Goal: Task Accomplishment & Management: Manage account settings

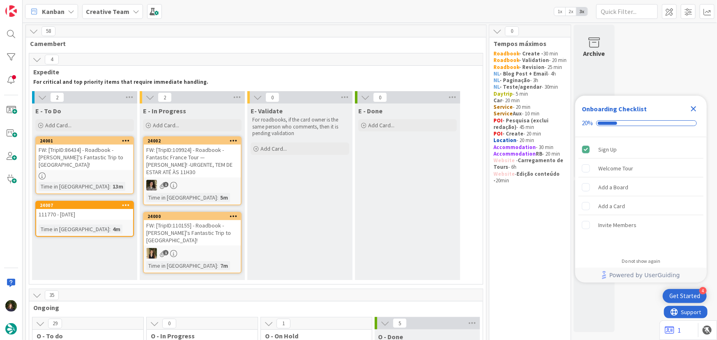
click at [70, 173] on div at bounding box center [84, 176] width 97 height 7
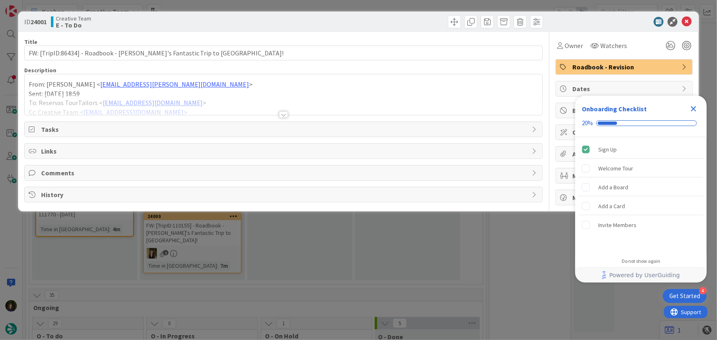
click at [693, 111] on icon "Close Checklist" at bounding box center [694, 109] width 10 height 10
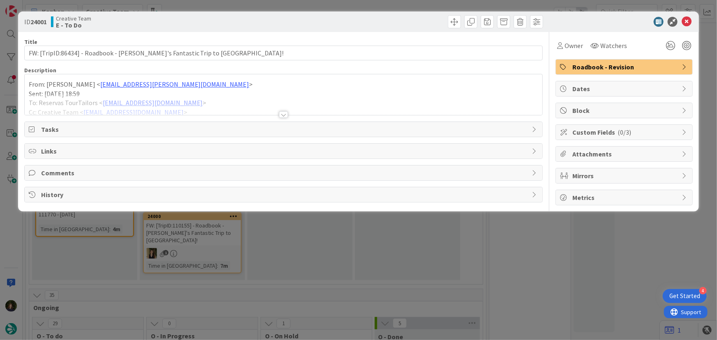
click at [281, 111] on div at bounding box center [283, 114] width 9 height 7
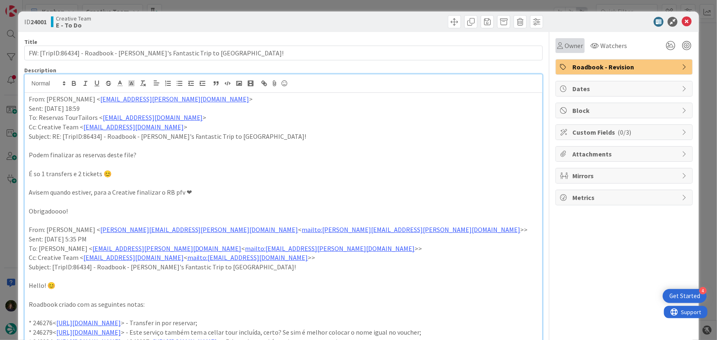
click at [567, 46] on span "Owner" at bounding box center [573, 46] width 18 height 10
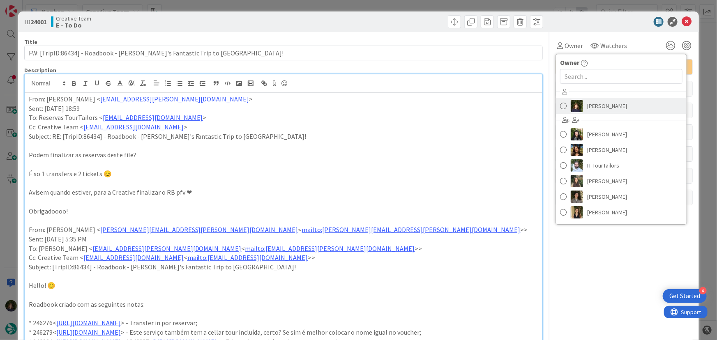
click at [595, 104] on span "[PERSON_NAME]" at bounding box center [607, 106] width 40 height 12
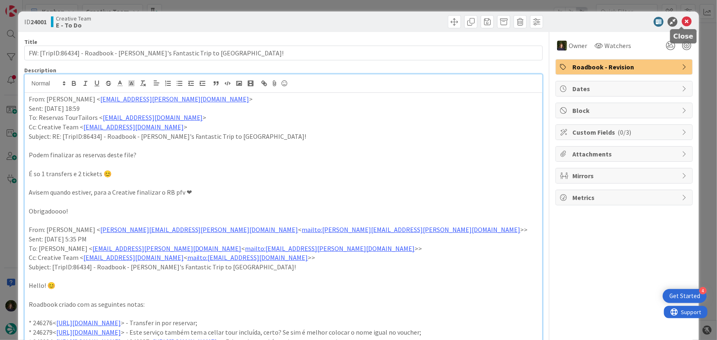
click at [684, 26] on div at bounding box center [681, 27] width 5 height 2
click at [683, 24] on icon at bounding box center [687, 22] width 10 height 10
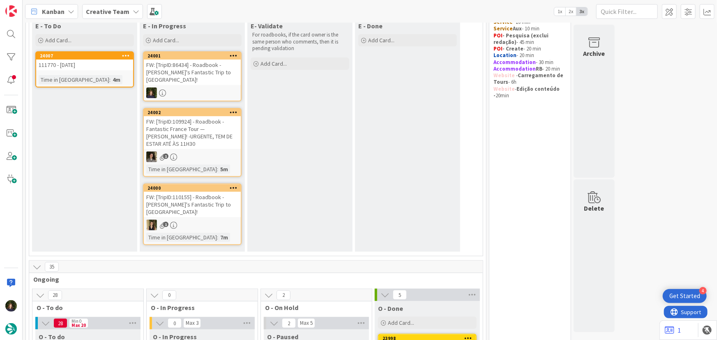
scroll to position [4, 0]
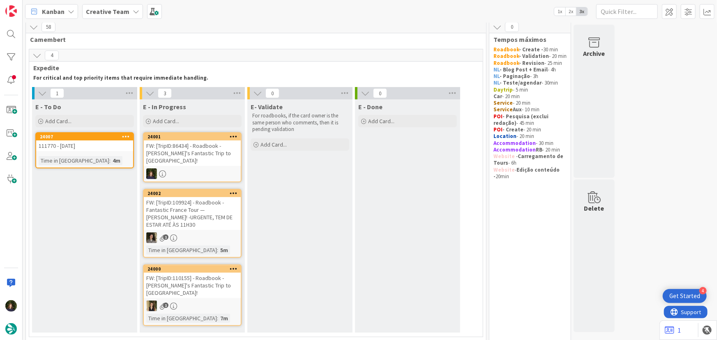
click at [164, 154] on div "FW: [TripID:86434] - Roadbook - Kevin's Fantastic Trip to Italy!" at bounding box center [192, 153] width 97 height 25
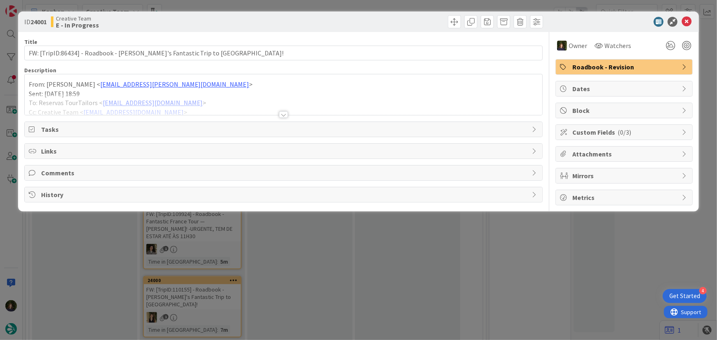
click at [283, 110] on div at bounding box center [284, 104] width 518 height 21
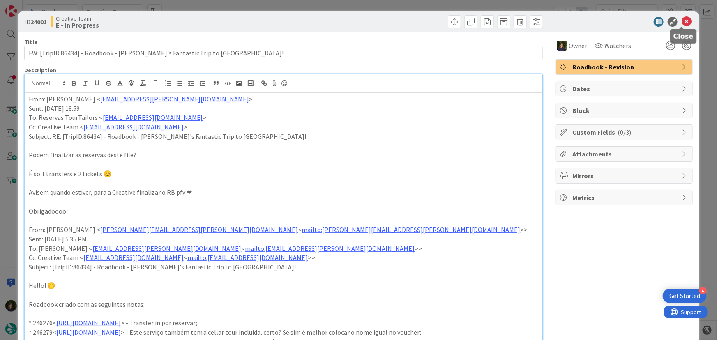
click at [684, 23] on icon at bounding box center [687, 22] width 10 height 10
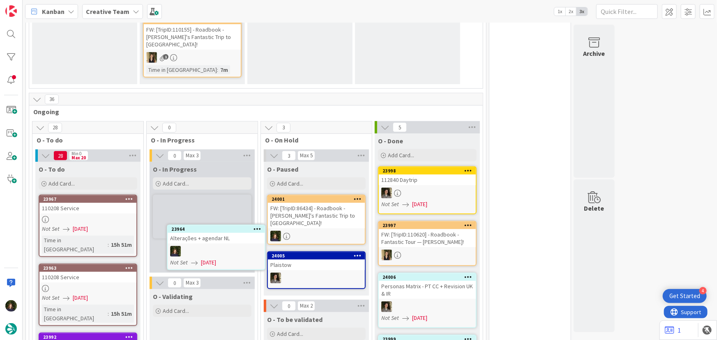
scroll to position [198, 0]
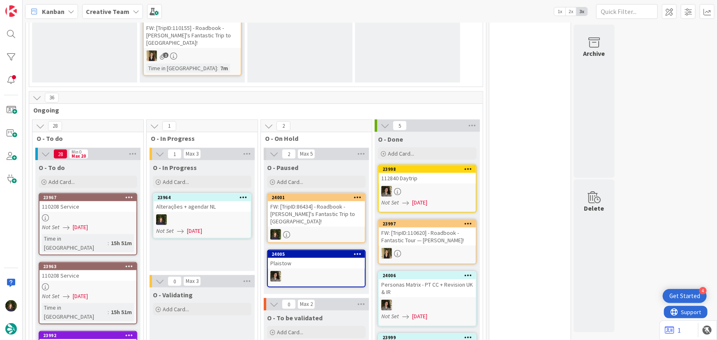
click at [196, 214] on div at bounding box center [202, 219] width 97 height 11
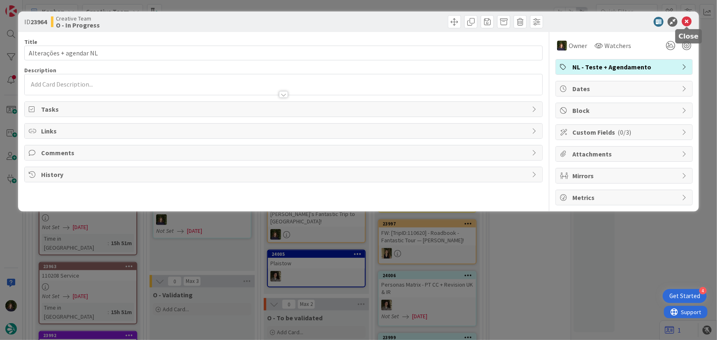
click at [687, 25] on icon at bounding box center [687, 22] width 10 height 10
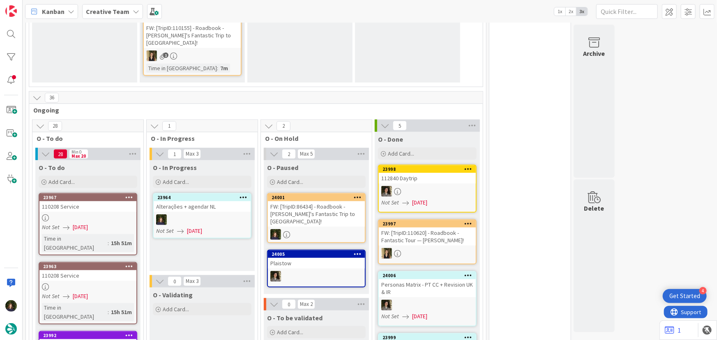
click at [63, 214] on div at bounding box center [87, 217] width 97 height 7
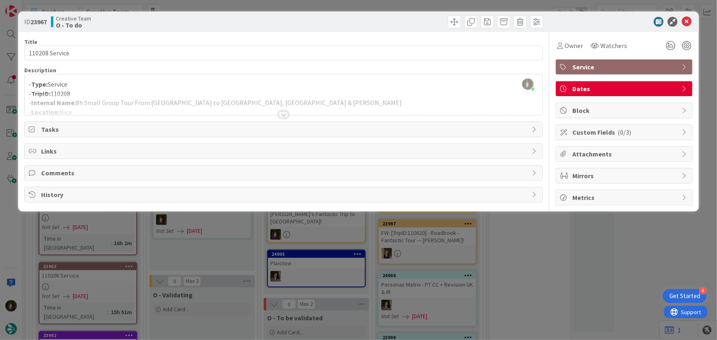
click at [283, 117] on div at bounding box center [283, 114] width 9 height 7
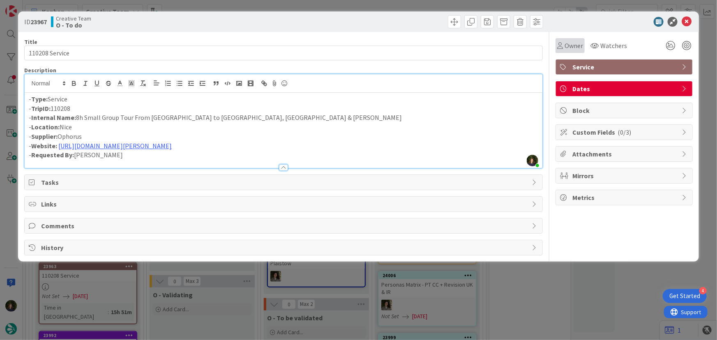
click at [578, 45] on span "Owner" at bounding box center [573, 46] width 18 height 10
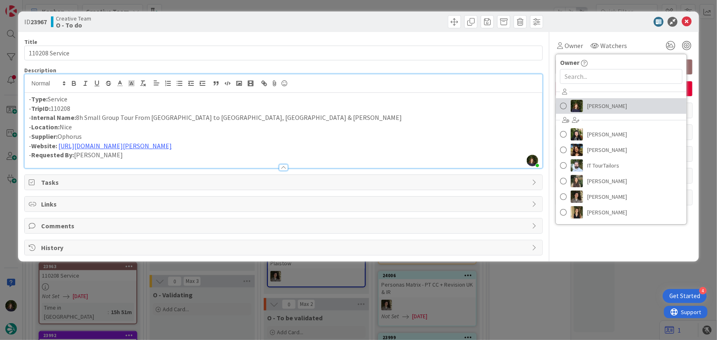
click at [605, 108] on span "[PERSON_NAME]" at bounding box center [607, 106] width 40 height 12
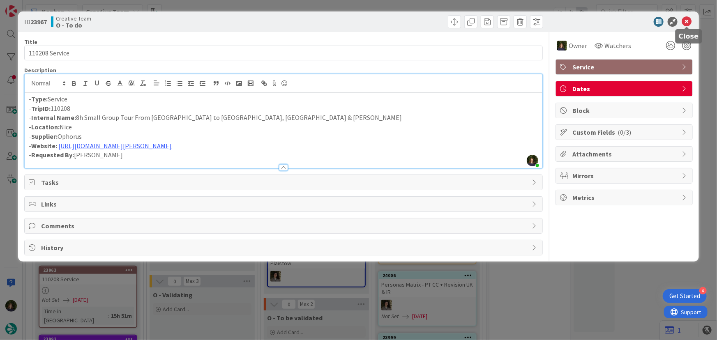
click at [690, 21] on icon at bounding box center [687, 22] width 10 height 10
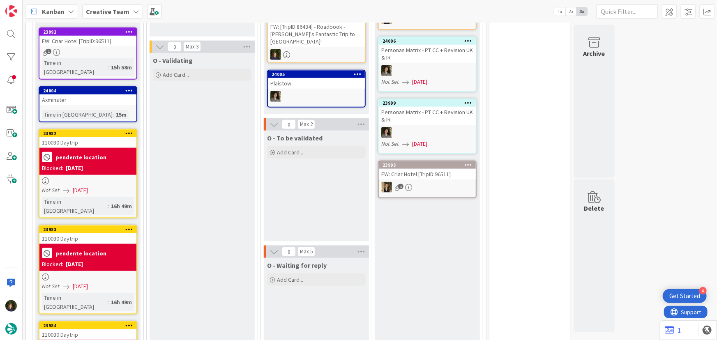
scroll to position [464, 0]
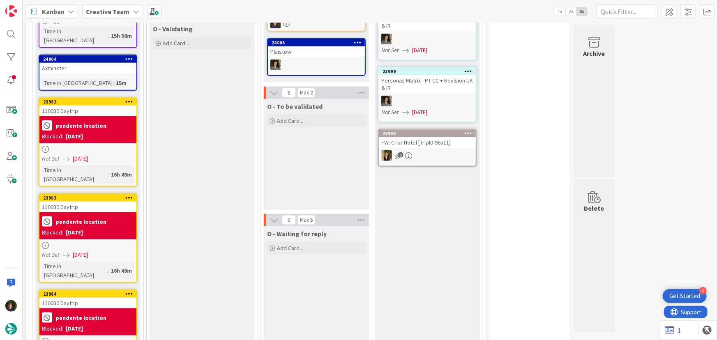
click at [416, 138] on div "FW: Criar Hotel [TripID:96511]" at bounding box center [427, 142] width 97 height 11
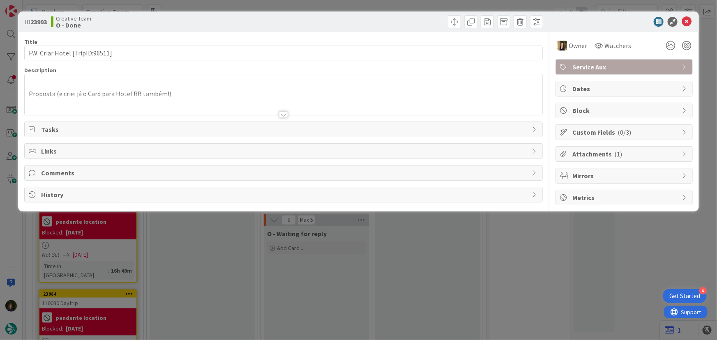
click at [286, 114] on div at bounding box center [283, 114] width 9 height 7
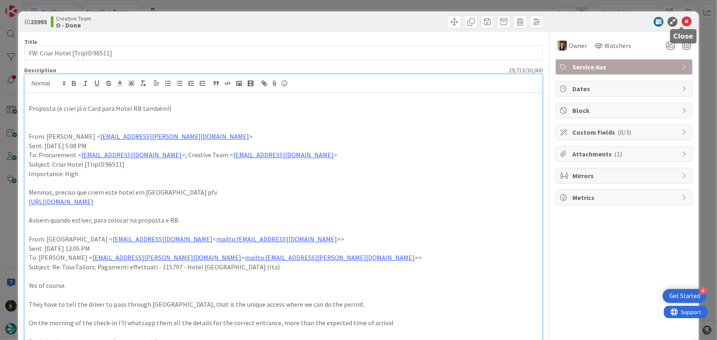
click at [685, 21] on icon at bounding box center [687, 22] width 10 height 10
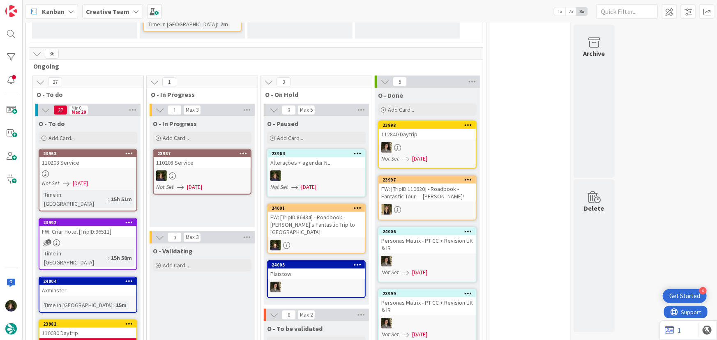
scroll to position [240, 0]
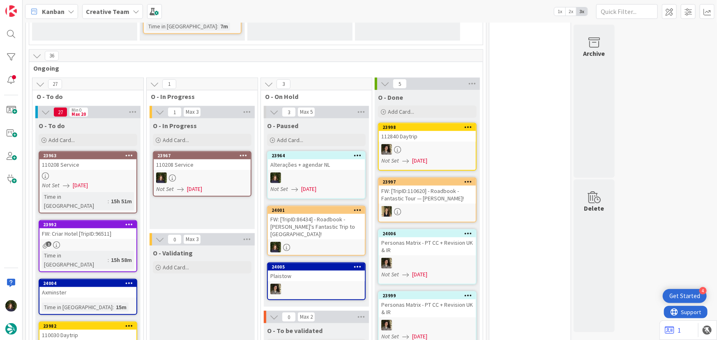
click at [88, 181] on span "25/09/2025" at bounding box center [80, 185] width 15 height 9
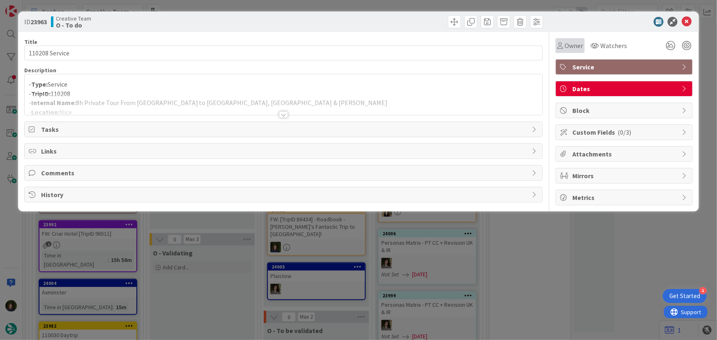
click at [569, 48] on span "Owner" at bounding box center [573, 46] width 18 height 10
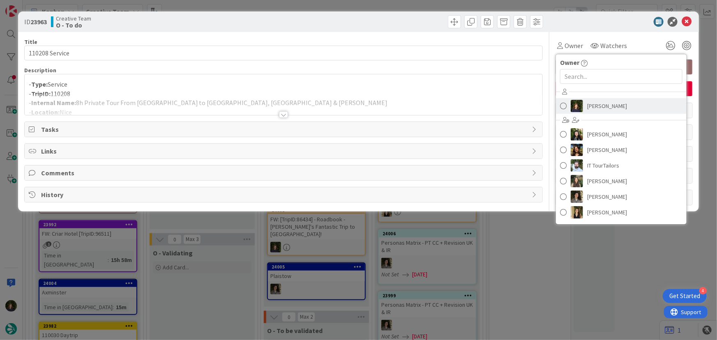
click at [601, 108] on span "[PERSON_NAME]" at bounding box center [607, 106] width 40 height 12
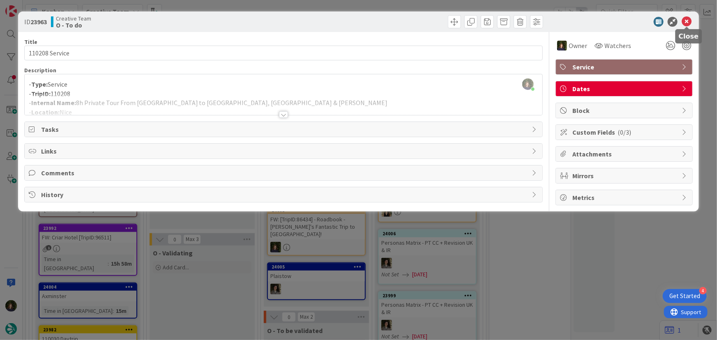
click at [686, 21] on icon at bounding box center [687, 22] width 10 height 10
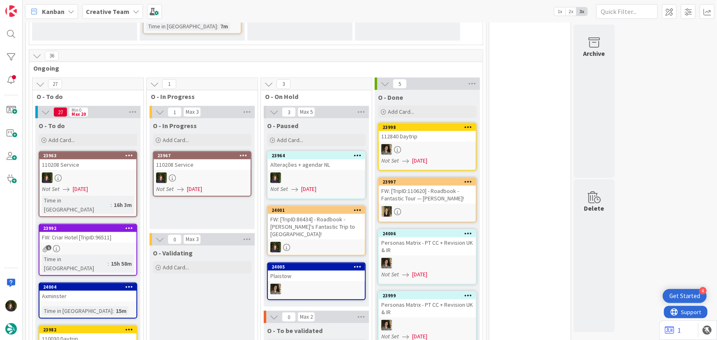
click at [200, 173] on div at bounding box center [202, 178] width 97 height 11
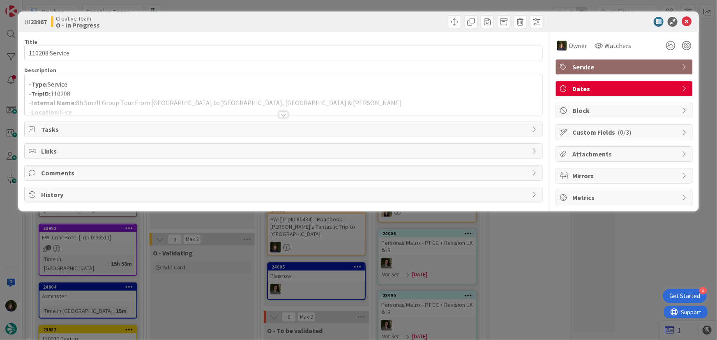
click at [286, 116] on div at bounding box center [283, 114] width 9 height 7
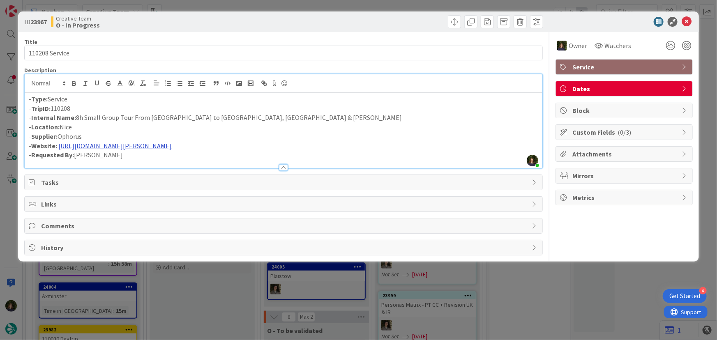
click at [172, 145] on link "https://www.ophorus.com/product/847/from-nice-to-eze-monaco-monte-carlo-tour" at bounding box center [114, 146] width 113 height 8
click at [171, 159] on link "https://www.ophorus.com/product/847/from-nice-to-eze-monaco-monte-carlo-tour" at bounding box center [165, 161] width 82 height 11
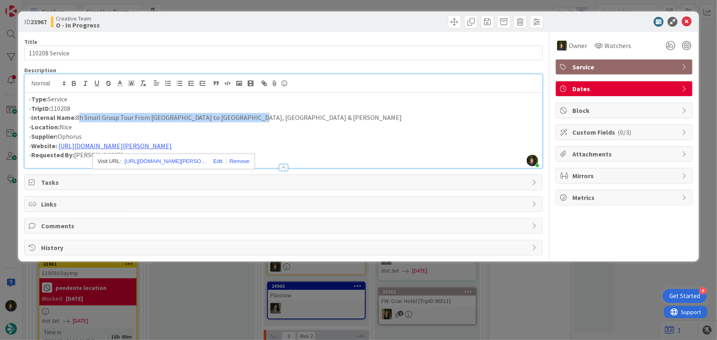
drag, startPoint x: 77, startPoint y: 117, endPoint x: 248, endPoint y: 119, distance: 170.9
click at [252, 114] on p "- Internal Name: 8h Small Group Tour From Nice to Eze, Monaco & Monte-Carlo" at bounding box center [284, 117] width 510 height 9
copy p "8h Small Group Tour From Nice to Eze, Monaco & Monte-Carlo"
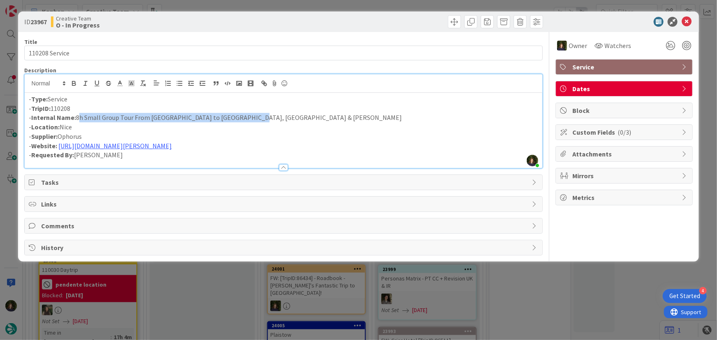
copy p "8h Small Group Tour From Nice to Eze, Monaco & Monte-Carlo"
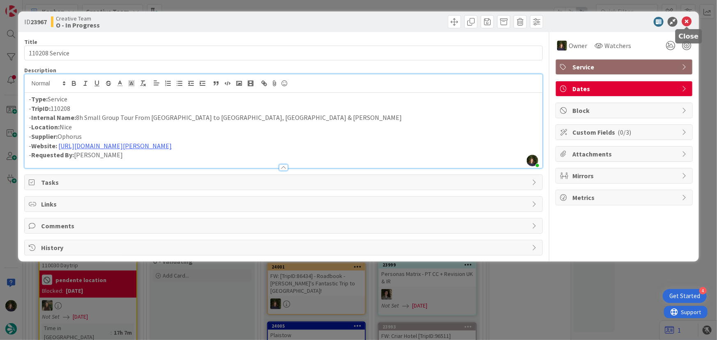
click at [687, 22] on icon at bounding box center [687, 22] width 10 height 10
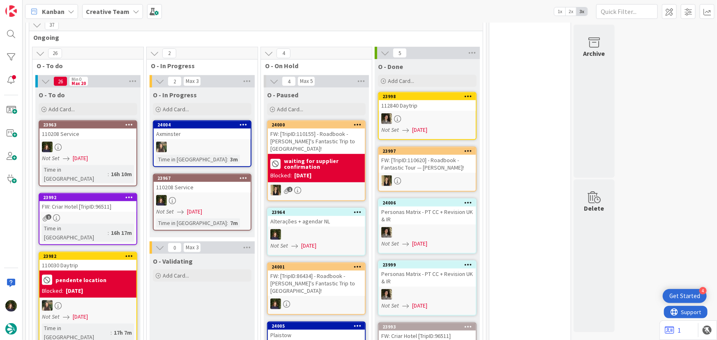
scroll to position [352, 0]
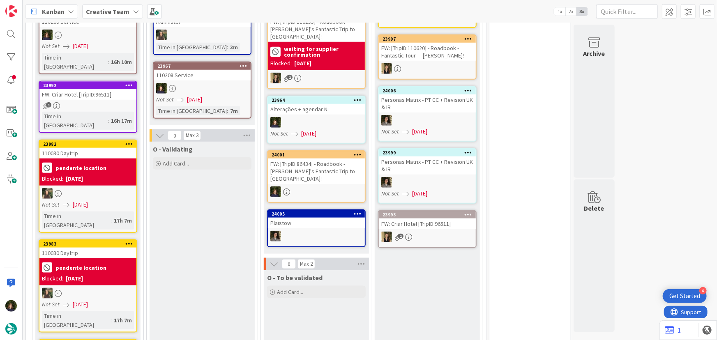
click at [355, 152] on icon at bounding box center [358, 155] width 8 height 6
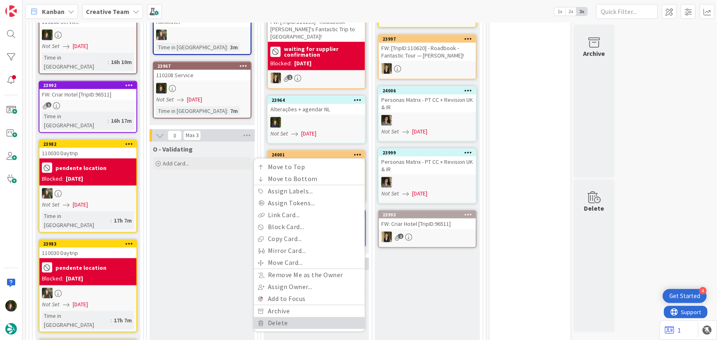
click at [312, 318] on link "Delete" at bounding box center [309, 324] width 111 height 12
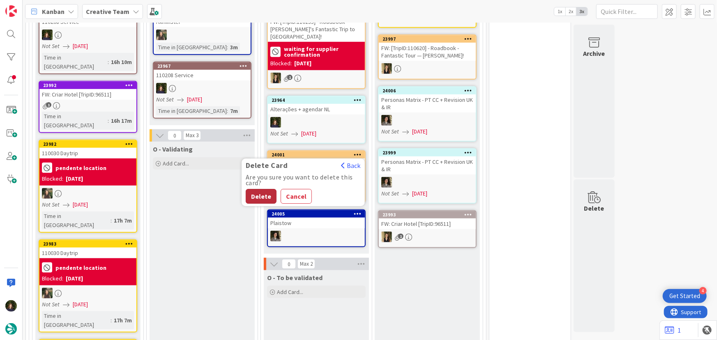
click at [265, 190] on button "Delete" at bounding box center [261, 196] width 31 height 15
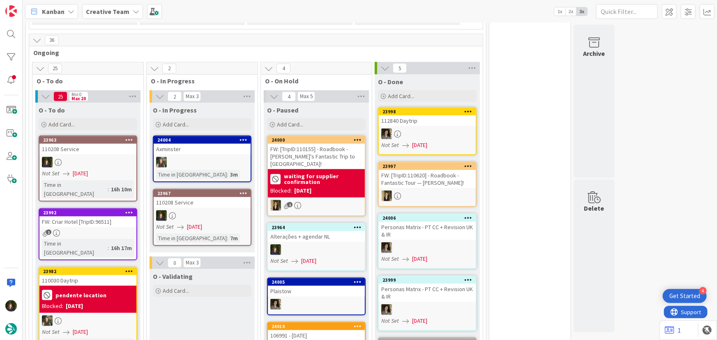
scroll to position [329, 0]
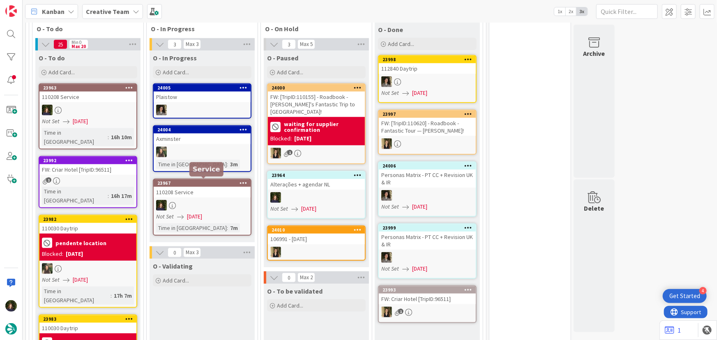
click at [216, 205] on div at bounding box center [202, 205] width 97 height 11
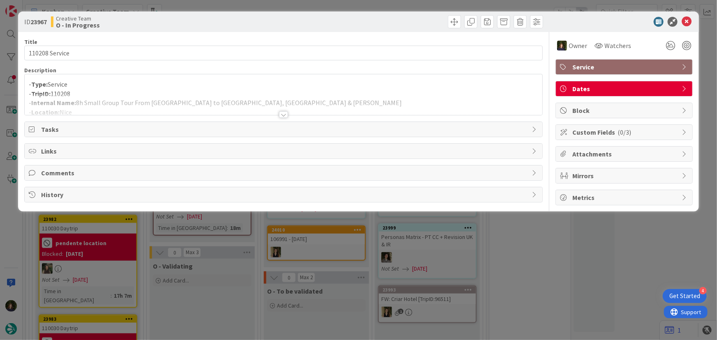
click at [122, 101] on div at bounding box center [284, 104] width 518 height 21
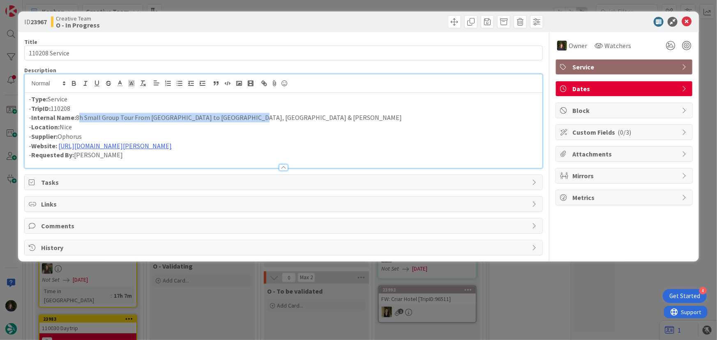
drag, startPoint x: 77, startPoint y: 115, endPoint x: 253, endPoint y: 117, distance: 175.8
click at [253, 117] on p "- Internal Name: 8h Small Group Tour From Nice to Eze, Monaco & Monte-Carlo" at bounding box center [284, 117] width 510 height 9
copy p "8h Small Group Tour From Nice to Eze, Monaco & Monte-Carlo"
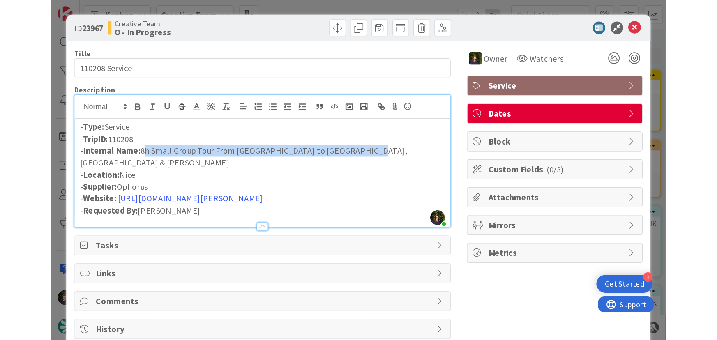
scroll to position [329, 0]
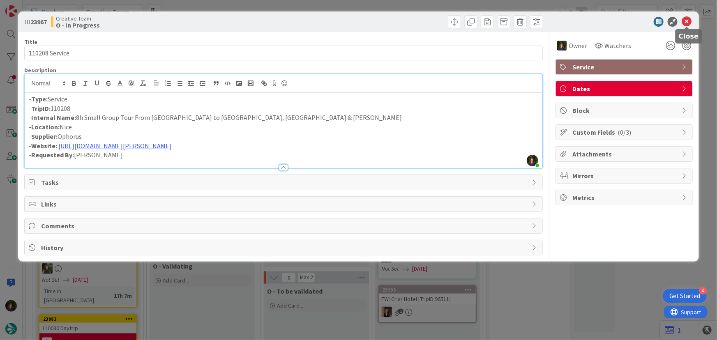
click at [684, 22] on icon at bounding box center [687, 22] width 10 height 10
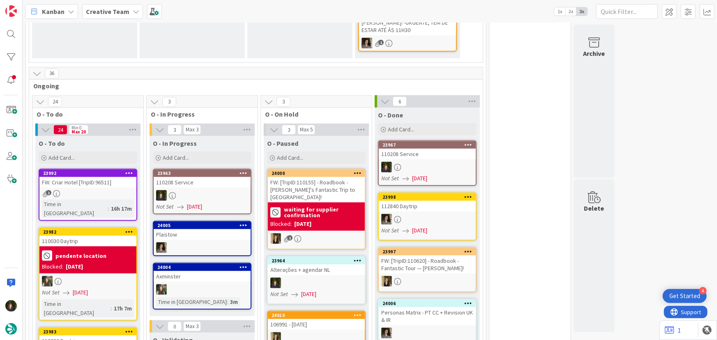
click at [203, 196] on div at bounding box center [202, 195] width 97 height 11
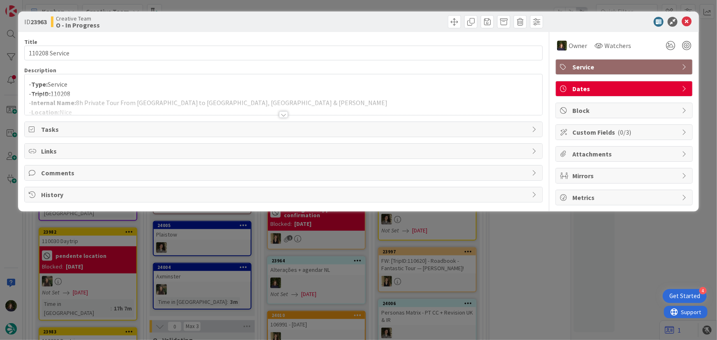
click at [283, 112] on div at bounding box center [283, 114] width 9 height 7
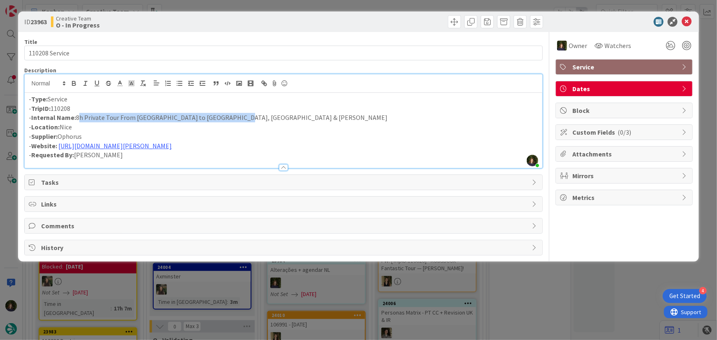
drag, startPoint x: 232, startPoint y: 116, endPoint x: 77, endPoint y: 117, distance: 155.3
click at [77, 117] on p "- Internal Name: 8h Private Tour From Nice to Eze, Monaco & Monte-Carlo" at bounding box center [284, 117] width 510 height 9
copy p "8h Private Tour From Nice to Eze, Monaco & Monte-Carlo"
click at [172, 145] on link "https://www.ophorus.com/product/1501/from-nice-to-eze-monaco-monte-carlo-tour-p…" at bounding box center [114, 146] width 113 height 8
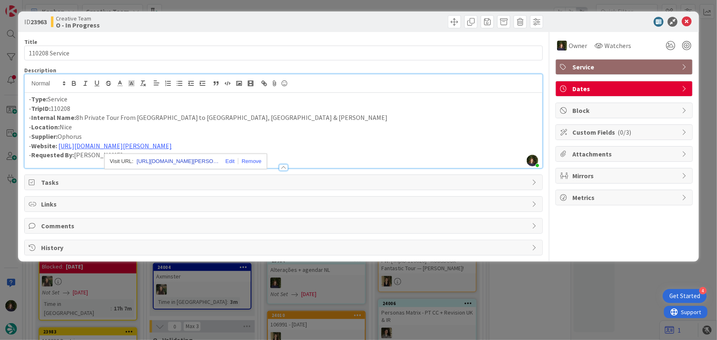
click at [180, 160] on link "https://www.ophorus.com/product/1501/from-nice-to-eze-monaco-monte-carlo-tour-p…" at bounding box center [178, 161] width 82 height 11
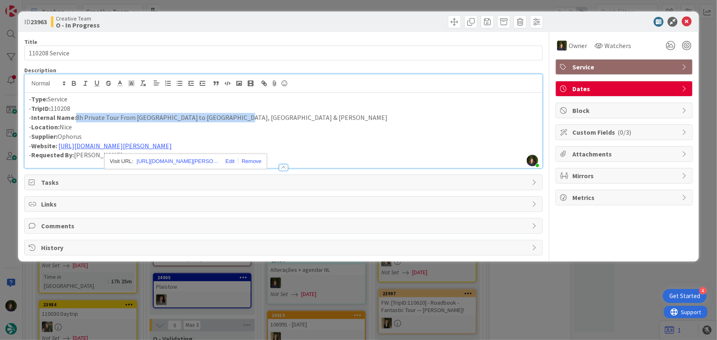
drag, startPoint x: 76, startPoint y: 117, endPoint x: 241, endPoint y: 118, distance: 165.2
click at [241, 118] on p "- Internal Name: 8h Private Tour From Nice to Eze, Monaco & Monte-Carlo" at bounding box center [284, 117] width 510 height 9
copy p "8h Private Tour From Nice to Eze, Monaco & Monte-Carlo"
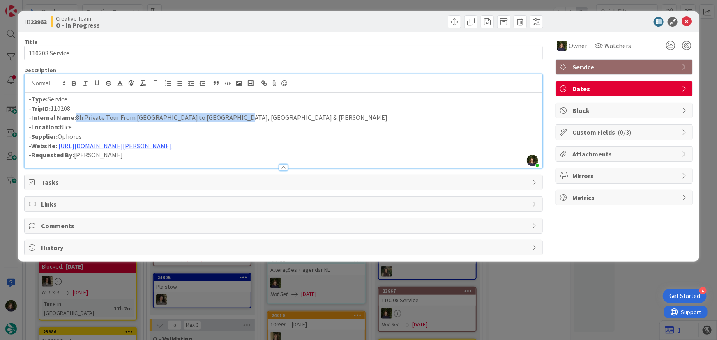
copy p "8h Private Tour From Nice to Eze, Monaco & Monte-Carlo"
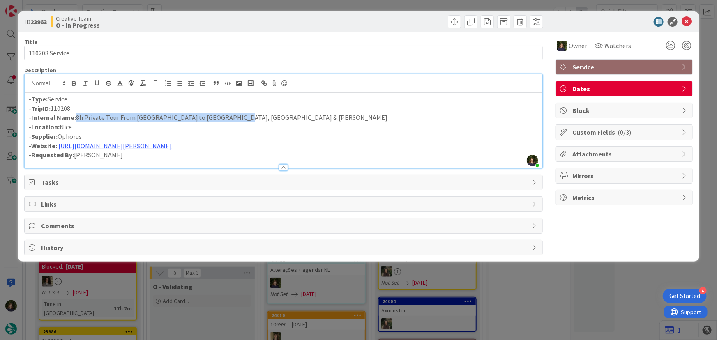
copy p "8h Private Tour From Nice to Eze, Monaco & Monte-Carlo"
click at [686, 26] on div at bounding box center [686, 27] width 5 height 2
drag, startPoint x: 78, startPoint y: 108, endPoint x: 32, endPoint y: 108, distance: 46.4
click at [32, 108] on p "- TripID: 110208" at bounding box center [284, 108] width 510 height 9
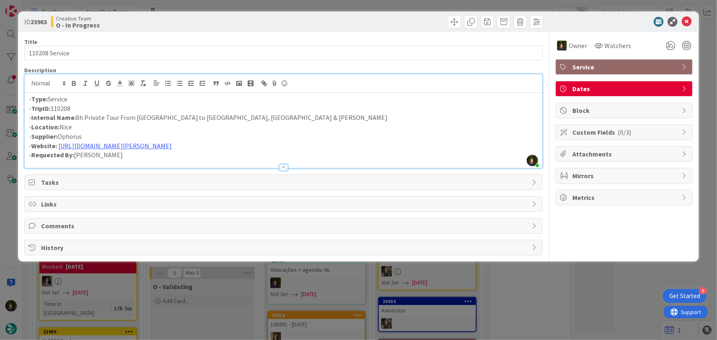
copy p "TripID: 110208"
drag, startPoint x: 78, startPoint y: 117, endPoint x: 233, endPoint y: 117, distance: 155.3
click at [233, 117] on p "- Internal Name: 8h Private Tour From Nice to Eze, Monaco & Monte-Carlo" at bounding box center [284, 117] width 510 height 9
copy p "8h Private Tour From Nice to Eze, Monaco & Monte-Carlo"
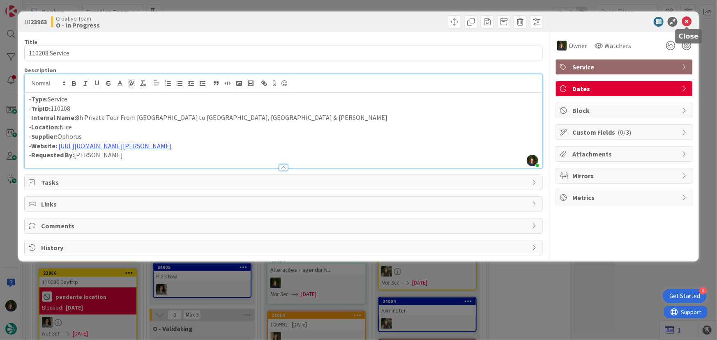
drag, startPoint x: 688, startPoint y: 22, endPoint x: 463, endPoint y: 111, distance: 242.1
click at [688, 22] on icon at bounding box center [687, 22] width 10 height 10
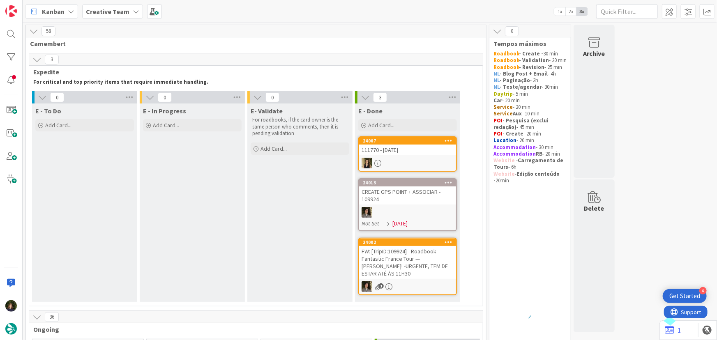
click at [106, 12] on b "Creative Team" at bounding box center [108, 11] width 44 height 8
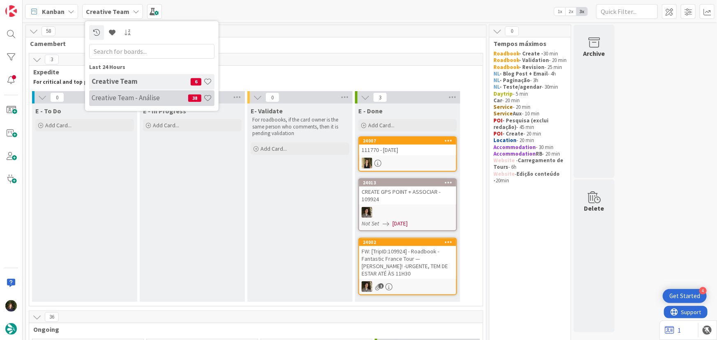
click at [111, 94] on h4 "Creative Team - Análise" at bounding box center [140, 98] width 97 height 8
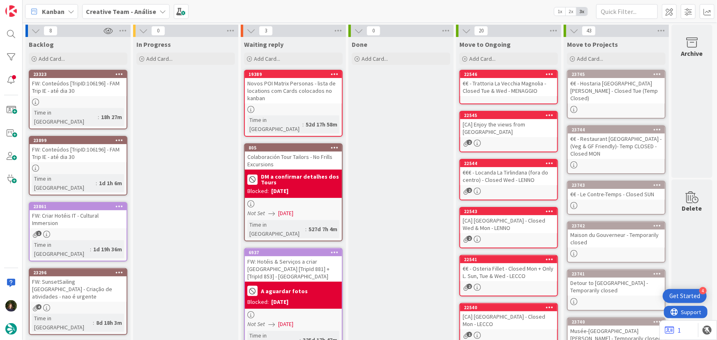
click at [142, 11] on b "Creative Team - Análise" at bounding box center [121, 11] width 70 height 8
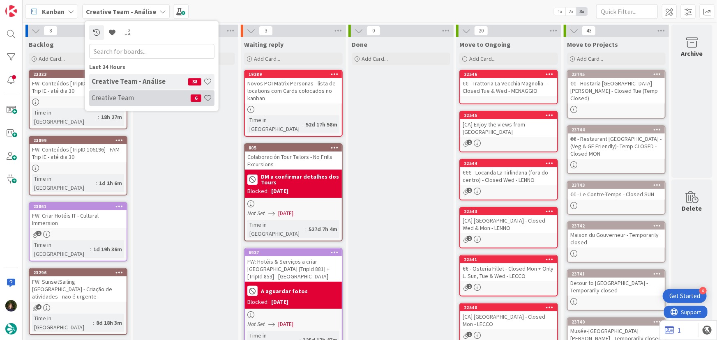
click at [130, 99] on h4 "Creative Team" at bounding box center [141, 98] width 99 height 8
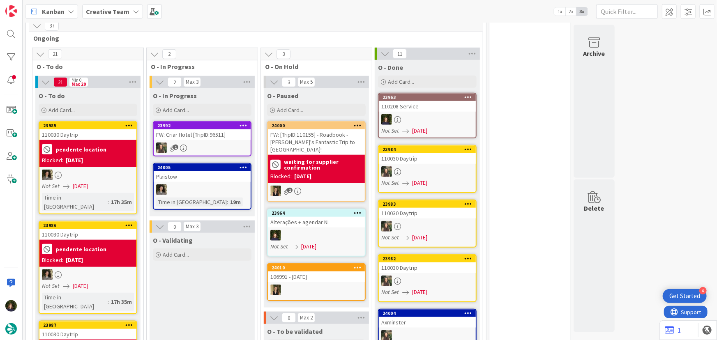
scroll to position [336, 0]
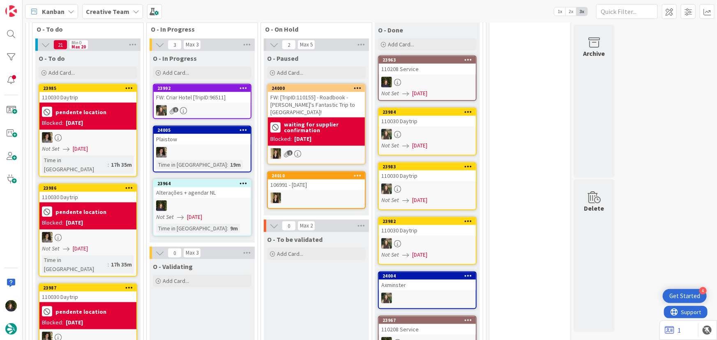
click at [192, 196] on div "Alterações + agendar NL" at bounding box center [202, 192] width 97 height 11
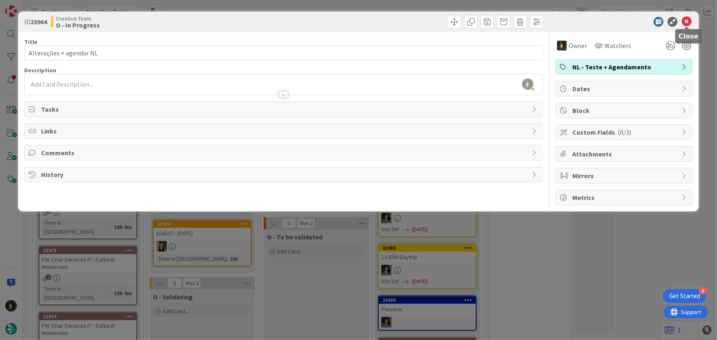
click at [686, 25] on icon at bounding box center [687, 22] width 10 height 10
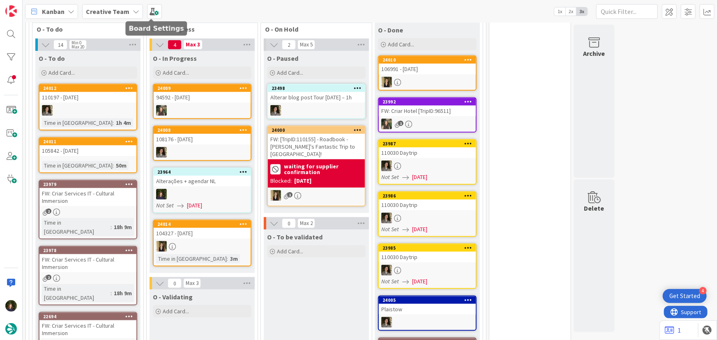
click at [133, 14] on icon at bounding box center [136, 11] width 7 height 7
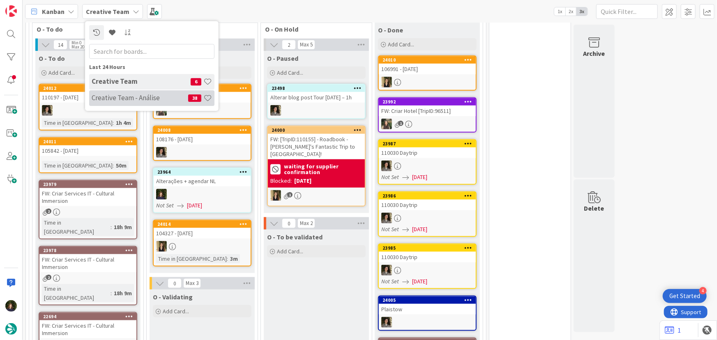
click at [119, 104] on div "Creative Team - Análise 38" at bounding box center [151, 98] width 125 height 16
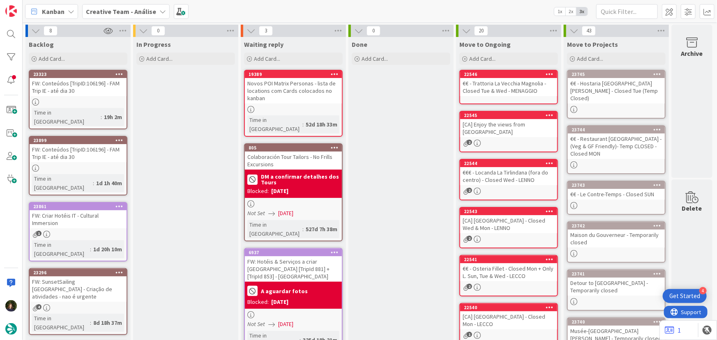
click at [113, 11] on b "Creative Team - Análise" at bounding box center [121, 11] width 70 height 8
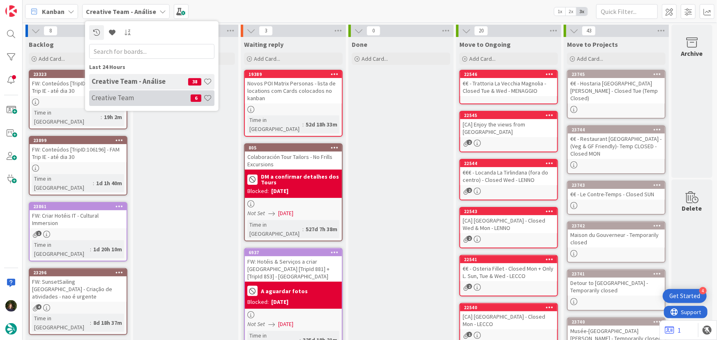
click at [134, 97] on h4 "Creative Team" at bounding box center [141, 98] width 99 height 8
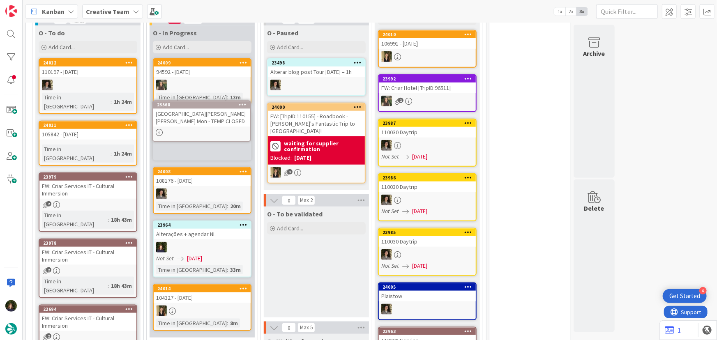
scroll to position [357, 0]
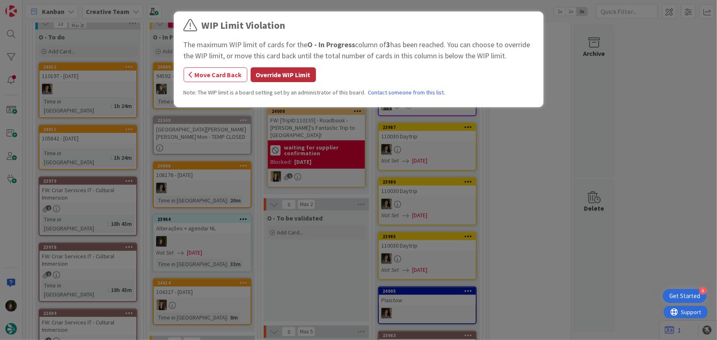
click at [289, 76] on button "Override WIP Limit" at bounding box center [283, 74] width 65 height 15
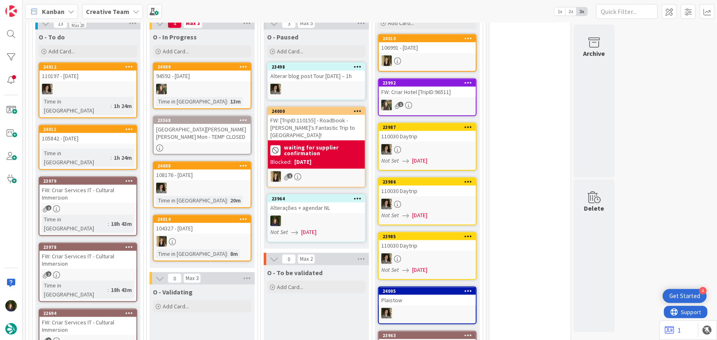
click at [199, 143] on div "23568 Museo della Grande Guerra - Closed Mon - TEMP CLOSED" at bounding box center [202, 135] width 99 height 39
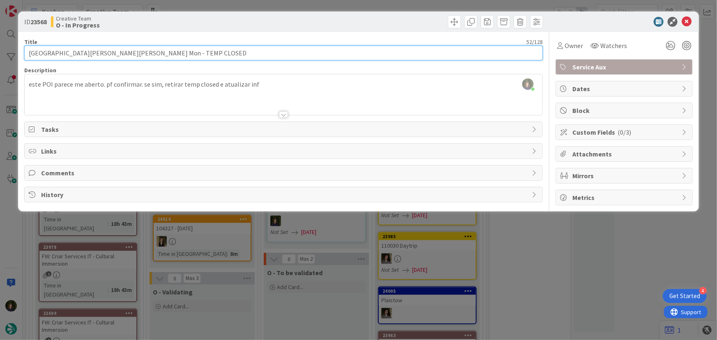
click at [58, 53] on input "Museo della Grande Guerra - Closed Mon - TEMP CLOSED" at bounding box center [283, 53] width 519 height 15
drag, startPoint x: 29, startPoint y: 55, endPoint x: 189, endPoint y: 53, distance: 159.4
click at [189, 53] on input "Museo della Grande Guerra - Closed Mon - TEMP CLOSED" at bounding box center [283, 53] width 519 height 15
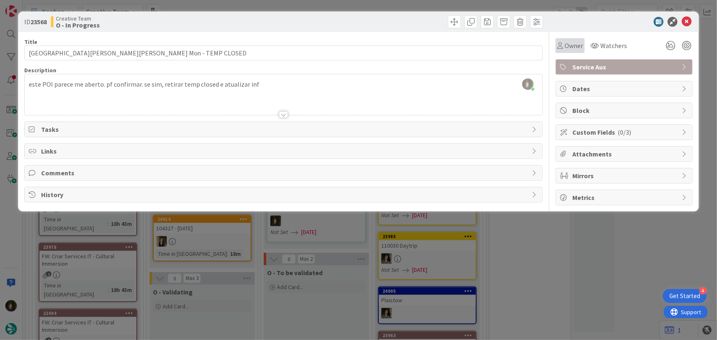
click at [571, 47] on span "Owner" at bounding box center [573, 46] width 18 height 10
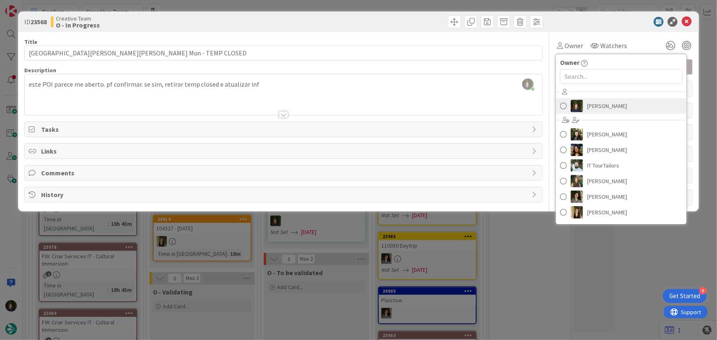
click at [608, 107] on span "[PERSON_NAME]" at bounding box center [607, 106] width 40 height 12
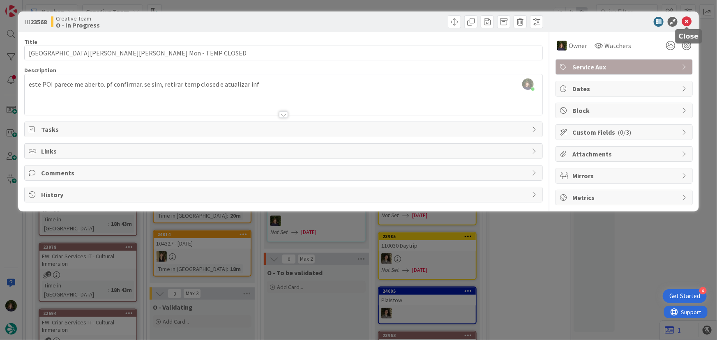
click at [686, 21] on icon at bounding box center [687, 22] width 10 height 10
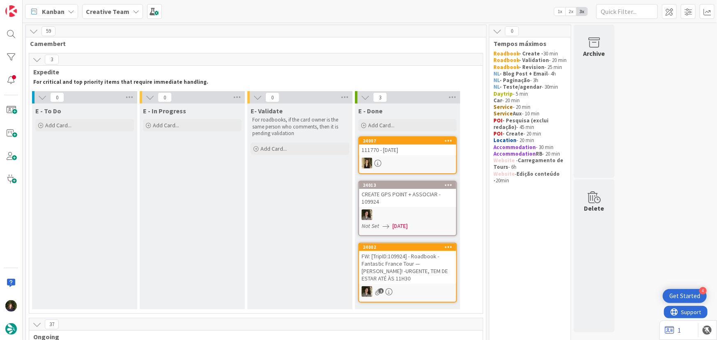
click at [113, 8] on b "Creative Team" at bounding box center [108, 11] width 44 height 8
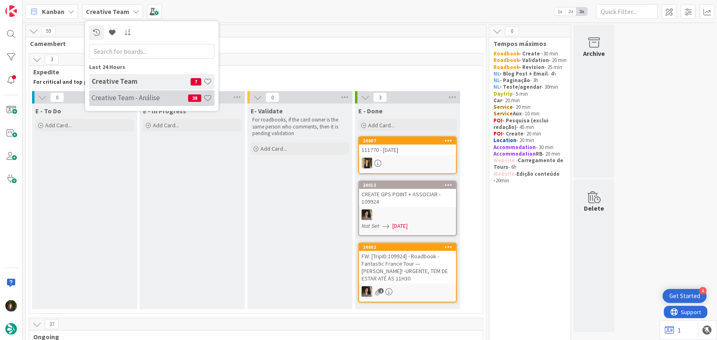
click at [120, 94] on div "Creative Team - Análise 38" at bounding box center [151, 98] width 125 height 16
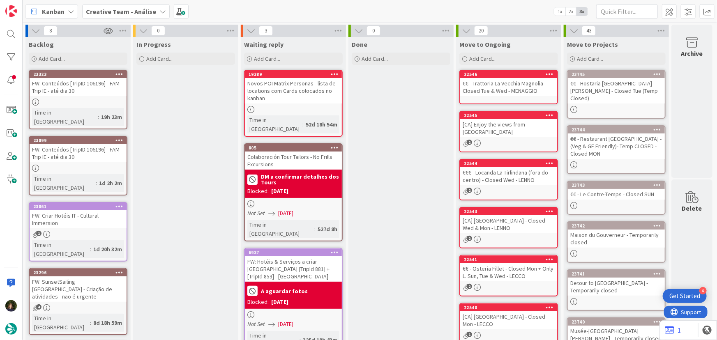
click at [153, 9] on div "Creative Team - Análise" at bounding box center [126, 11] width 88 height 15
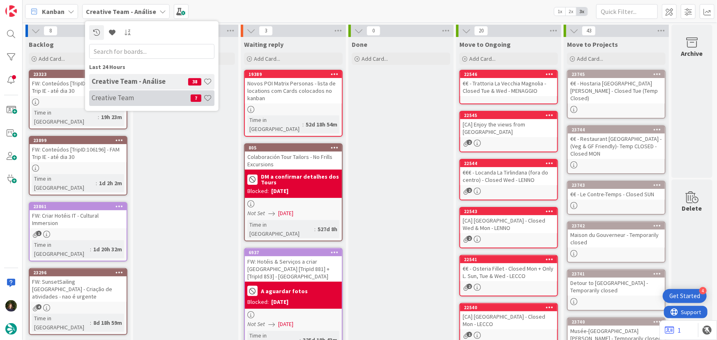
click at [150, 97] on h4 "Creative Team" at bounding box center [141, 98] width 99 height 8
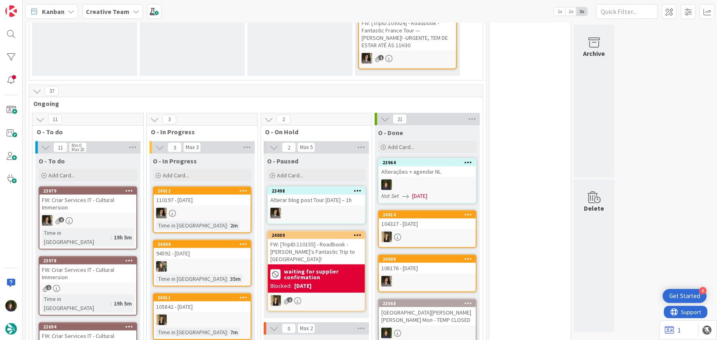
scroll to position [336, 0]
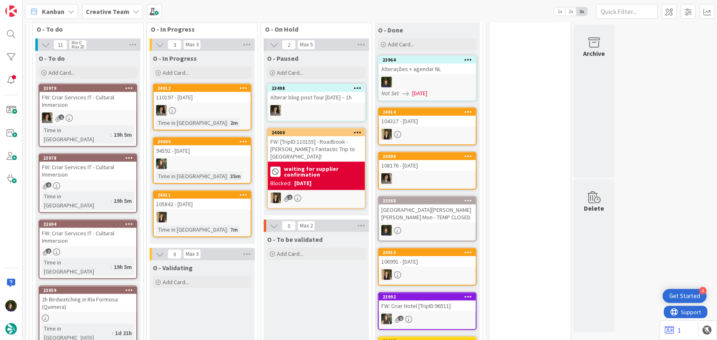
click at [86, 172] on div "23978 FW: Criar Services IT - Cultural Immersion 2 Time in Column : 19h 5m" at bounding box center [88, 184] width 99 height 60
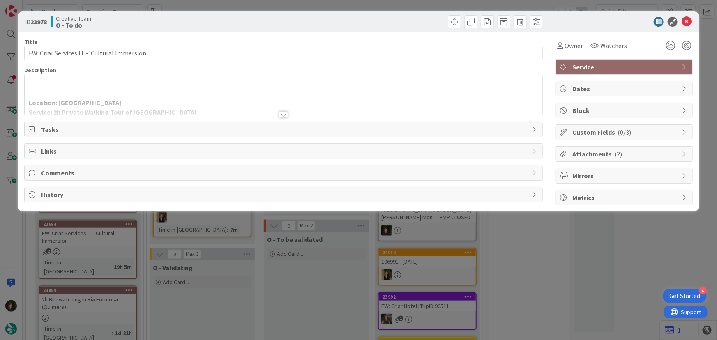
drag, startPoint x: 286, startPoint y: 113, endPoint x: 286, endPoint y: 147, distance: 34.1
click at [286, 147] on div "Title 43 / 128 FW: Criar Services IT - Cultural Immersion Description Location:…" at bounding box center [283, 118] width 519 height 173
click at [568, 46] on span "Owner" at bounding box center [573, 46] width 18 height 10
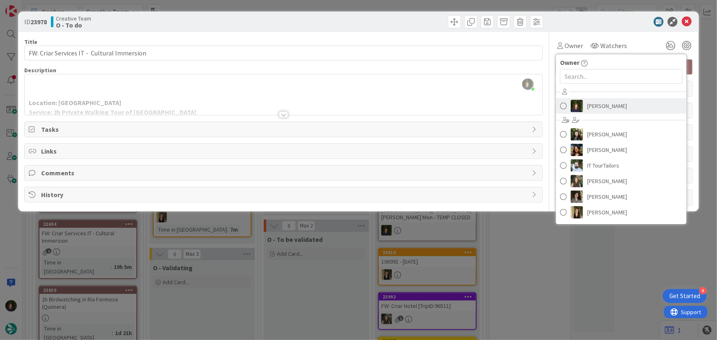
click at [606, 105] on span "[PERSON_NAME]" at bounding box center [607, 106] width 40 height 12
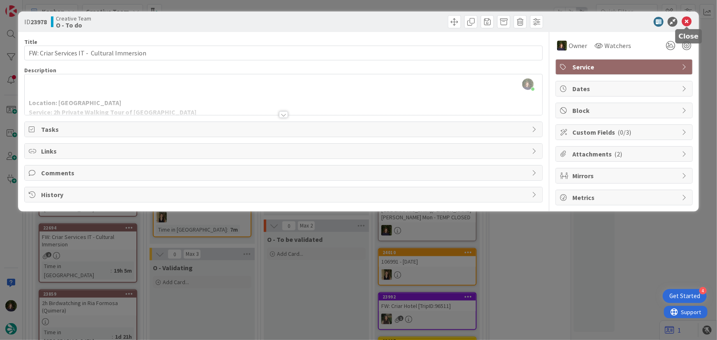
click at [688, 22] on icon at bounding box center [687, 22] width 10 height 10
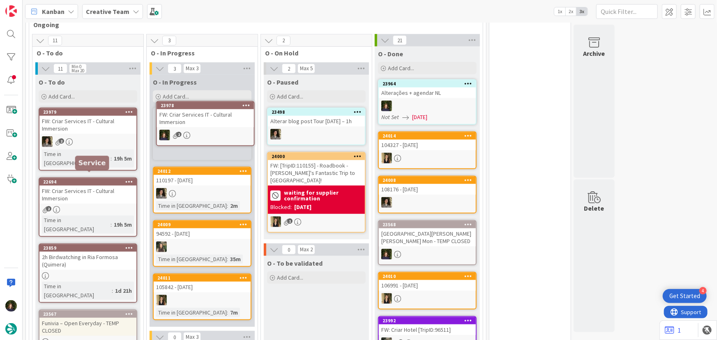
scroll to position [302, 0]
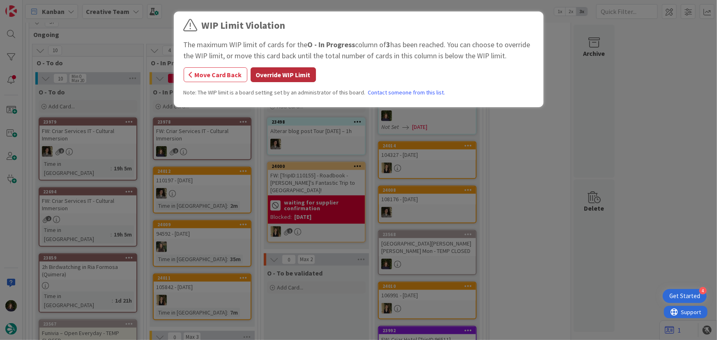
click at [271, 72] on button "Override WIP Limit" at bounding box center [283, 74] width 65 height 15
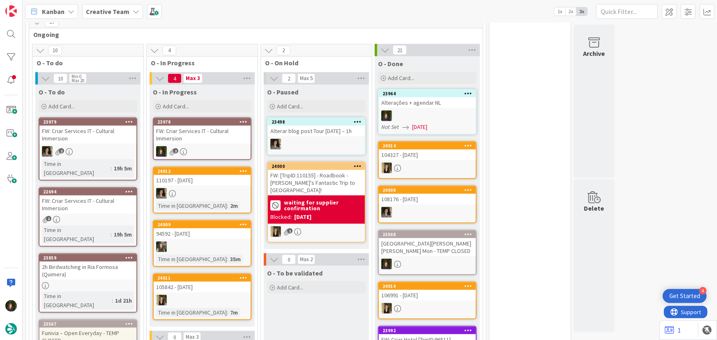
click at [215, 140] on div "FW: Criar Services IT - Cultural Immersion" at bounding box center [202, 135] width 97 height 18
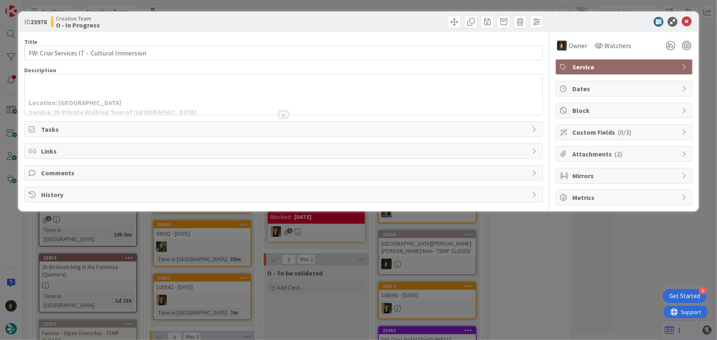
click at [281, 114] on div at bounding box center [283, 114] width 9 height 7
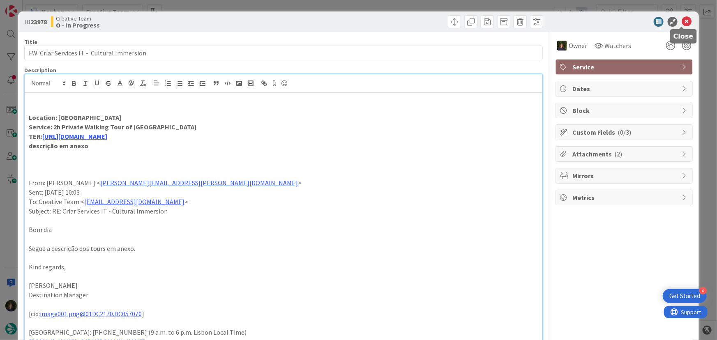
drag, startPoint x: 680, startPoint y: 22, endPoint x: 670, endPoint y: 28, distance: 11.1
click at [682, 22] on icon at bounding box center [687, 22] width 10 height 10
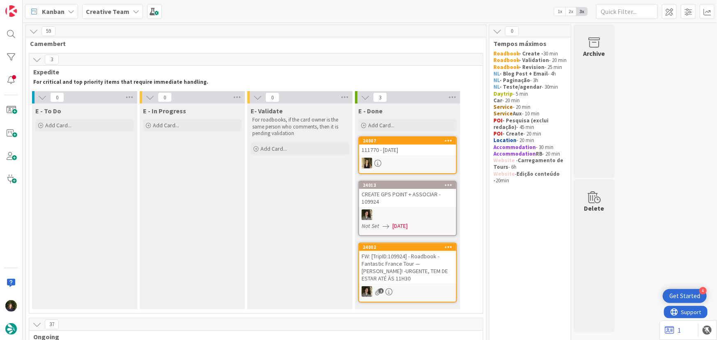
click at [106, 14] on b "Creative Team" at bounding box center [108, 11] width 44 height 8
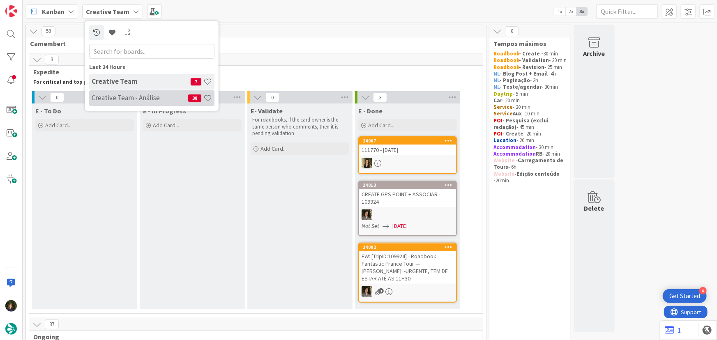
click at [113, 96] on h4 "Creative Team - Análise" at bounding box center [140, 98] width 97 height 8
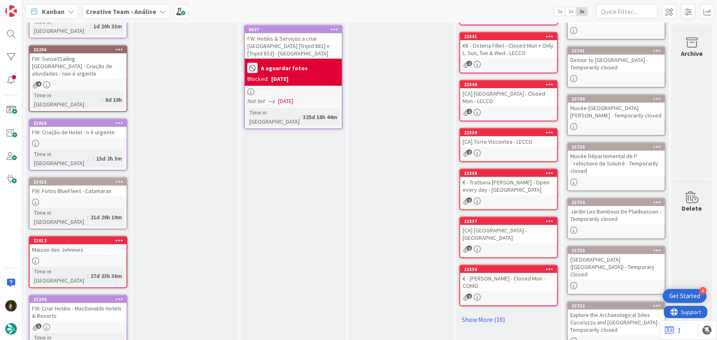
scroll to position [224, 0]
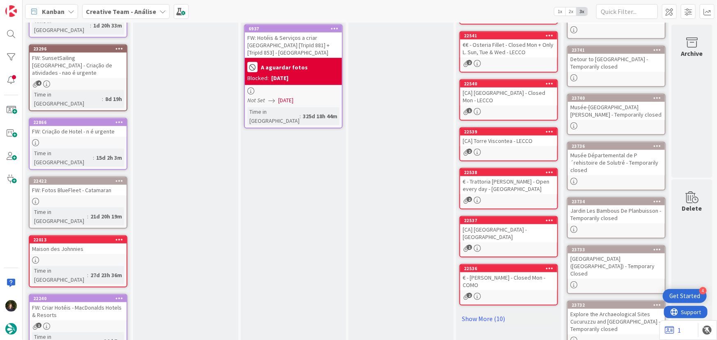
click at [76, 302] on div "FW: Criar Hotéis - MacDonalds Hotels & Resorts" at bounding box center [78, 311] width 97 height 18
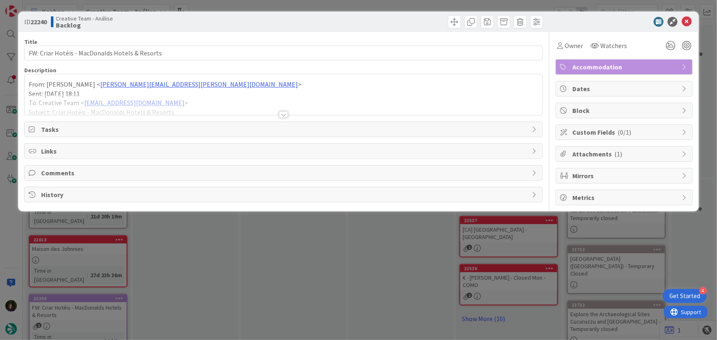
click at [280, 115] on div at bounding box center [283, 114] width 9 height 7
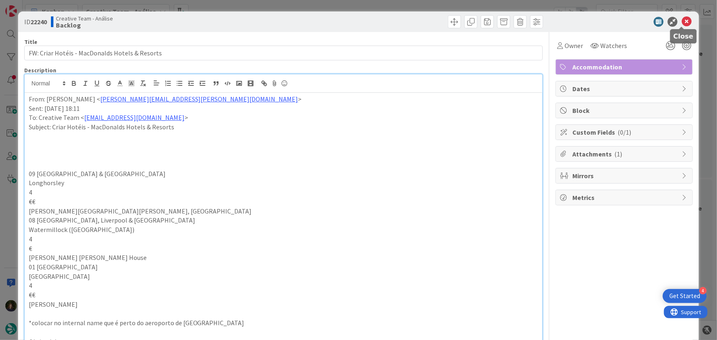
click at [683, 21] on icon at bounding box center [687, 22] width 10 height 10
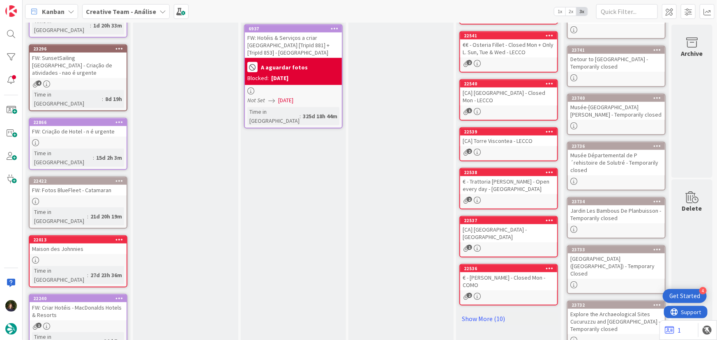
click at [146, 11] on b "Creative Team - Análise" at bounding box center [121, 11] width 70 height 8
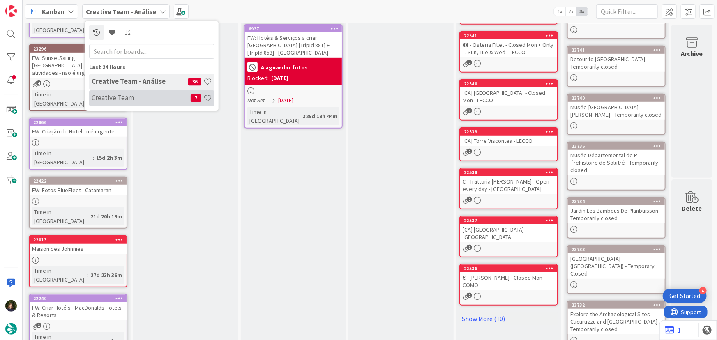
click at [162, 100] on h4 "Creative Team" at bounding box center [141, 98] width 99 height 8
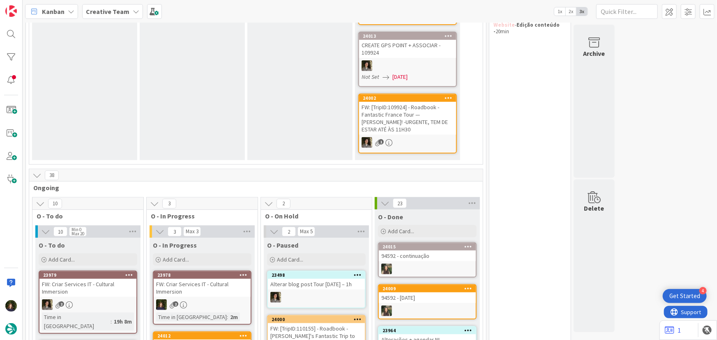
scroll to position [224, 0]
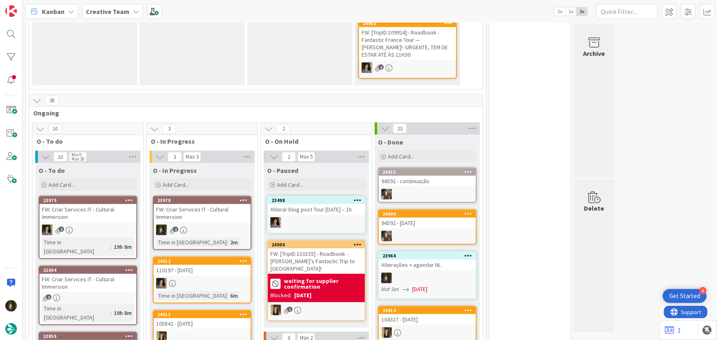
click at [197, 226] on div "2" at bounding box center [202, 230] width 97 height 11
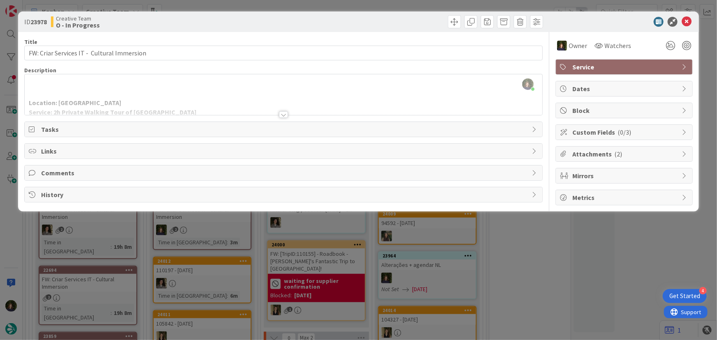
drag, startPoint x: 282, startPoint y: 114, endPoint x: 284, endPoint y: 123, distance: 9.6
click at [284, 123] on div "Title 43 / 128 FW: Criar Services IT - Cultural Immersion Description Margarida…" at bounding box center [283, 118] width 519 height 173
click at [281, 113] on div at bounding box center [283, 114] width 9 height 7
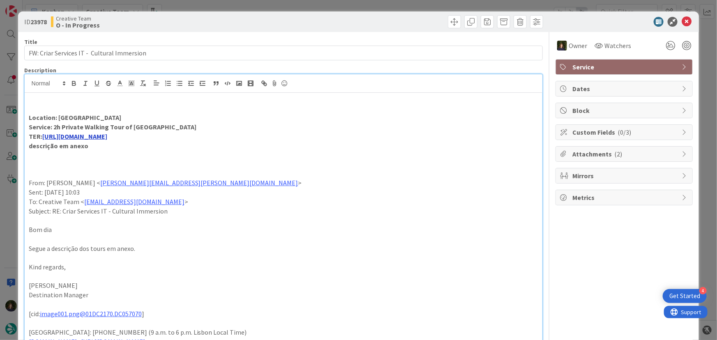
click at [107, 136] on link "https://sigav.tourtailors.com/#terceiro/view/82963" at bounding box center [74, 136] width 65 height 8
click at [101, 152] on link "https://sigav.tourtailors.com/#terceiro/view/82963" at bounding box center [96, 152] width 56 height 11
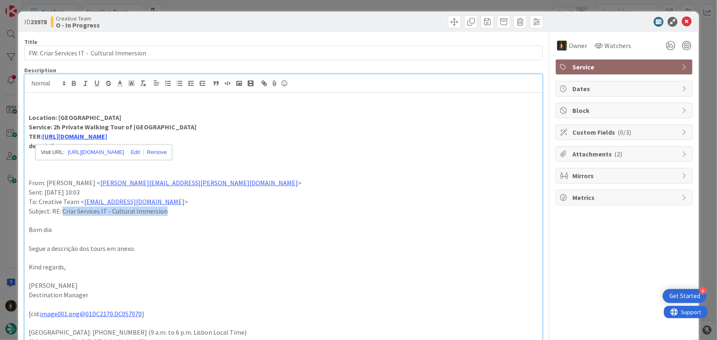
drag, startPoint x: 166, startPoint y: 210, endPoint x: 62, endPoint y: 209, distance: 103.9
click at [62, 209] on p "Subject: RE: Criar Services IT - Cultural Immersion" at bounding box center [284, 211] width 510 height 9
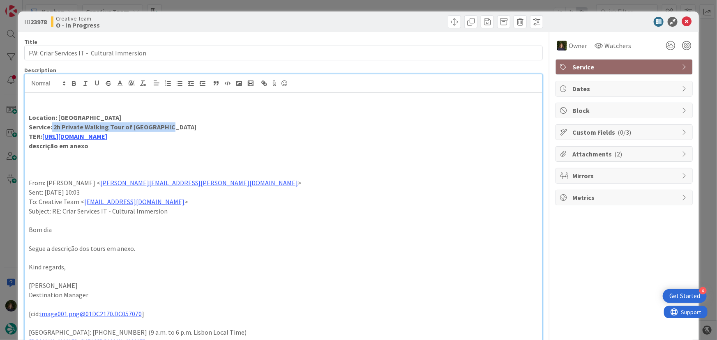
drag, startPoint x: 52, startPoint y: 127, endPoint x: 171, endPoint y: 127, distance: 119.1
click at [171, 127] on p "Service: 2h Private Walking Tour of Alberobello" at bounding box center [284, 126] width 510 height 9
click at [684, 18] on icon at bounding box center [687, 22] width 10 height 10
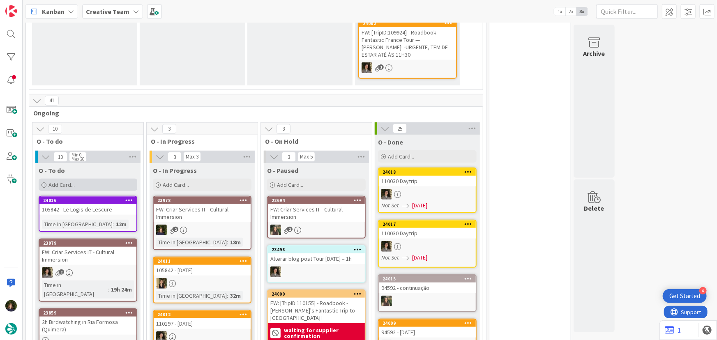
click at [88, 186] on div "Add Card..." at bounding box center [88, 185] width 99 height 12
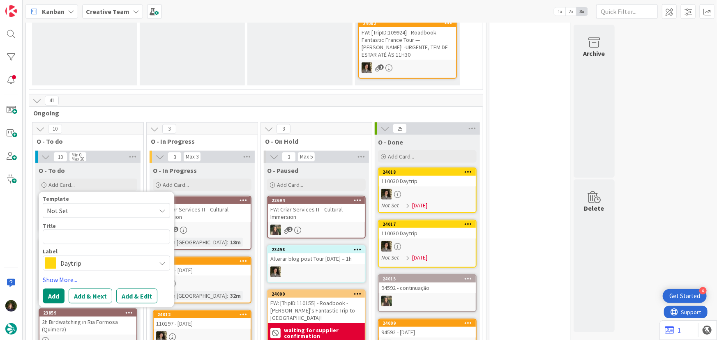
click at [218, 278] on div at bounding box center [202, 283] width 97 height 11
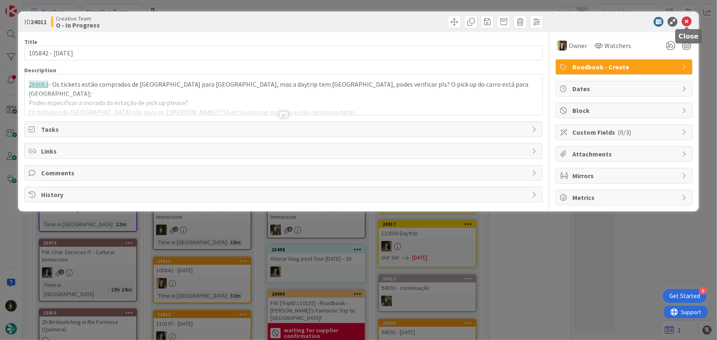
click at [685, 21] on icon at bounding box center [687, 22] width 10 height 10
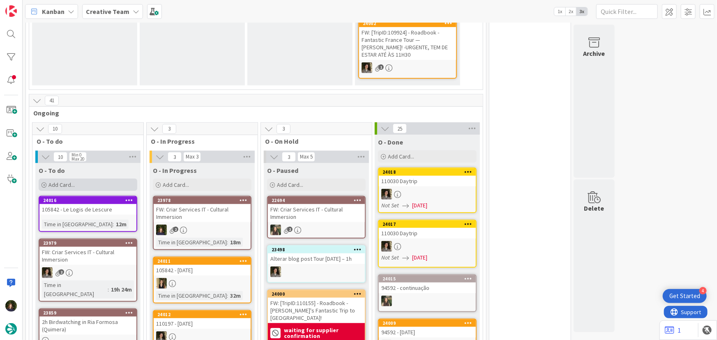
click at [72, 181] on span "Add Card..." at bounding box center [61, 184] width 26 height 7
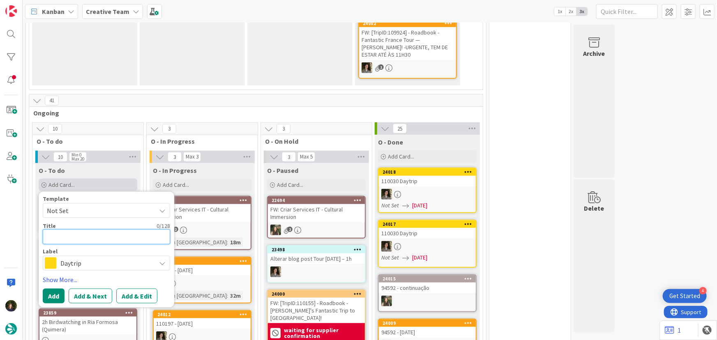
type textarea "x"
type textarea "1"
type textarea "x"
type textarea "10"
type textarea "x"
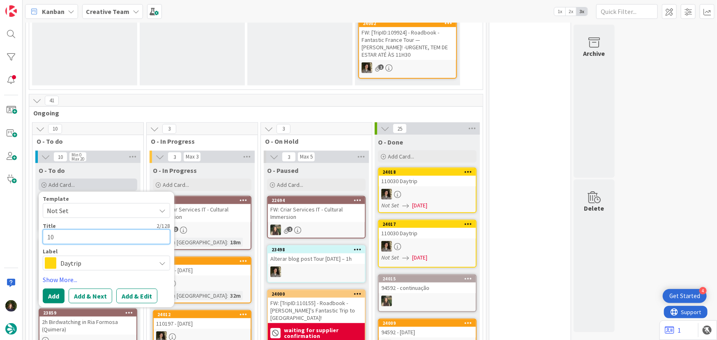
type textarea "105"
type textarea "x"
type textarea "10584"
type textarea "x"
type textarea "105842"
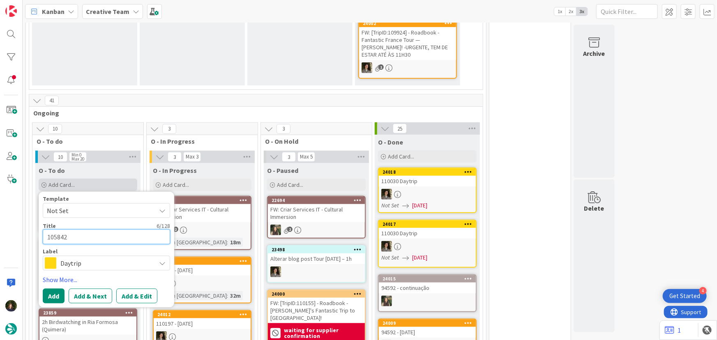
type textarea "x"
type textarea "105842"
type textarea "x"
type textarea "105842 -"
type textarea "x"
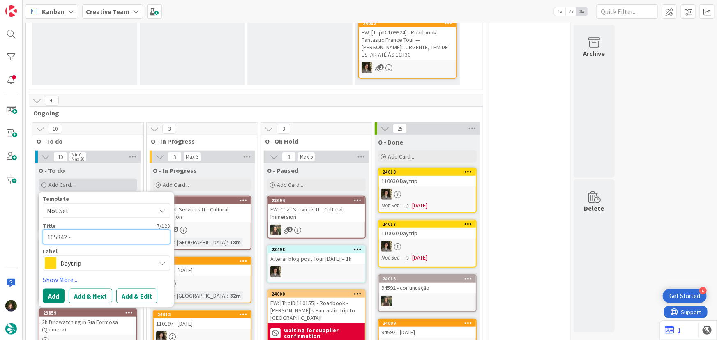
type textarea "105842 -"
type textarea "x"
type textarea "105842 - P"
type textarea "x"
type textarea "105842 - Pes"
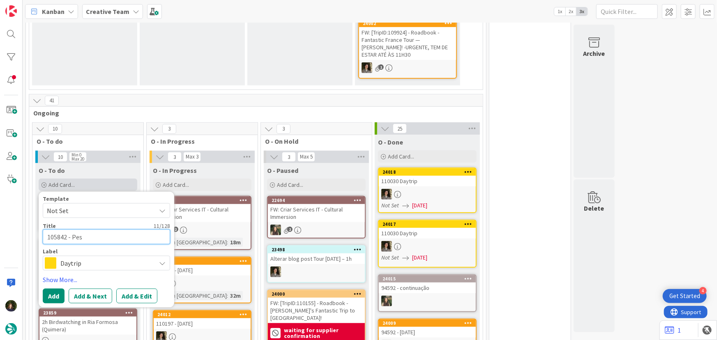
type textarea "x"
type textarea "105842 - Pesq"
type textarea "x"
type textarea "105842 - Pesqu"
type textarea "x"
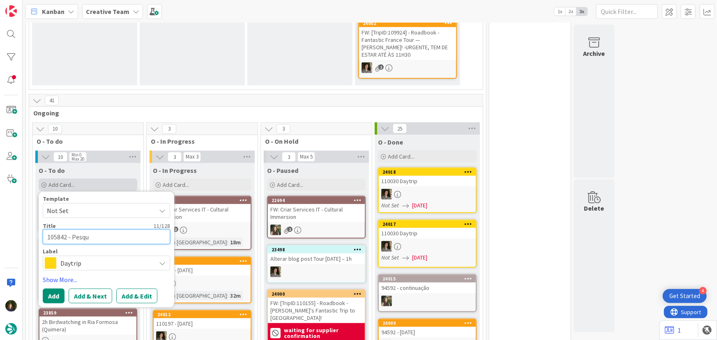
type textarea "105842 - Pesqui"
type textarea "x"
type textarea "105842 - Pesquis"
type textarea "x"
type textarea "105842 - Pesquisa"
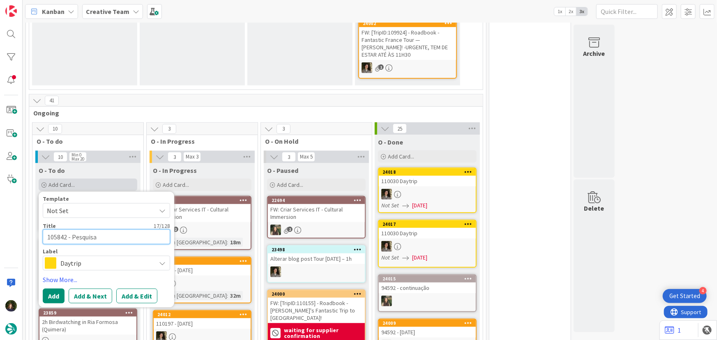
type textarea "x"
type textarea "105842 - Pesquisa"
type textarea "x"
type textarea "105842 - Pesquisa P"
type textarea "x"
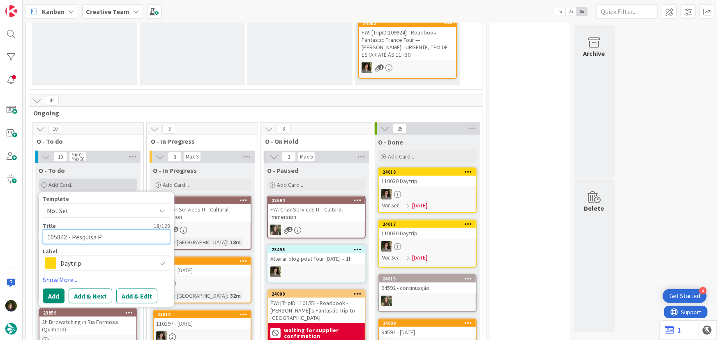
type textarea "105842 - Pesquisa PO"
type textarea "x"
type textarea "105842 - Pesquisa POi"
type textarea "x"
type textarea "105842 - Pesquisa POis"
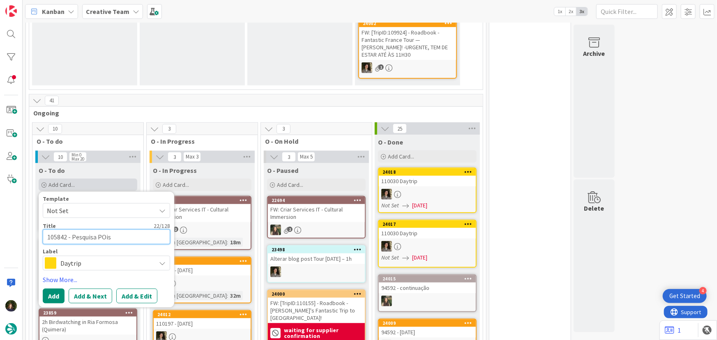
type textarea "x"
type textarea "105842 - Pesquisa POis"
type textarea "x"
type textarea "105842 - Pesquisa POis E"
click at [60, 263] on span "Daytrip" at bounding box center [105, 264] width 91 height 12
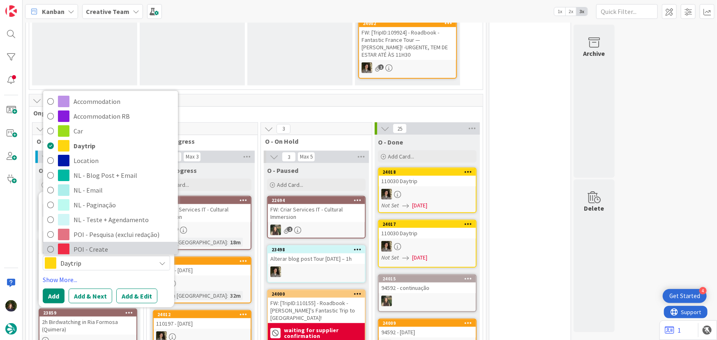
click at [84, 247] on span "POI - Create" at bounding box center [124, 250] width 100 height 12
type textarea "x"
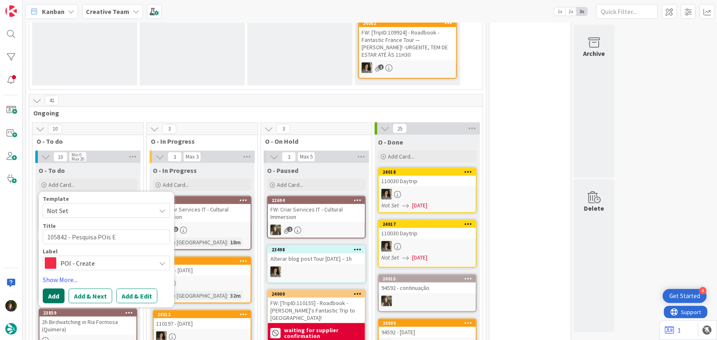
click at [50, 296] on button "Add" at bounding box center [54, 296] width 22 height 15
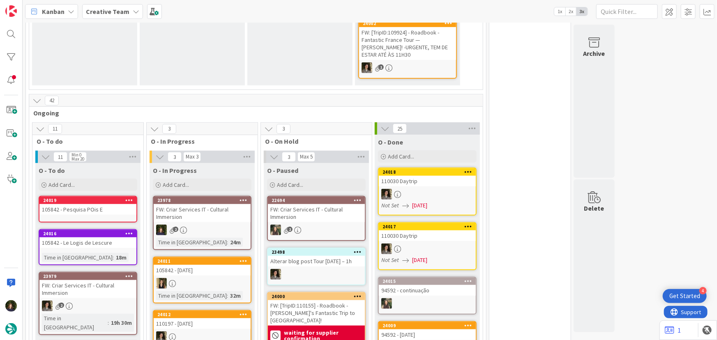
click at [73, 204] on div "105842 - Pesquisa POis E" at bounding box center [87, 209] width 97 height 11
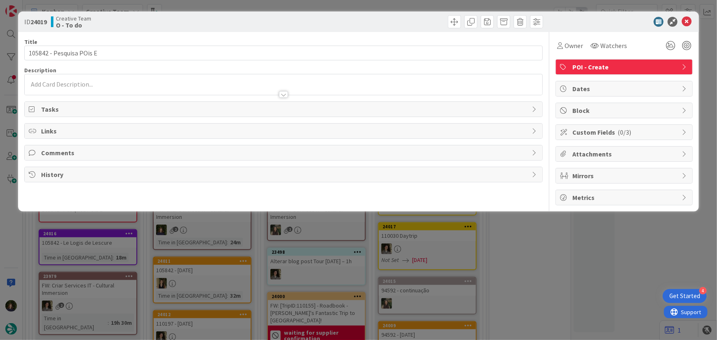
click at [106, 81] on p at bounding box center [284, 84] width 510 height 9
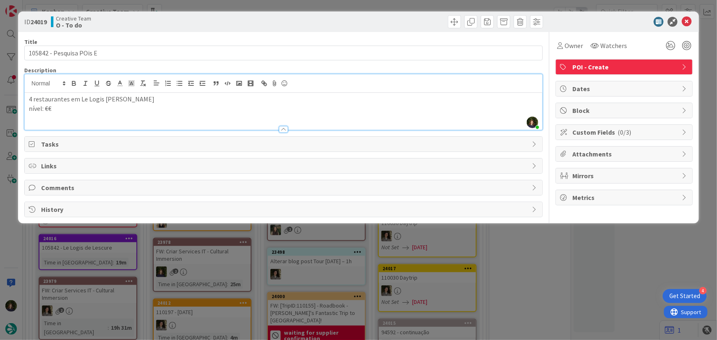
click at [67, 102] on p "4 restaurantes em Le Logis de Lescure" at bounding box center [284, 98] width 510 height 9
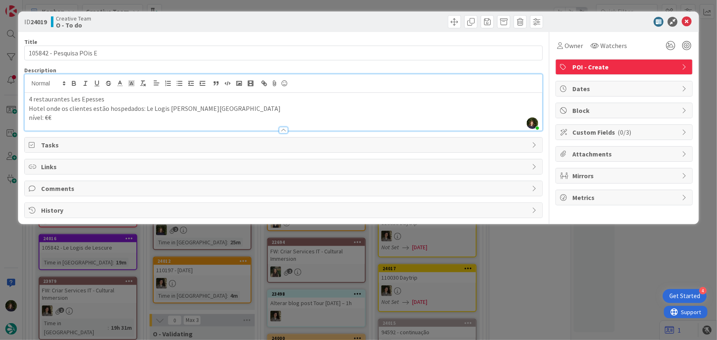
click at [70, 120] on p "nível: €€" at bounding box center [284, 117] width 510 height 9
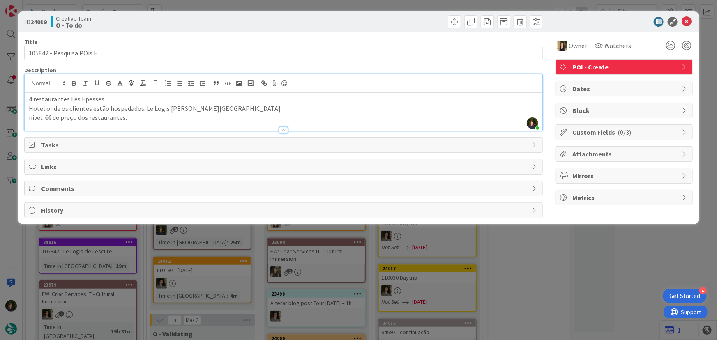
click at [53, 117] on p "nível: €€ de preço dos restaurantes:" at bounding box center [284, 117] width 510 height 9
click at [182, 120] on p "nível de preço dos restaurantes:" at bounding box center [284, 117] width 510 height 9
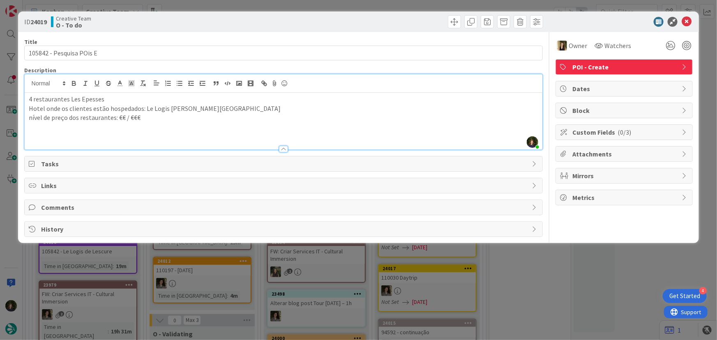
click at [610, 70] on span "POI - Create" at bounding box center [624, 67] width 105 height 10
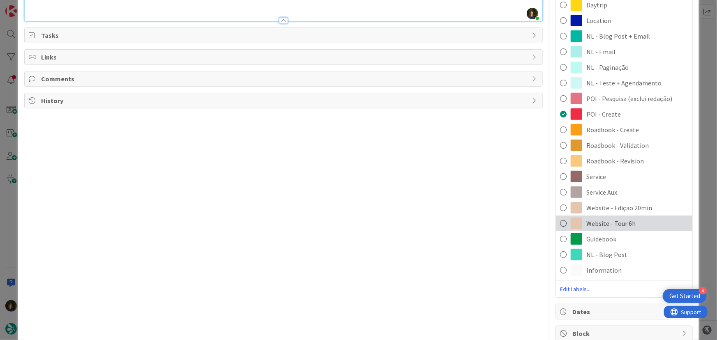
scroll to position [112, 0]
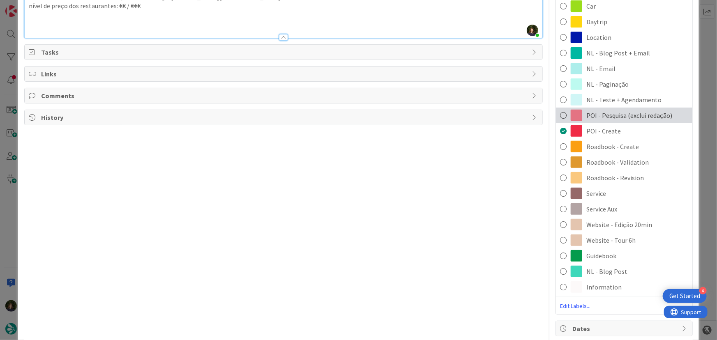
click at [605, 114] on span "POI - Pesquisa (exclui redação)" at bounding box center [629, 116] width 86 height 10
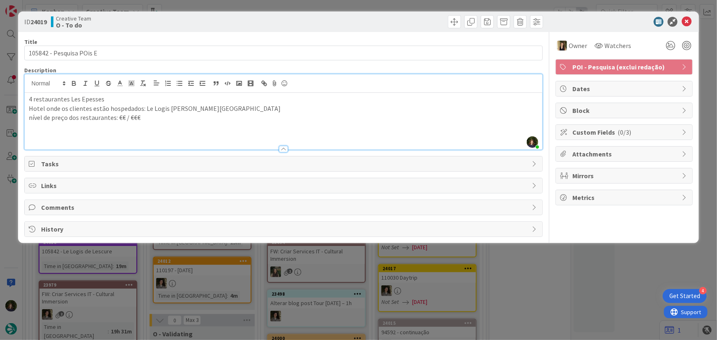
scroll to position [0, 0]
click at [234, 127] on p at bounding box center [284, 126] width 510 height 9
click at [688, 23] on icon at bounding box center [687, 22] width 10 height 10
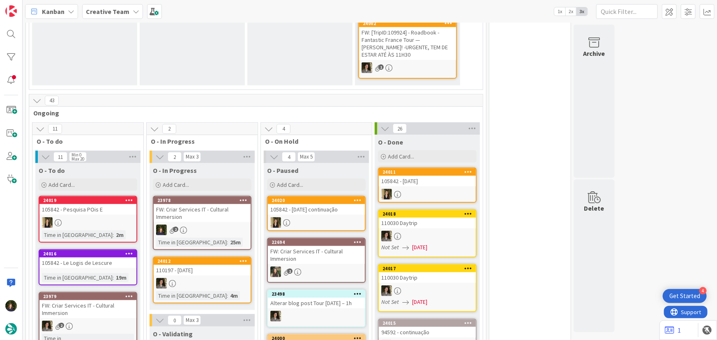
click at [124, 12] on b "Creative Team" at bounding box center [108, 11] width 44 height 8
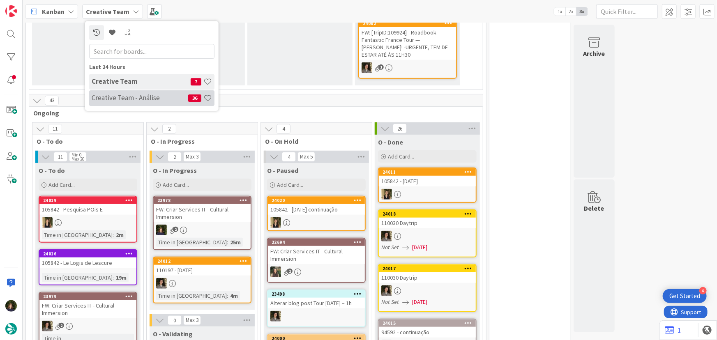
click at [100, 102] on div "Creative Team - Análise 36" at bounding box center [151, 98] width 125 height 16
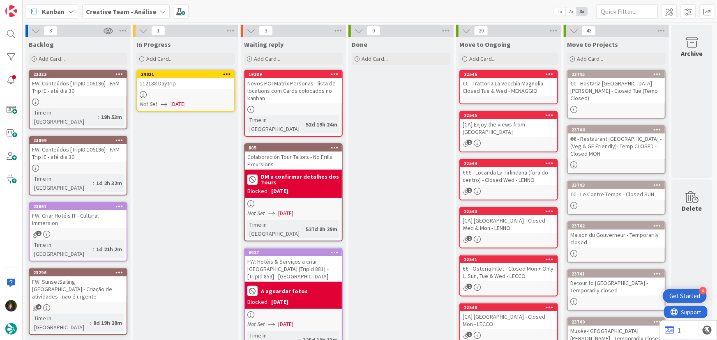
click at [181, 92] on div at bounding box center [185, 94] width 97 height 7
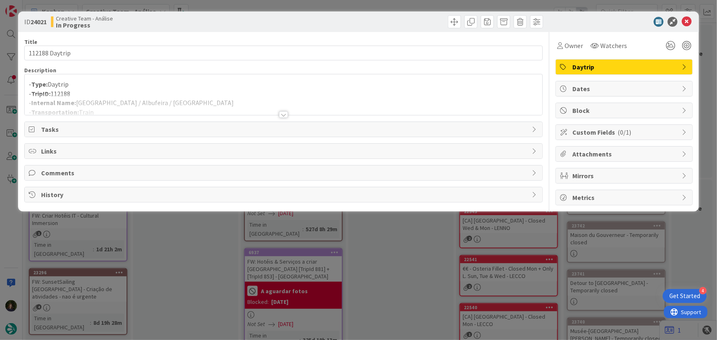
click at [282, 115] on div at bounding box center [283, 114] width 9 height 7
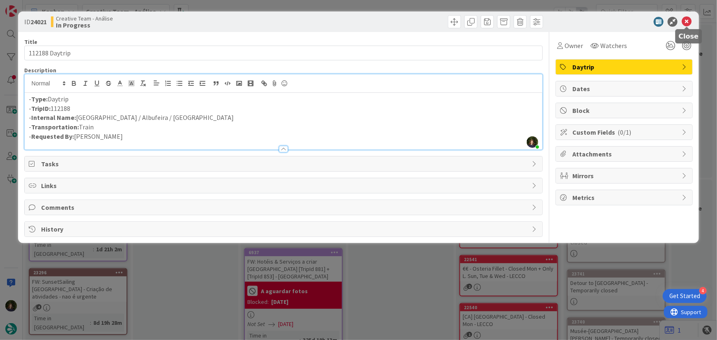
click at [686, 21] on icon at bounding box center [687, 22] width 10 height 10
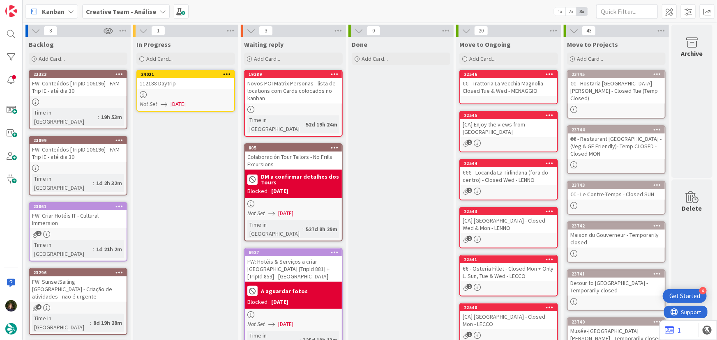
click at [193, 84] on div "112188 Daytrip" at bounding box center [185, 83] width 97 height 11
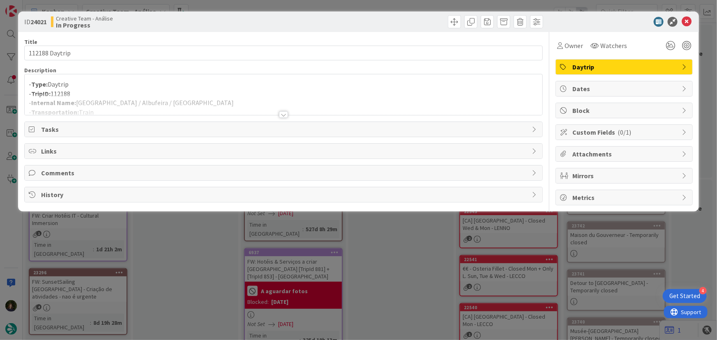
click at [282, 114] on div at bounding box center [283, 114] width 9 height 7
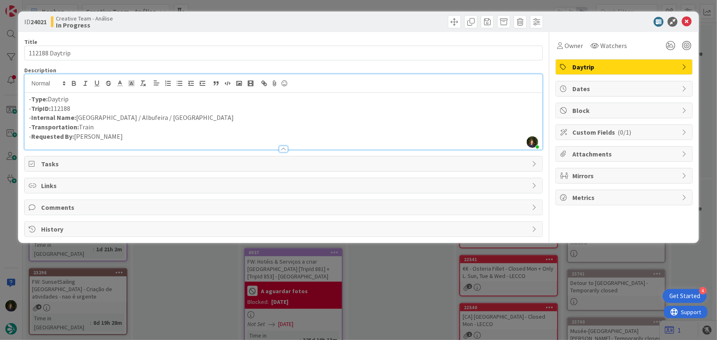
click at [103, 117] on p "- Internal Name: Salema / Albufeira / Lisbon" at bounding box center [284, 117] width 510 height 9
drag, startPoint x: 152, startPoint y: 119, endPoint x: 77, endPoint y: 118, distance: 75.2
click at [77, 118] on p "- Internal Name: Salema / Albufeira / Lisbon" at bounding box center [284, 117] width 510 height 9
click at [165, 119] on p "- Internal Name: Salema / Albufeira / Lisbon" at bounding box center [284, 117] width 510 height 9
drag, startPoint x: 77, startPoint y: 129, endPoint x: 123, endPoint y: 128, distance: 46.0
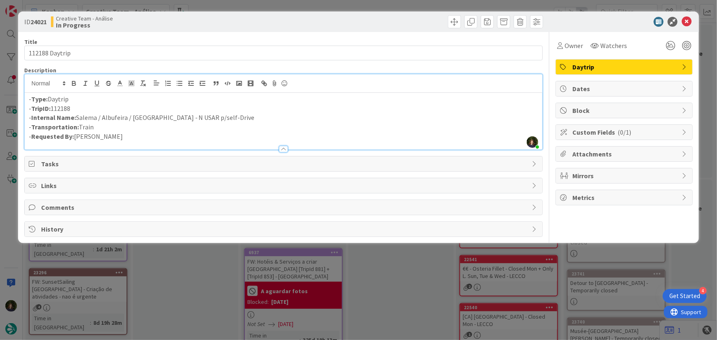
click at [77, 129] on p "- Transportation: Train" at bounding box center [284, 126] width 510 height 9
drag, startPoint x: 93, startPoint y: 127, endPoint x: 78, endPoint y: 130, distance: 15.8
click at [78, 130] on p "- Transportation: car + Train" at bounding box center [284, 126] width 510 height 9
click at [74, 83] on icon "button" at bounding box center [73, 84] width 3 height 2
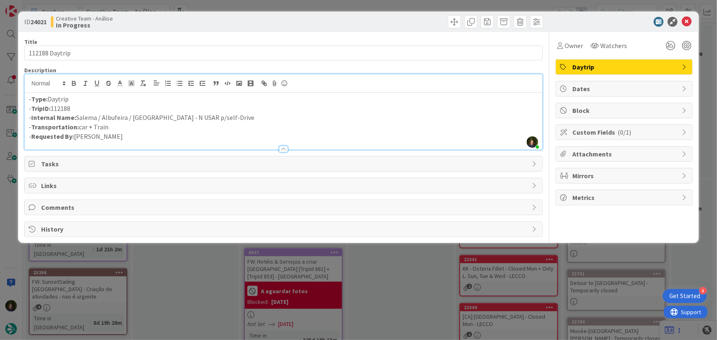
click at [240, 123] on p "- Transportation: car + Train" at bounding box center [284, 126] width 510 height 9
click at [686, 21] on icon at bounding box center [687, 22] width 10 height 10
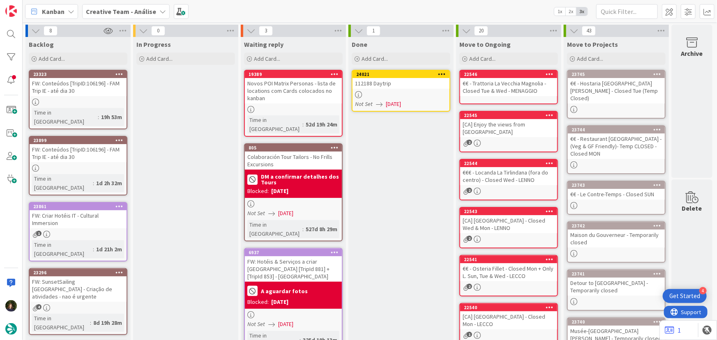
click at [447, 74] on div at bounding box center [442, 74] width 15 height 6
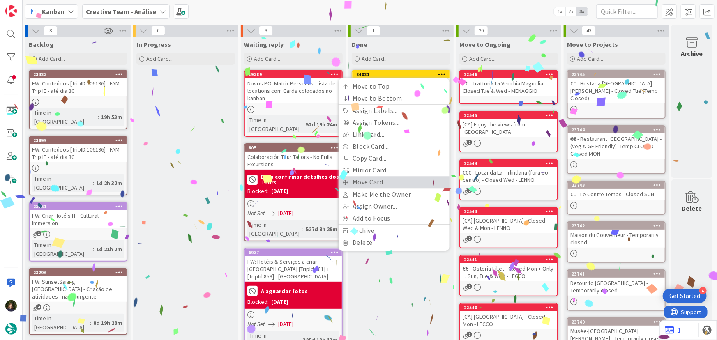
click at [412, 184] on link "Move Card..." at bounding box center [394, 182] width 111 height 12
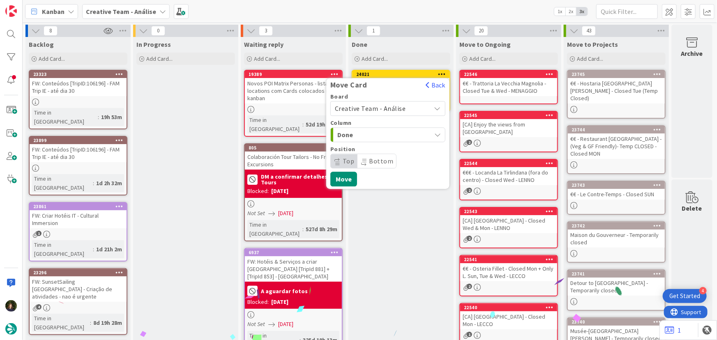
click at [396, 103] on span "Creative Team - Análise" at bounding box center [381, 109] width 92 height 12
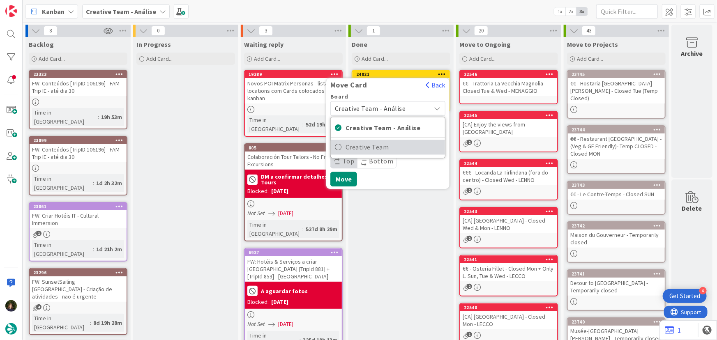
click at [402, 151] on span "Creative Team" at bounding box center [393, 147] width 95 height 12
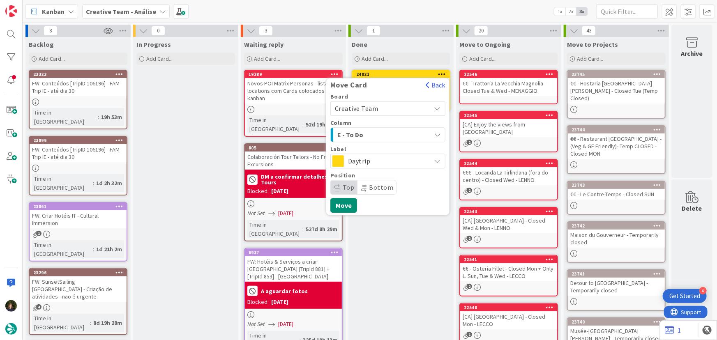
click at [394, 134] on span "E - To Do" at bounding box center [368, 134] width 62 height 11
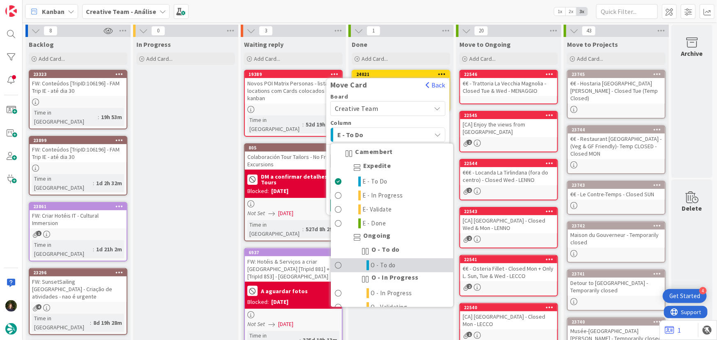
click at [399, 267] on link "O - To do" at bounding box center [392, 266] width 122 height 14
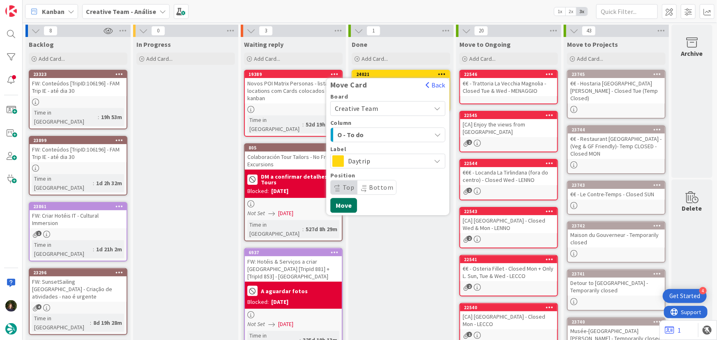
click at [335, 209] on button "Move" at bounding box center [343, 205] width 27 height 15
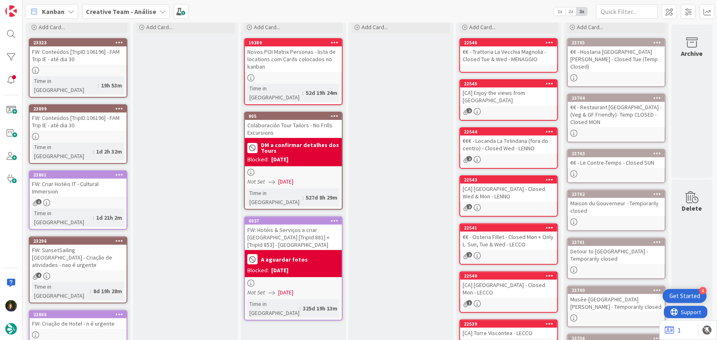
scroll to position [21, 0]
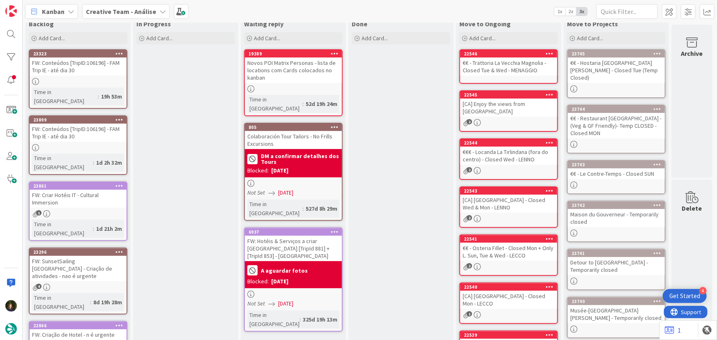
click at [115, 9] on b "Creative Team - Análise" at bounding box center [121, 11] width 70 height 8
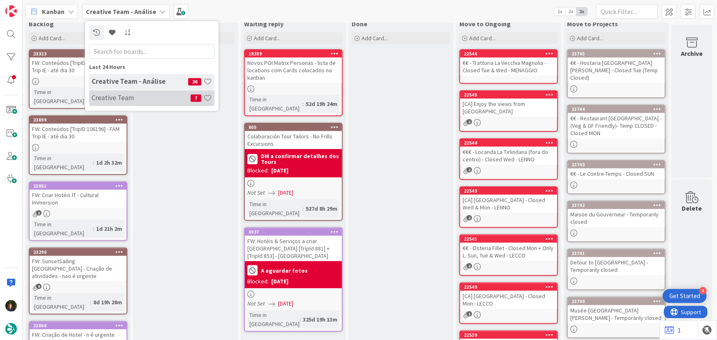
click at [125, 99] on h4 "Creative Team" at bounding box center [141, 98] width 99 height 8
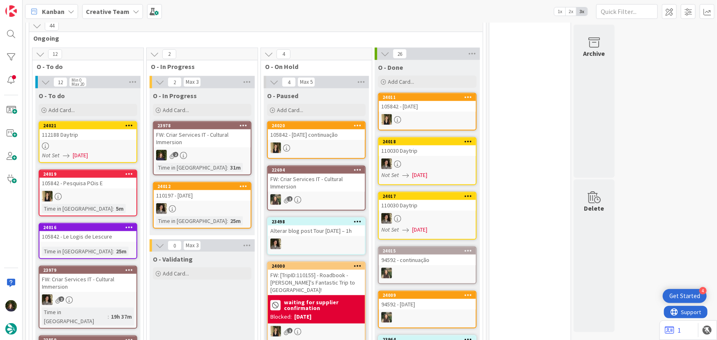
scroll to position [336, 0]
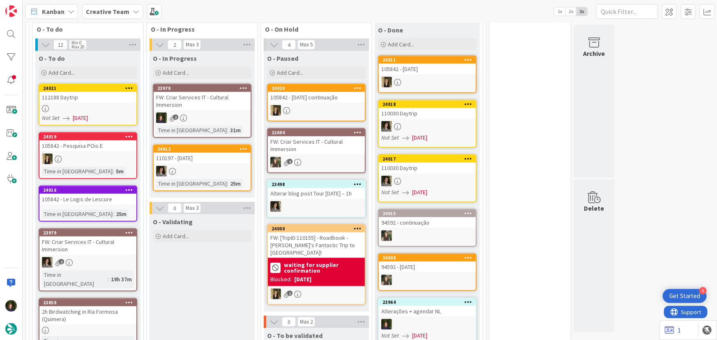
click at [192, 107] on div "FW: Criar Services IT - Cultural Immersion" at bounding box center [202, 101] width 97 height 18
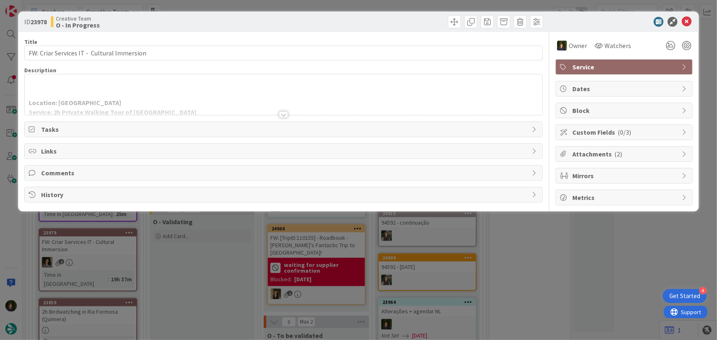
click at [283, 117] on div at bounding box center [283, 114] width 9 height 7
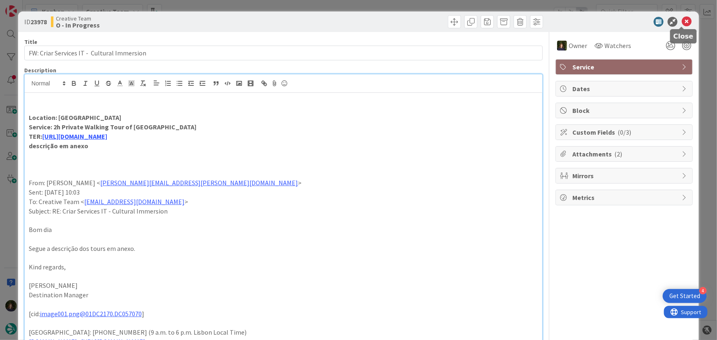
click at [682, 21] on icon at bounding box center [687, 22] width 10 height 10
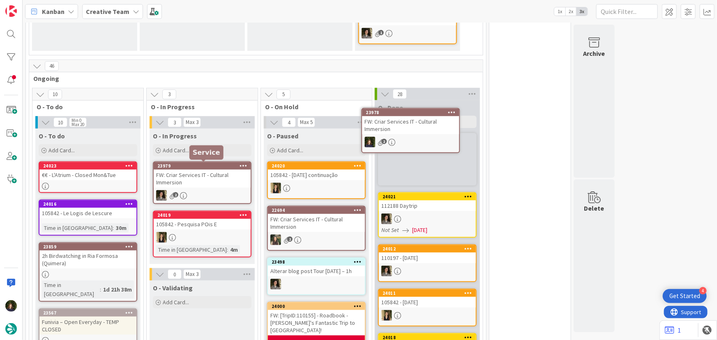
scroll to position [257, 0]
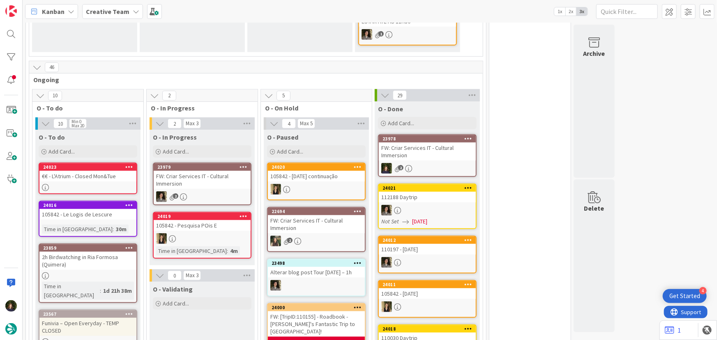
click at [319, 230] on div "FW: Criar Services IT - Cultural Immersion" at bounding box center [316, 224] width 97 height 18
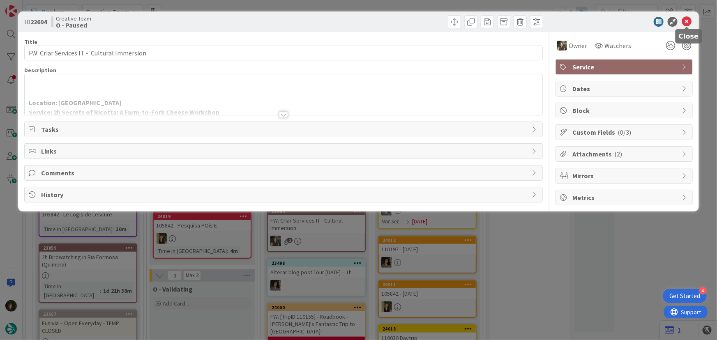
click at [689, 21] on icon at bounding box center [687, 22] width 10 height 10
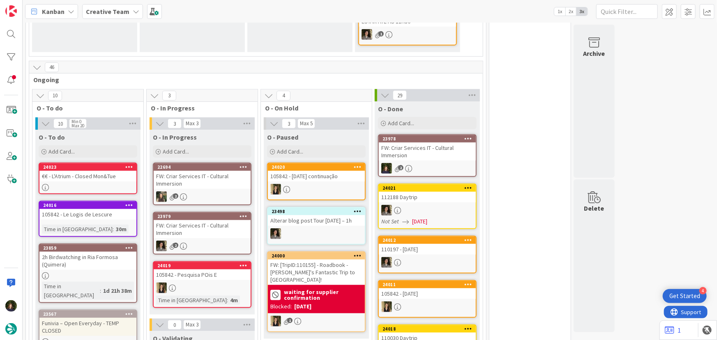
click at [70, 218] on div "105842 - Le Logis de Lescure" at bounding box center [87, 214] width 97 height 11
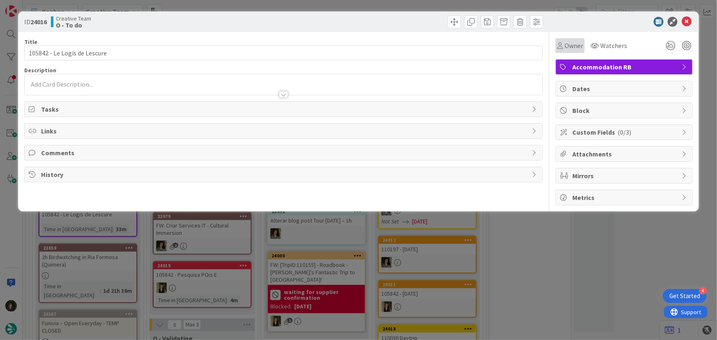
click at [580, 41] on span "Owner" at bounding box center [573, 46] width 18 height 10
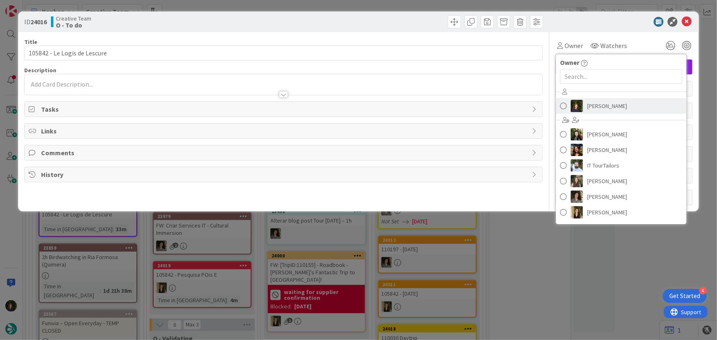
click at [599, 105] on span "[PERSON_NAME]" at bounding box center [607, 106] width 40 height 12
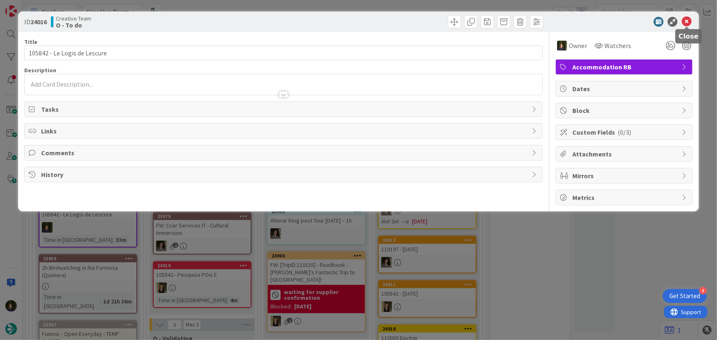
click at [685, 24] on icon at bounding box center [687, 22] width 10 height 10
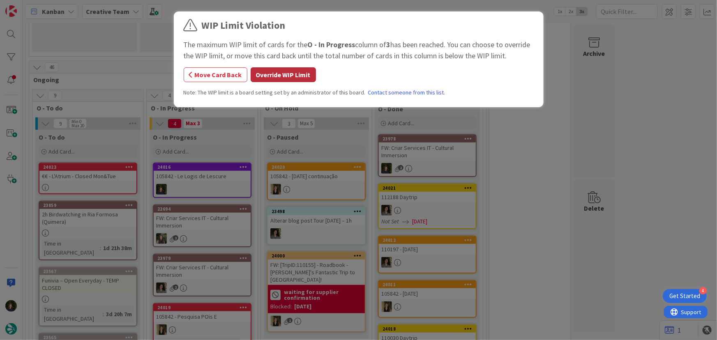
click at [282, 77] on button "Override WIP Limit" at bounding box center [283, 74] width 65 height 15
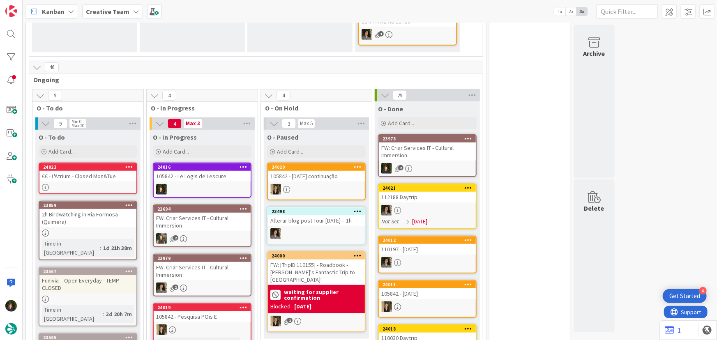
click at [111, 10] on b "Creative Team" at bounding box center [108, 11] width 44 height 8
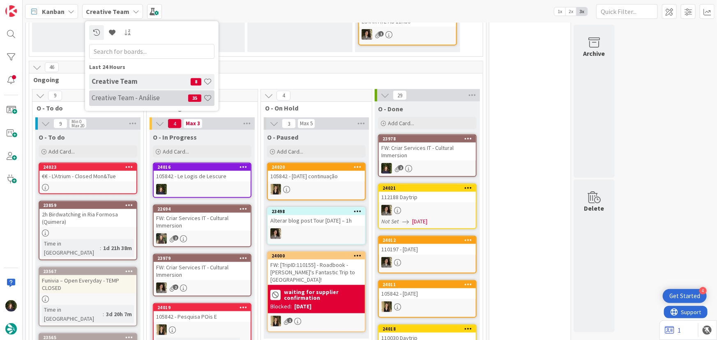
click at [110, 101] on h4 "Creative Team - Análise" at bounding box center [140, 98] width 97 height 8
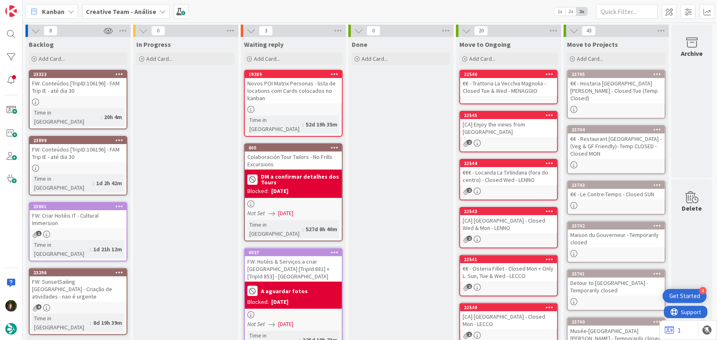
click at [113, 14] on b "Creative Team - Análise" at bounding box center [121, 11] width 70 height 8
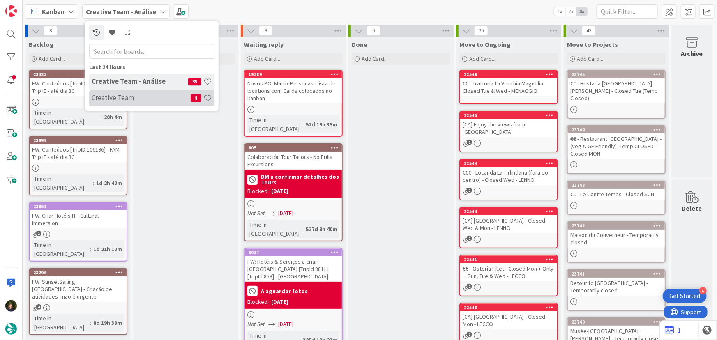
click at [128, 99] on h4 "Creative Team" at bounding box center [141, 98] width 99 height 8
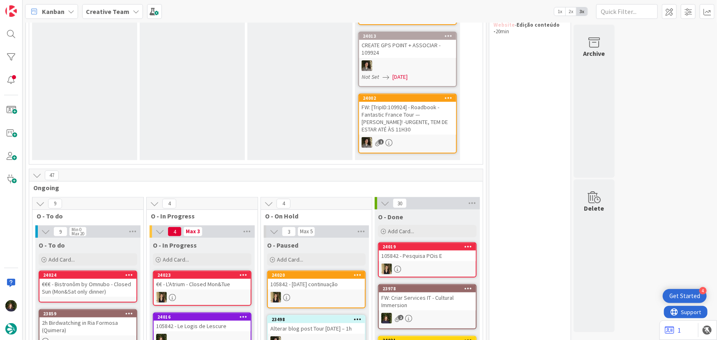
scroll to position [261, 0]
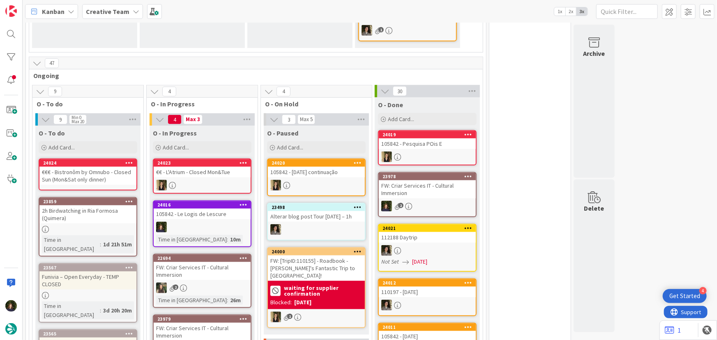
click at [180, 222] on div at bounding box center [202, 227] width 97 height 11
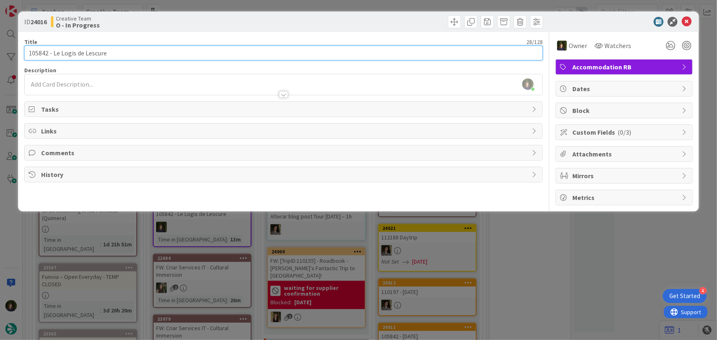
drag, startPoint x: 115, startPoint y: 49, endPoint x: 54, endPoint y: 51, distance: 61.2
click at [54, 51] on input "105842 - Le Logis de Lescure" at bounding box center [283, 53] width 519 height 15
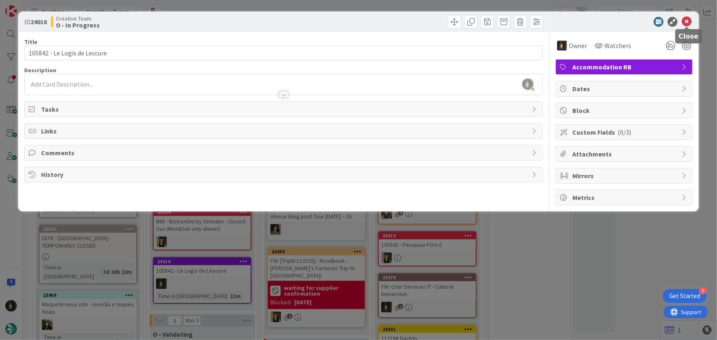
click at [687, 21] on icon at bounding box center [687, 22] width 10 height 10
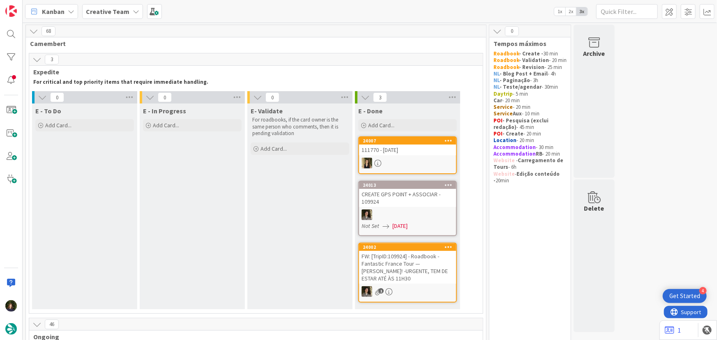
click at [114, 14] on b "Creative Team" at bounding box center [108, 11] width 44 height 8
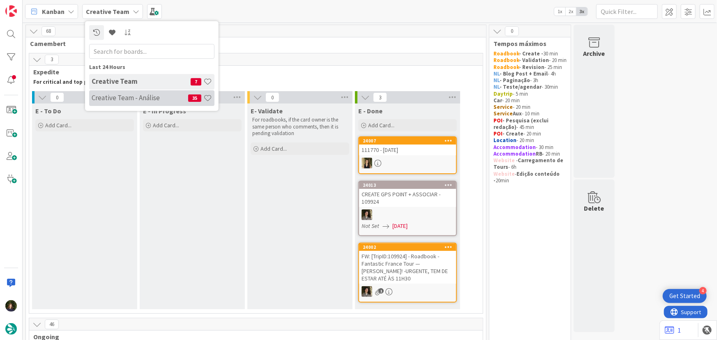
click at [124, 101] on h4 "Creative Team - Análise" at bounding box center [140, 98] width 97 height 8
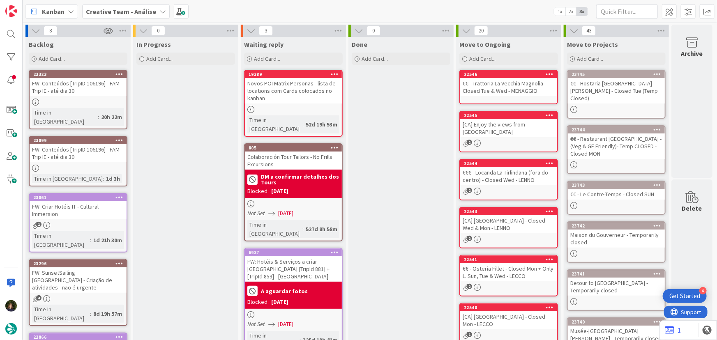
click at [66, 209] on div "23861 FW: Criar Hotéis IT - Cultural Immersion 1 Time in Column : 1d 21h 30m" at bounding box center [78, 223] width 99 height 60
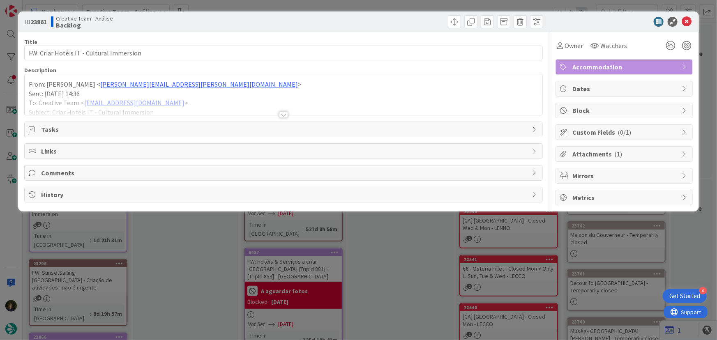
click at [281, 116] on div at bounding box center [283, 114] width 9 height 7
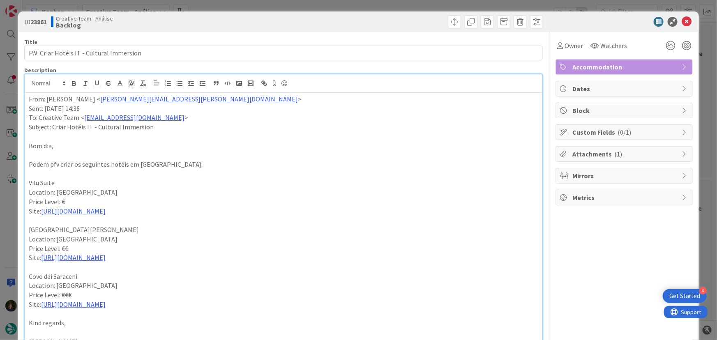
drag, startPoint x: 111, startPoint y: 210, endPoint x: 28, endPoint y: 184, distance: 86.8
click at [28, 184] on div "From: Frederico Rodrigues < frederico.rodrigues@tourtailors.com > Sent: Wednesd…" at bounding box center [284, 294] width 518 height 402
drag, startPoint x: 38, startPoint y: 198, endPoint x: 332, endPoint y: 208, distance: 293.9
click at [332, 208] on p "Site: https://vilusuite.it/" at bounding box center [284, 211] width 510 height 9
click at [682, 23] on icon at bounding box center [687, 22] width 10 height 10
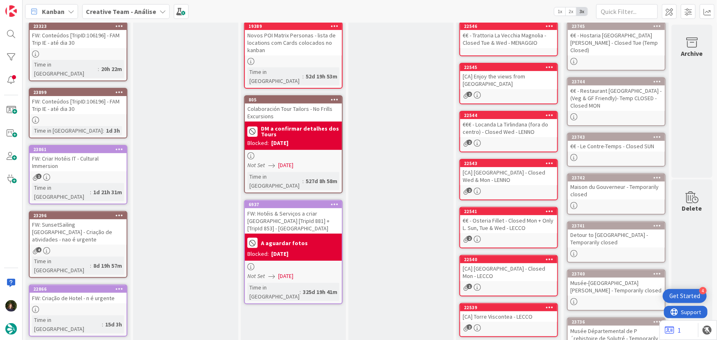
scroll to position [37, 0]
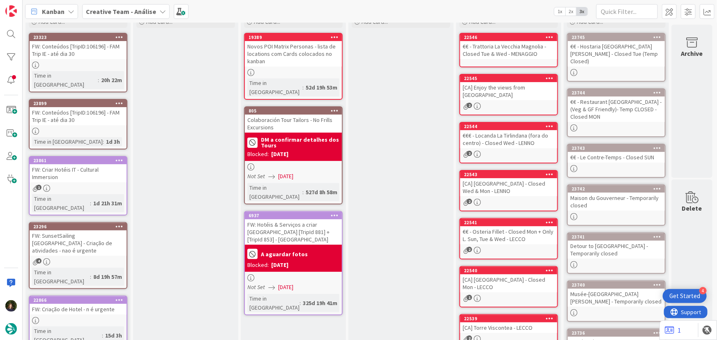
click at [117, 157] on icon at bounding box center [119, 160] width 8 height 6
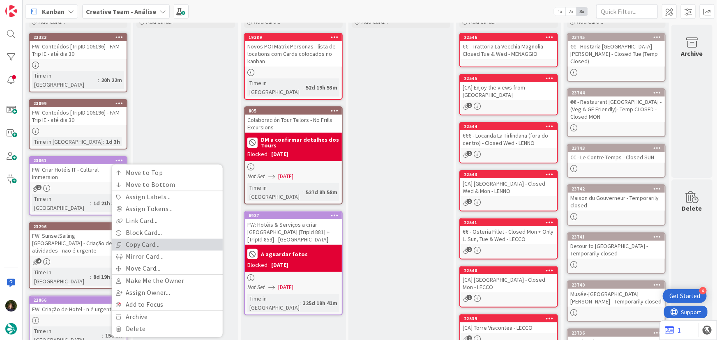
click at [148, 239] on link "Copy Card..." at bounding box center [167, 245] width 111 height 12
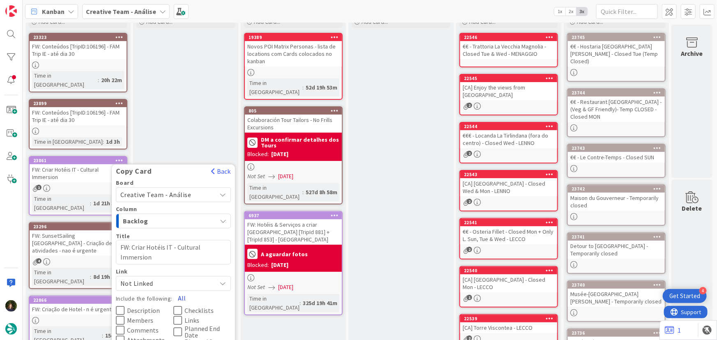
click at [179, 291] on button "All" at bounding box center [182, 298] width 18 height 15
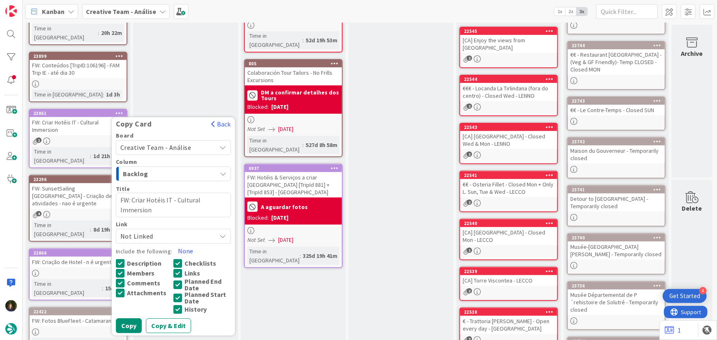
scroll to position [187, 0]
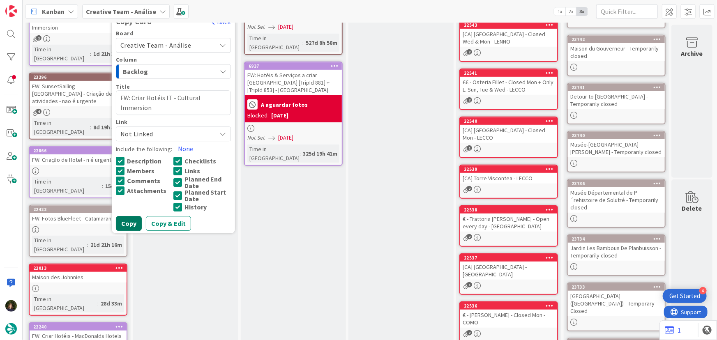
click at [129, 217] on button "Copy" at bounding box center [129, 223] width 26 height 15
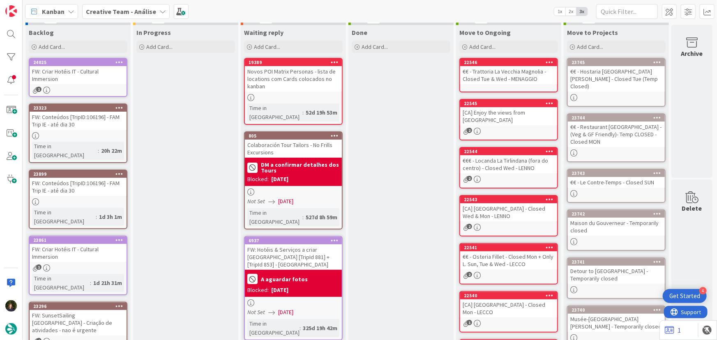
scroll to position [8, 0]
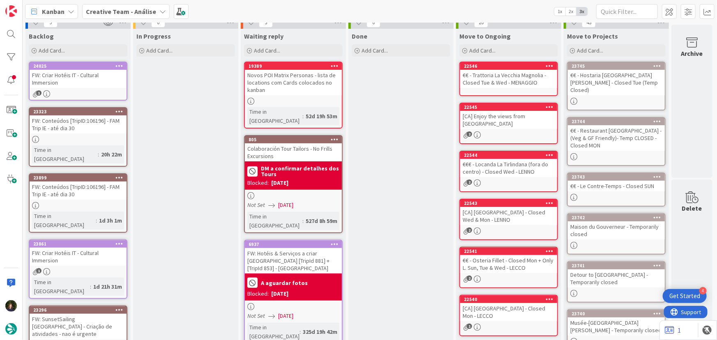
click at [120, 241] on icon at bounding box center [119, 244] width 8 height 6
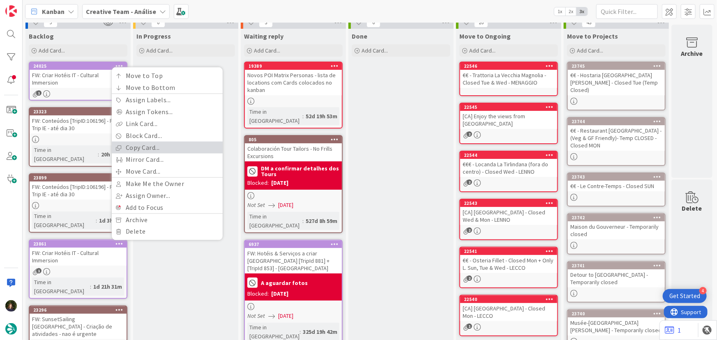
click at [150, 142] on link "Copy Card..." at bounding box center [167, 148] width 111 height 12
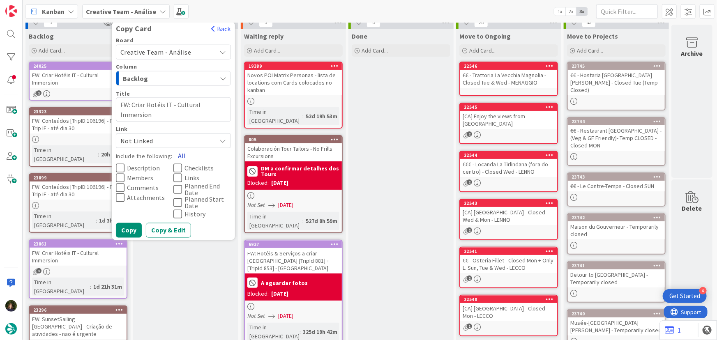
click at [181, 148] on button "All" at bounding box center [182, 155] width 18 height 15
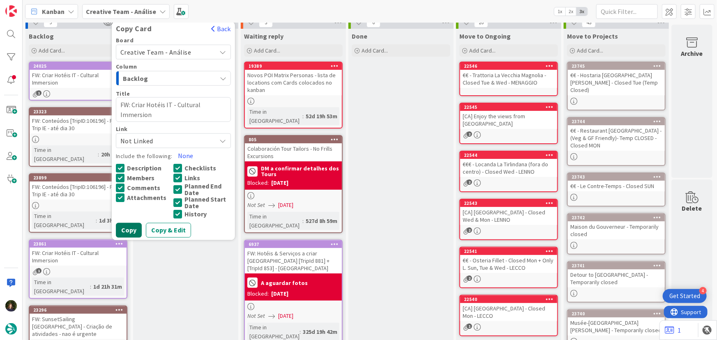
click at [127, 223] on button "Copy" at bounding box center [129, 230] width 26 height 15
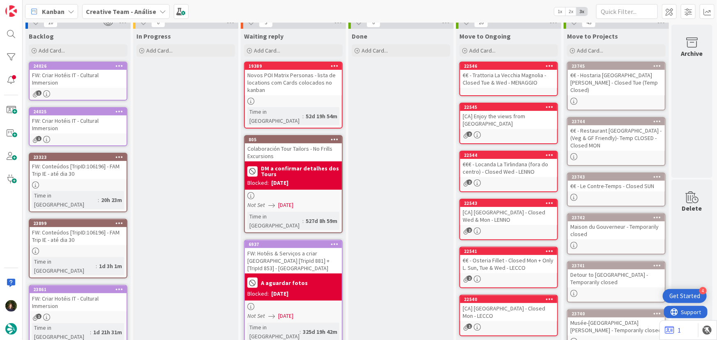
scroll to position [0, 0]
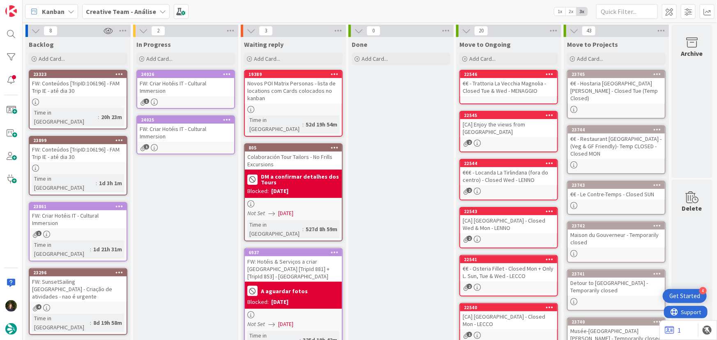
type textarea "x"
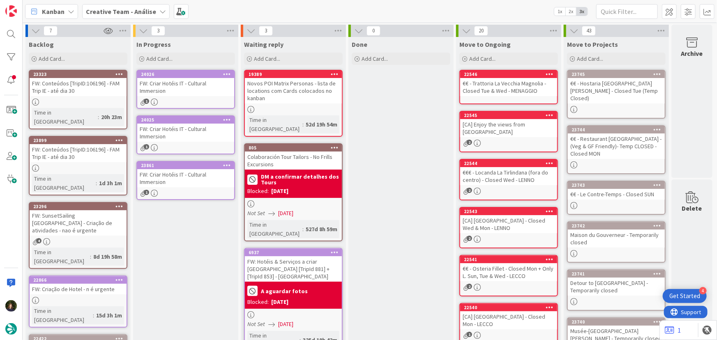
click at [192, 88] on div "FW: Criar Hotéis IT - Cultural Immersion" at bounding box center [185, 87] width 97 height 18
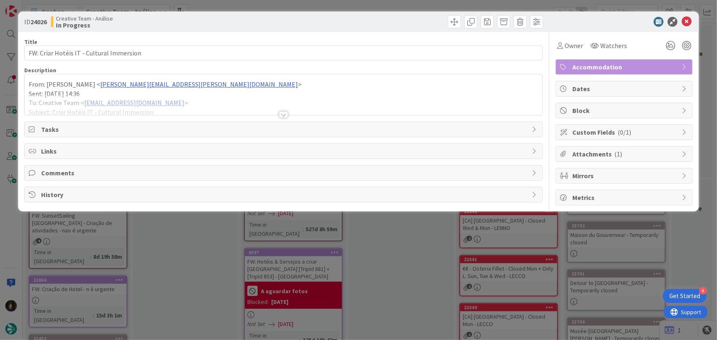
click at [287, 115] on div at bounding box center [283, 114] width 9 height 7
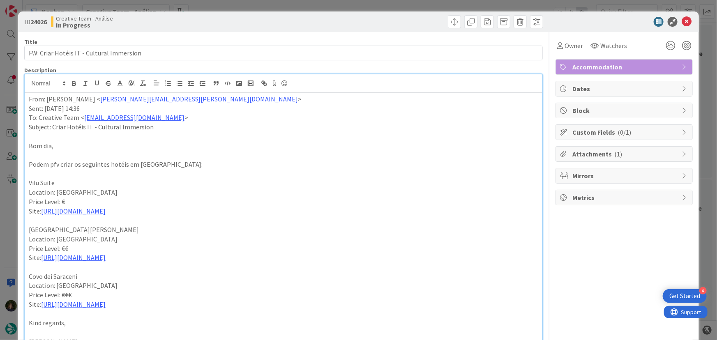
drag, startPoint x: 103, startPoint y: 210, endPoint x: 28, endPoint y: 184, distance: 79.5
click at [28, 184] on div "From: Frederico Rodrigues < frederico.rodrigues@tourtailors.com > Sent: Wednesd…" at bounding box center [284, 294] width 518 height 402
drag, startPoint x: 25, startPoint y: 101, endPoint x: 53, endPoint y: 95, distance: 28.7
click at [25, 101] on div "From: Frederico Rodrigues < frederico.rodrigues@tourtailors.com > Sent: Wednesd…" at bounding box center [284, 294] width 518 height 402
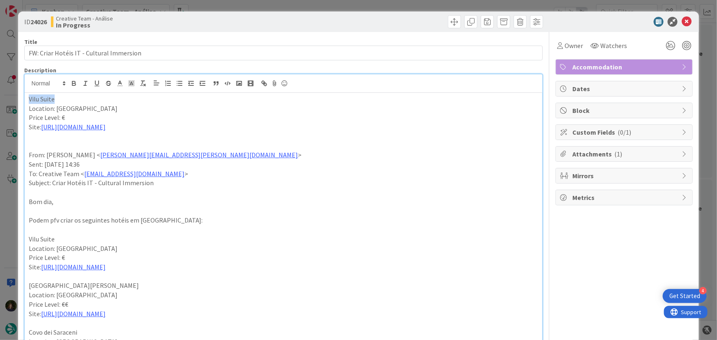
drag, startPoint x: 59, startPoint y: 98, endPoint x: 27, endPoint y: 101, distance: 32.1
click at [27, 101] on div "Vilu Suite Location: Polignano a Mare Price Level: € Site: https://vilusuite.it…" at bounding box center [284, 322] width 518 height 458
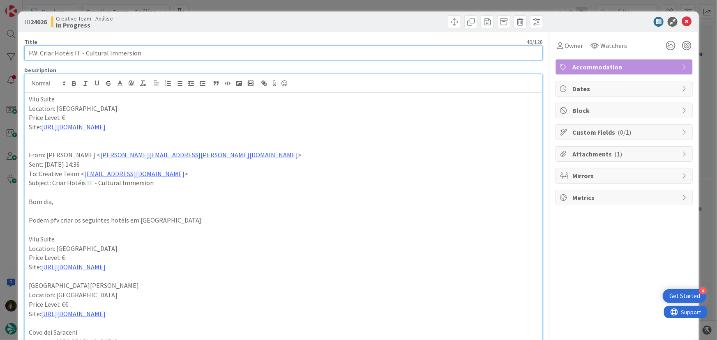
click at [158, 58] on input "FW: Criar Hotéis IT - Cultural Immersion" at bounding box center [283, 53] width 519 height 15
paste input "Vilu Suite"
type input "FW: Criar Hotéis IT - Cultural Immersion - Vilu Suite"
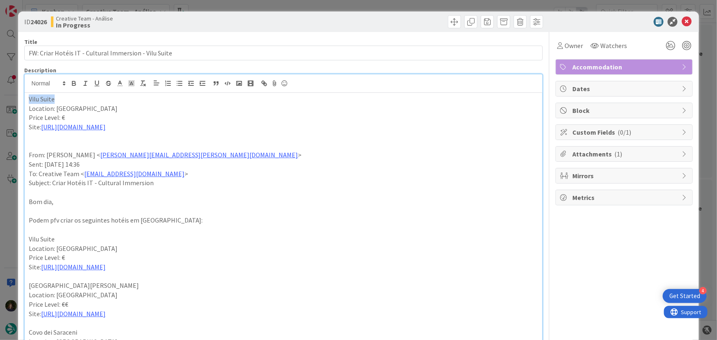
drag, startPoint x: 60, startPoint y: 98, endPoint x: 26, endPoint y: 100, distance: 33.3
click at [26, 100] on div "Vilu Suite Location: Polignano a Mare Price Level: € Site: https://vilusuite.it…" at bounding box center [284, 322] width 518 height 458
click at [74, 85] on icon "button" at bounding box center [73, 84] width 3 height 2
click at [270, 145] on p at bounding box center [284, 145] width 510 height 9
click at [682, 24] on icon at bounding box center [687, 22] width 10 height 10
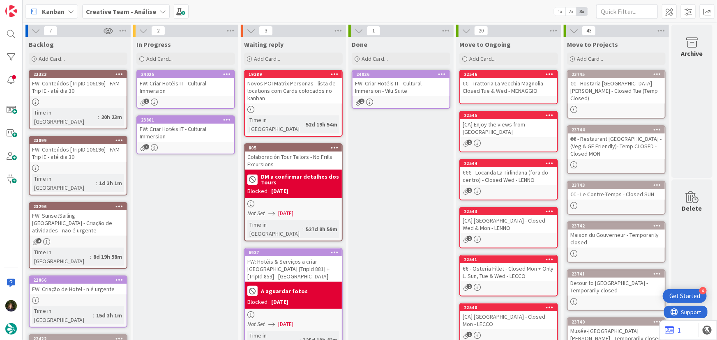
click at [189, 91] on div "FW: Criar Hotéis IT - Cultural Immersion" at bounding box center [185, 87] width 97 height 18
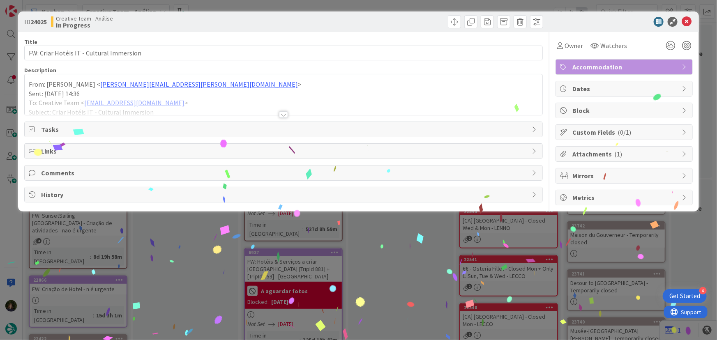
click at [283, 115] on div at bounding box center [283, 114] width 9 height 7
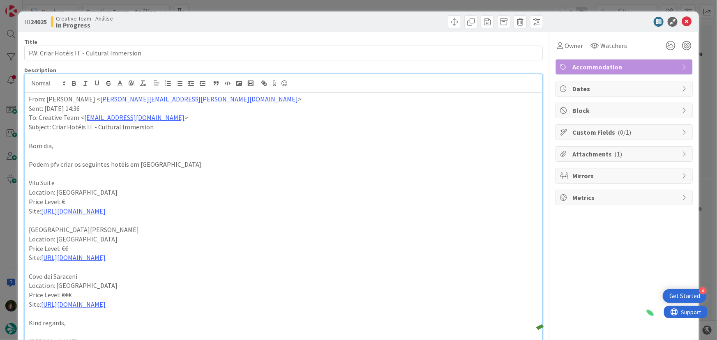
scroll to position [37, 0]
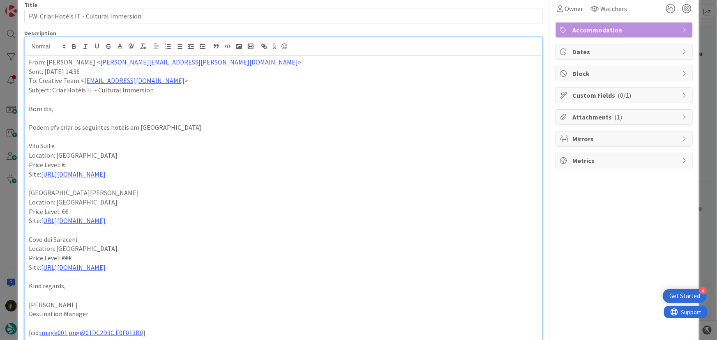
drag, startPoint x: 168, startPoint y: 222, endPoint x: 26, endPoint y: 196, distance: 144.6
click at [27, 196] on div "From: Frederico Rodrigues < frederico.rodrigues@tourtailors.com > Sent: Wednesd…" at bounding box center [284, 257] width 518 height 402
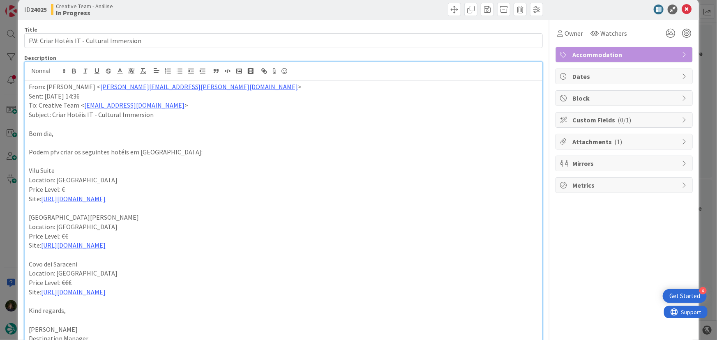
scroll to position [0, 0]
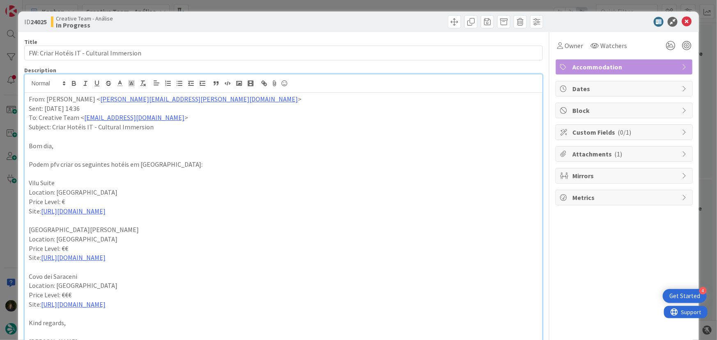
click at [27, 101] on div "From: Frederico Rodrigues < frederico.rodrigues@tourtailors.com > Sent: Wednesd…" at bounding box center [284, 294] width 518 height 402
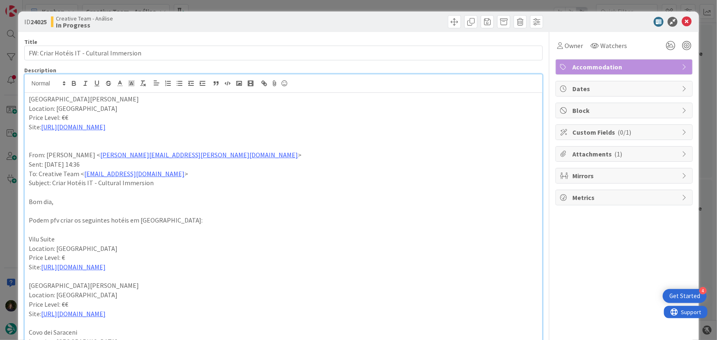
drag, startPoint x: 124, startPoint y: 99, endPoint x: 69, endPoint y: 102, distance: 55.1
click at [69, 102] on p "San Lorenzo Boutique Hotel & SPA" at bounding box center [284, 98] width 510 height 9
click at [107, 96] on p "San Lorenzo Boutique Hotel & SPA" at bounding box center [284, 98] width 510 height 9
click at [107, 99] on p "San Lorenzo Boutique Hotel & SPA" at bounding box center [284, 98] width 510 height 9
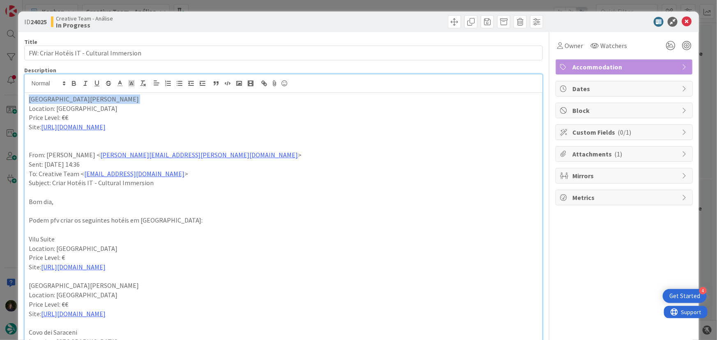
click at [107, 99] on p "San Lorenzo Boutique Hotel & SPA" at bounding box center [284, 98] width 510 height 9
click at [74, 85] on icon "button" at bounding box center [73, 83] width 7 height 7
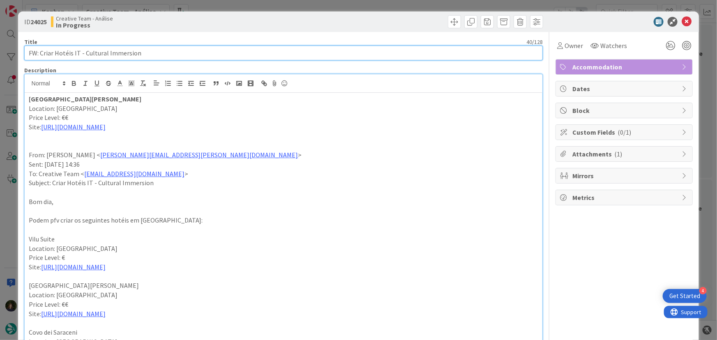
click at [156, 53] on input "FW: Criar Hotéis IT - Cultural Immersion" at bounding box center [283, 53] width 519 height 15
paste input "San Lorenzo Boutique Hotel & SPA"
type input "FW: Criar Hotéis IT - Cultural Immersion - [GEOGRAPHIC_DATA][PERSON_NAME]"
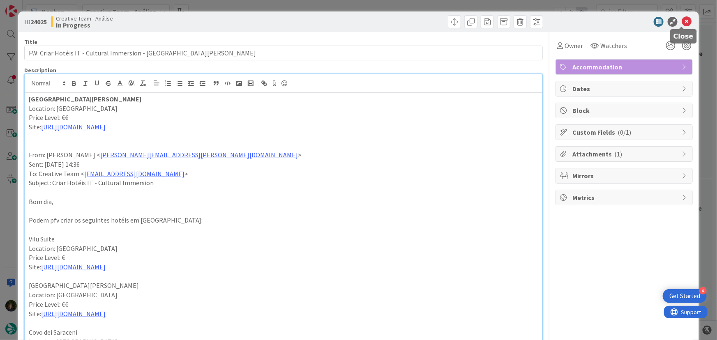
click at [682, 21] on icon at bounding box center [687, 22] width 10 height 10
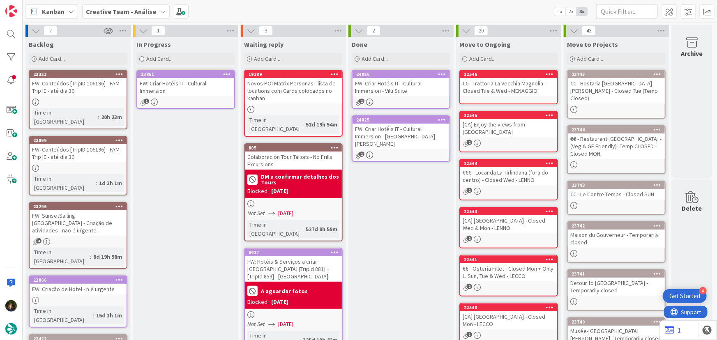
click at [176, 96] on div "FW: Criar Hotéis IT - Cultural Immersion" at bounding box center [185, 87] width 97 height 18
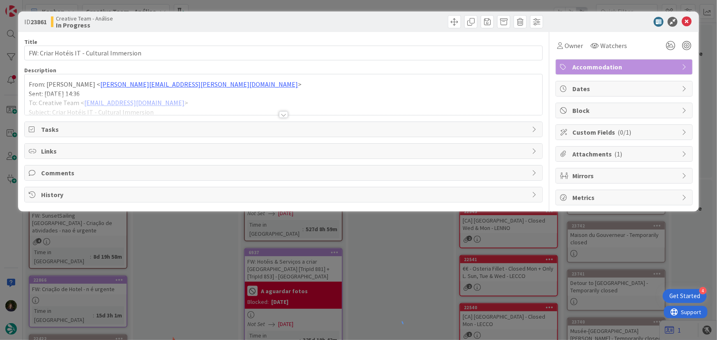
click at [280, 113] on div at bounding box center [283, 114] width 9 height 7
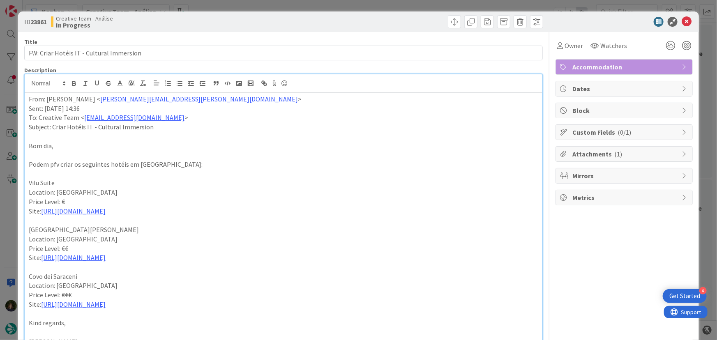
scroll to position [37, 0]
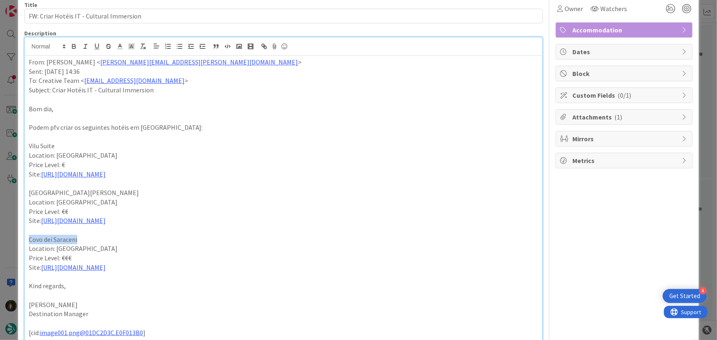
drag, startPoint x: 76, startPoint y: 238, endPoint x: 30, endPoint y: 237, distance: 46.0
click at [22, 237] on div "ID 23861 Creative Team - Análise In Progress Title 40 / 128 FW: Criar Hotéis IT…" at bounding box center [358, 263] width 681 height 577
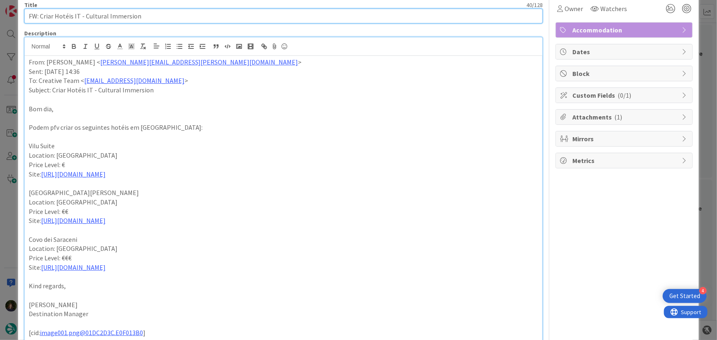
click at [181, 16] on input "FW: Criar Hotéis IT - Cultural Immersion" at bounding box center [283, 16] width 519 height 15
paste input "Covo dei Saraceni"
type input "FW: Criar Hotéis IT - Cultural Immersion - [GEOGRAPHIC_DATA][PERSON_NAME]"
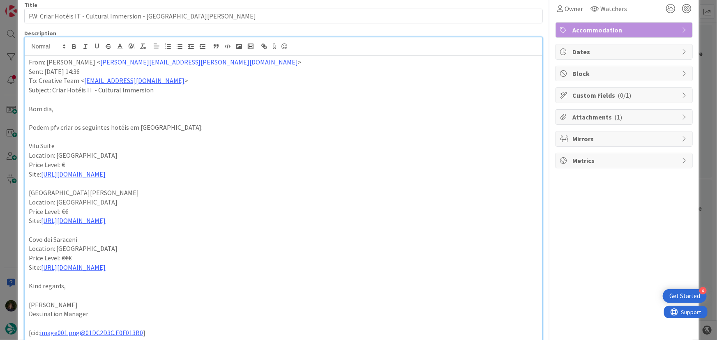
drag, startPoint x: 138, startPoint y: 268, endPoint x: 33, endPoint y: 247, distance: 106.9
click at [28, 243] on div "From: Frederico Rodrigues < frederico.rodrigues@tourtailors.com > Sent: Wednesd…" at bounding box center [284, 257] width 518 height 402
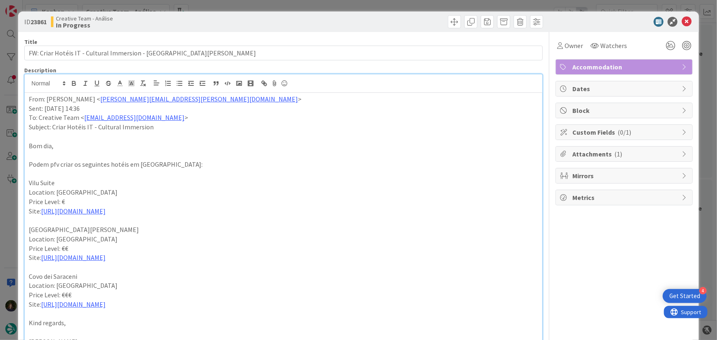
click at [26, 103] on div "From: Frederico Rodrigues < frederico.rodrigues@tourtailors.com > Sent: Wednesd…" at bounding box center [284, 294] width 518 height 402
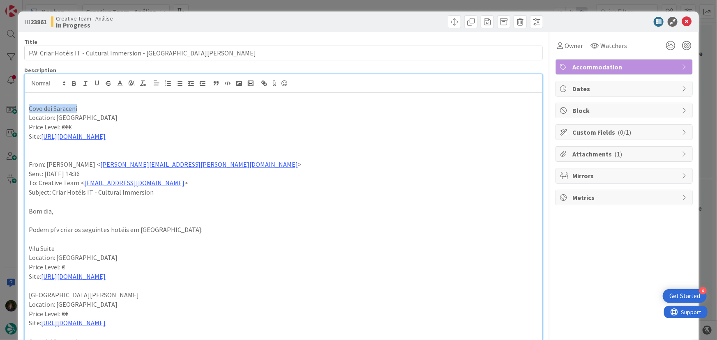
drag, startPoint x: 87, startPoint y: 107, endPoint x: 27, endPoint y: 109, distance: 60.0
click at [26, 107] on div "Covo dei Saraceni Location: Polignano a Mare Price Level: €€€ Site: https://www…" at bounding box center [284, 326] width 518 height 467
click at [74, 85] on icon "button" at bounding box center [73, 83] width 7 height 7
click at [237, 125] on p "Price Level: €€€" at bounding box center [284, 126] width 510 height 9
drag, startPoint x: 679, startPoint y: 19, endPoint x: 670, endPoint y: 27, distance: 11.9
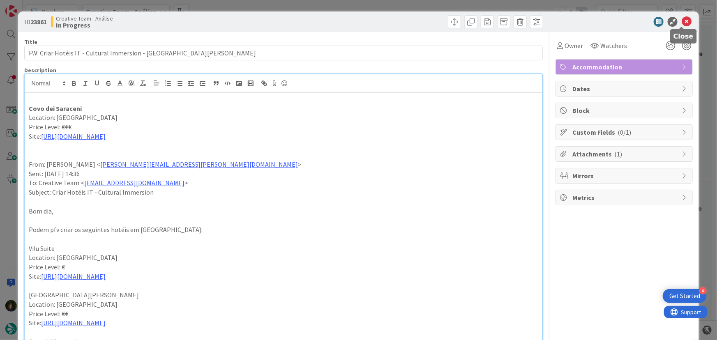
click at [682, 19] on icon at bounding box center [687, 22] width 10 height 10
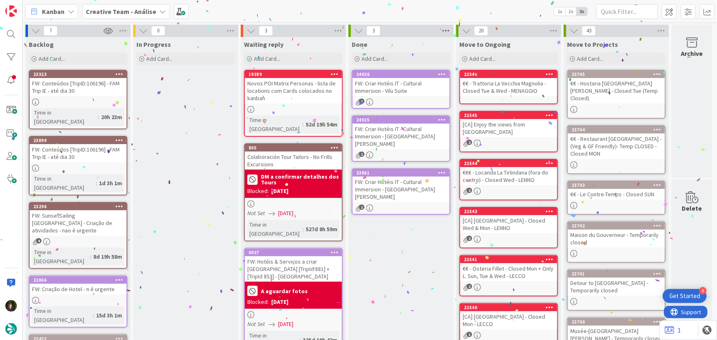
click at [447, 29] on icon at bounding box center [445, 31] width 11 height 12
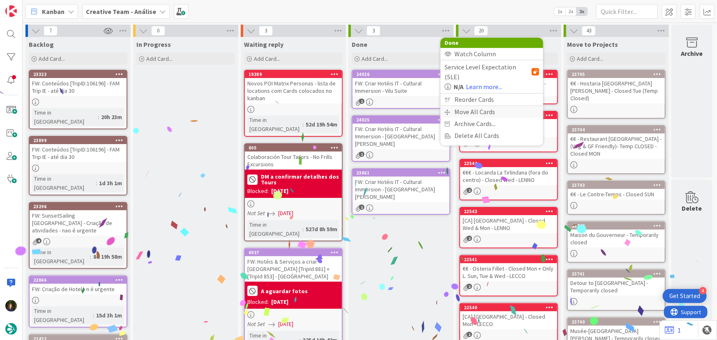
click at [477, 106] on div "Move All Cards" at bounding box center [491, 112] width 103 height 12
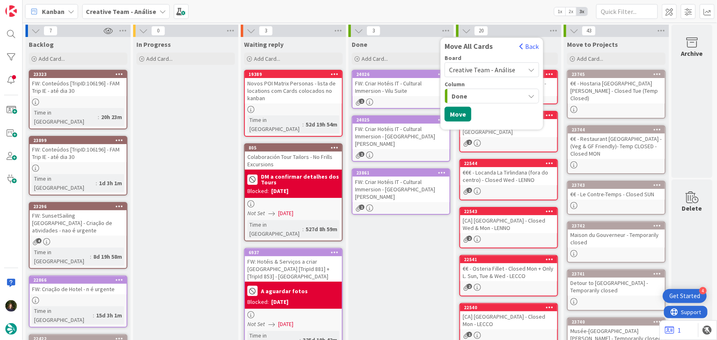
click at [488, 69] on span "Creative Team - Análise" at bounding box center [482, 70] width 66 height 8
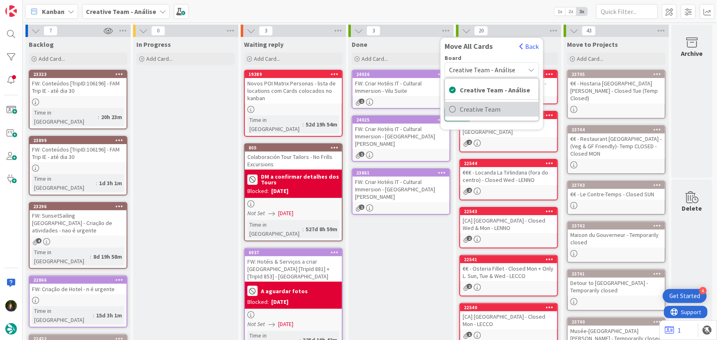
click at [491, 111] on span "Creative Team" at bounding box center [497, 109] width 75 height 12
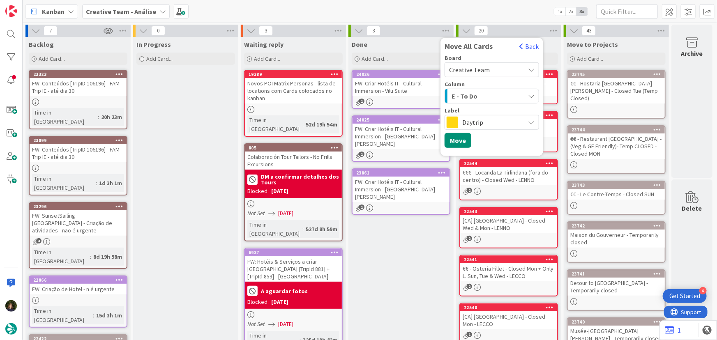
click at [472, 97] on span "E - To Do" at bounding box center [464, 96] width 26 height 11
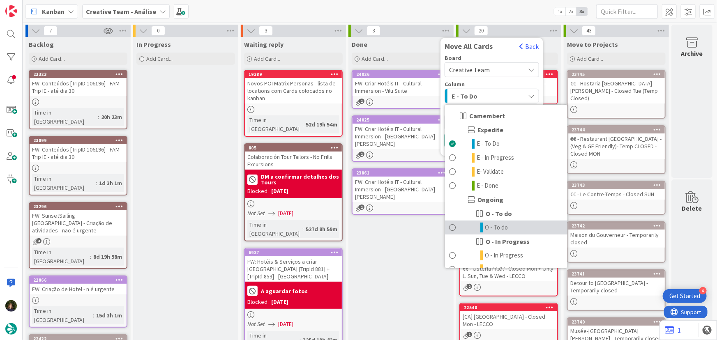
click at [494, 228] on span "O - To do" at bounding box center [496, 228] width 23 height 10
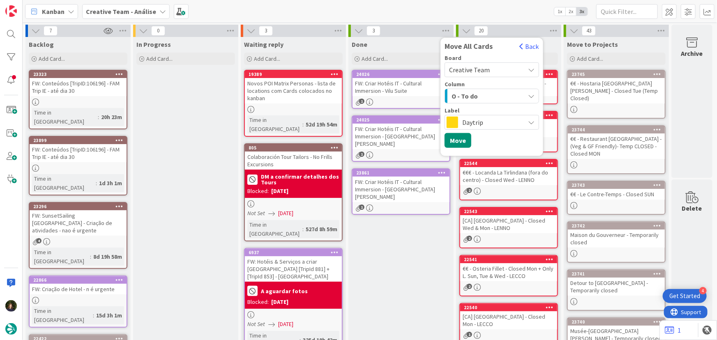
click at [468, 121] on span "Daytrip" at bounding box center [491, 123] width 58 height 12
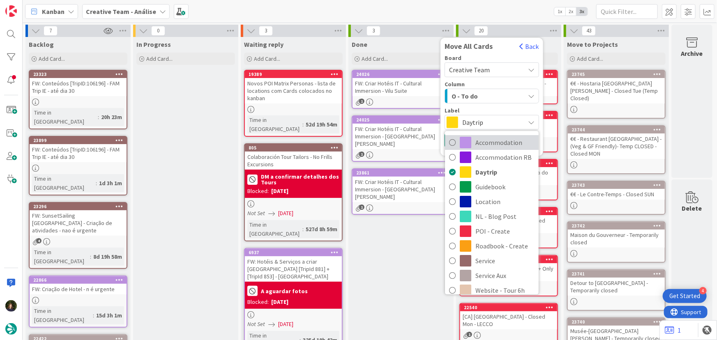
click at [497, 139] on span "Accommodation" at bounding box center [504, 142] width 59 height 12
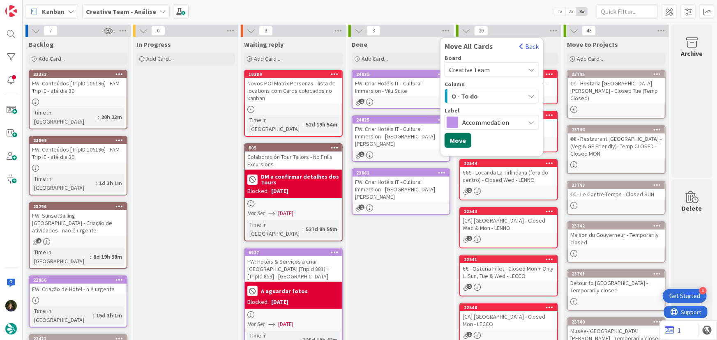
click at [457, 137] on button "Move" at bounding box center [458, 140] width 27 height 15
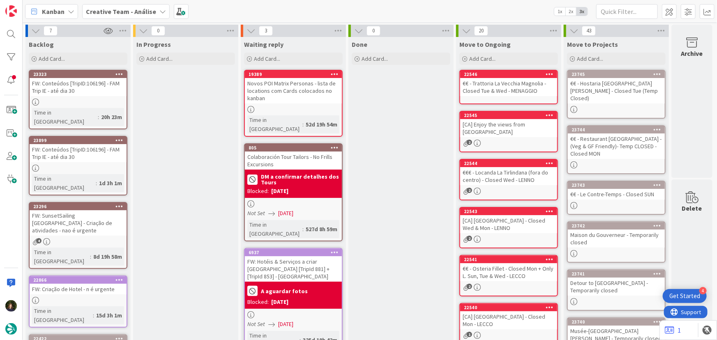
drag, startPoint x: 123, startPoint y: 10, endPoint x: 121, endPoint y: 18, distance: 8.6
click at [123, 10] on b "Creative Team - Análise" at bounding box center [121, 11] width 70 height 8
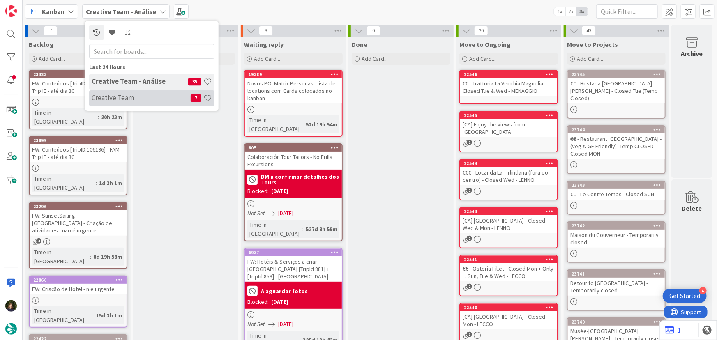
click at [124, 104] on div "Creative Team 7" at bounding box center [151, 98] width 125 height 16
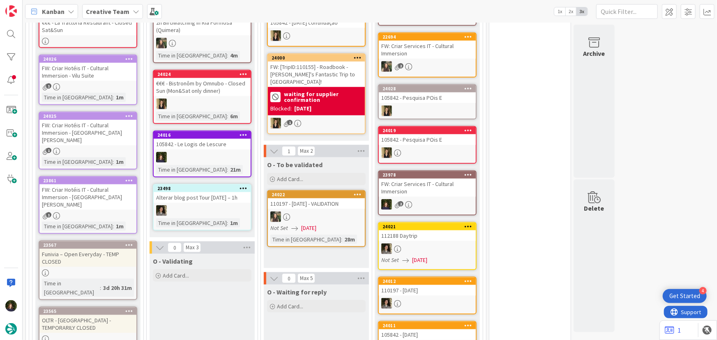
scroll to position [336, 0]
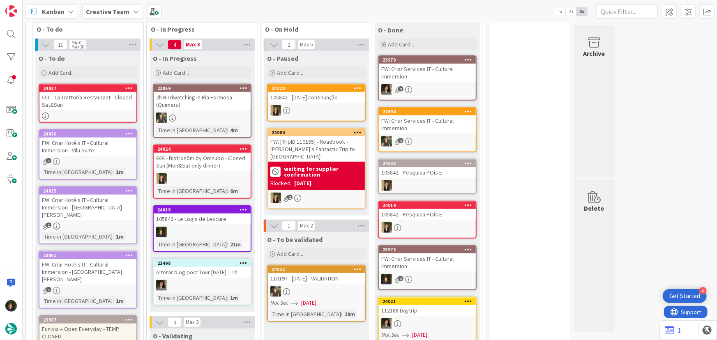
click at [425, 133] on div "22694 FW: Criar Services IT - Cultural Immersion 2" at bounding box center [427, 129] width 99 height 45
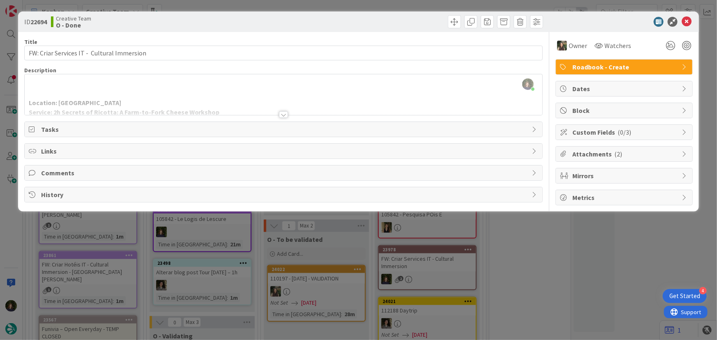
click at [283, 115] on div at bounding box center [283, 114] width 9 height 7
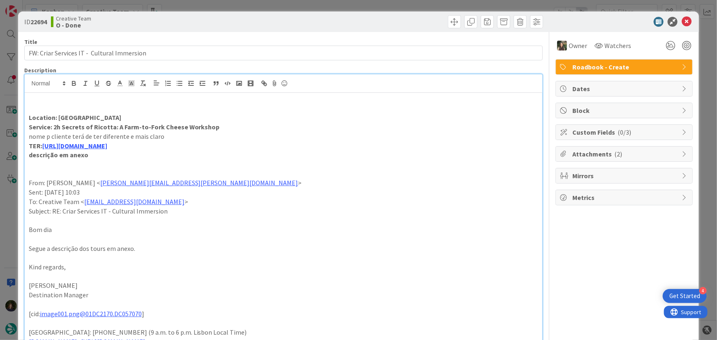
click at [681, 28] on div "ID 22694 Creative Team O - Done" at bounding box center [358, 22] width 681 height 21
click at [682, 22] on icon at bounding box center [687, 22] width 10 height 10
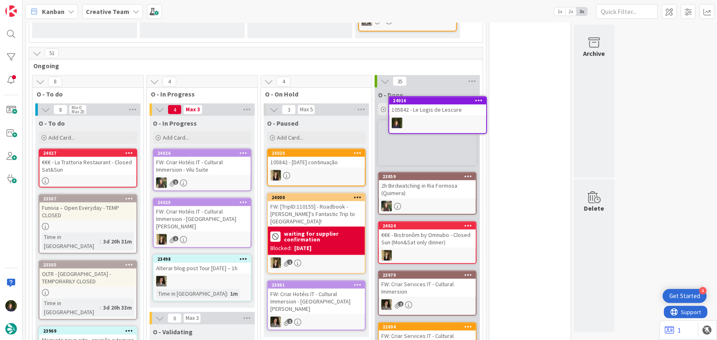
scroll to position [267, 0]
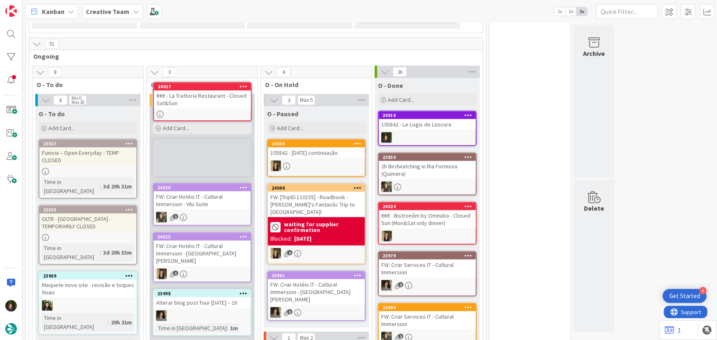
scroll to position [278, 0]
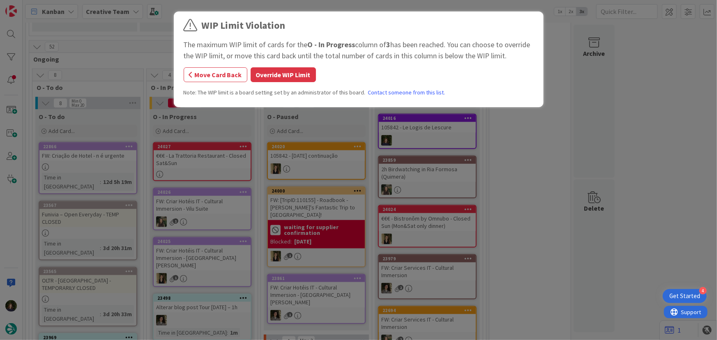
click at [271, 78] on button "Override WIP Limit" at bounding box center [283, 74] width 65 height 15
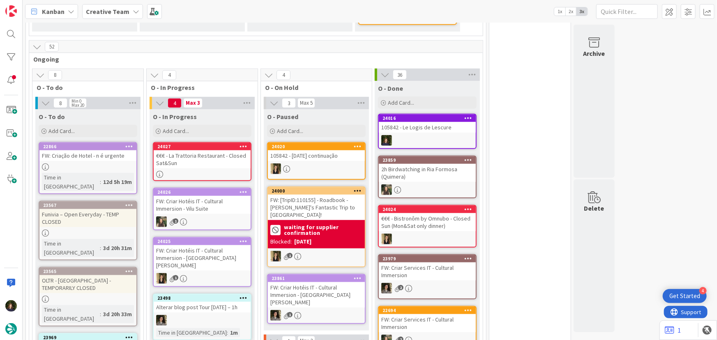
click at [198, 157] on div "€€€ - La Trattoria Restaurant - Closed Sat&Sun" at bounding box center [202, 159] width 97 height 18
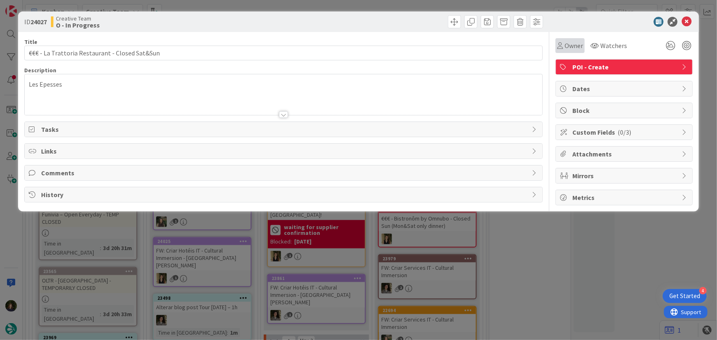
click at [576, 40] on div "Owner" at bounding box center [569, 45] width 29 height 15
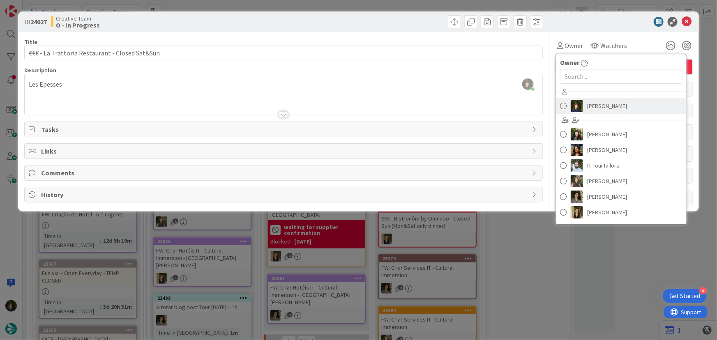
click at [627, 107] on span "[PERSON_NAME]" at bounding box center [607, 106] width 40 height 12
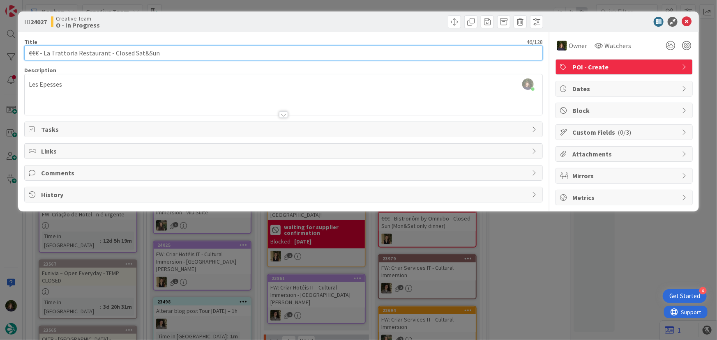
drag, startPoint x: 44, startPoint y: 54, endPoint x: 106, endPoint y: 51, distance: 62.1
click at [106, 51] on input "€€€ - La Trattoria Restaurant - Closed Sat&Sun" at bounding box center [283, 53] width 519 height 15
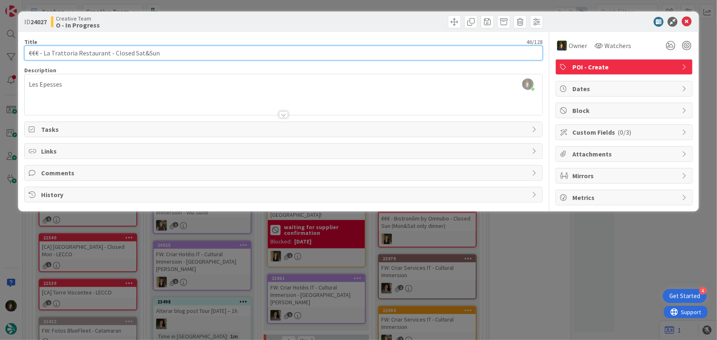
drag, startPoint x: 170, startPoint y: 51, endPoint x: 33, endPoint y: 52, distance: 137.6
click at [24, 51] on input "€€€ - La Trattoria Restaurant - Closed Sat&Sun" at bounding box center [283, 53] width 519 height 15
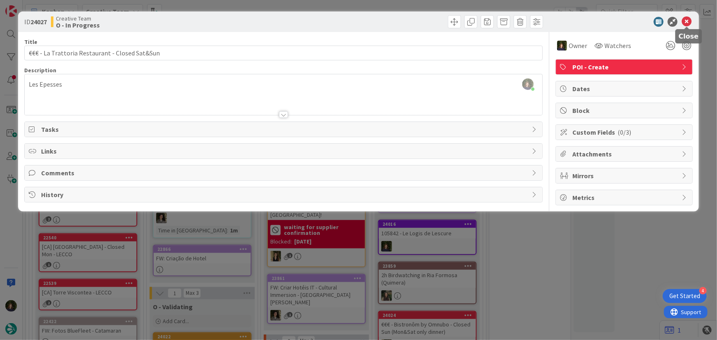
click at [689, 21] on icon at bounding box center [687, 22] width 10 height 10
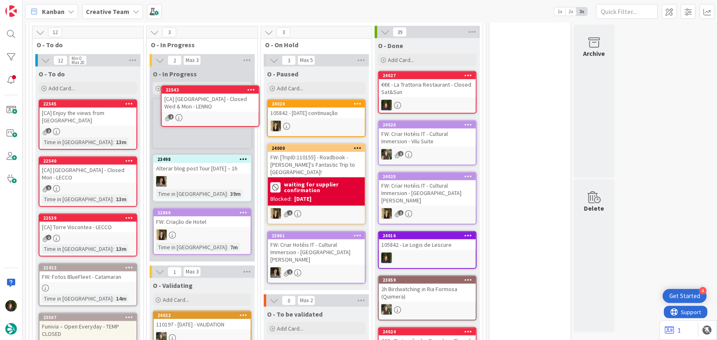
scroll to position [307, 0]
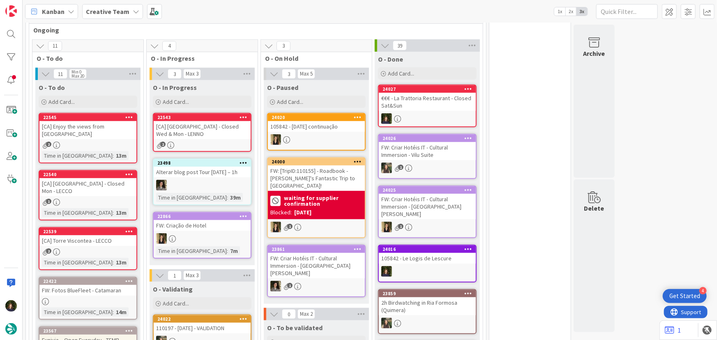
click at [197, 133] on div "[CA] [GEOGRAPHIC_DATA] - Closed Wed & Mon - LENNO" at bounding box center [202, 130] width 97 height 18
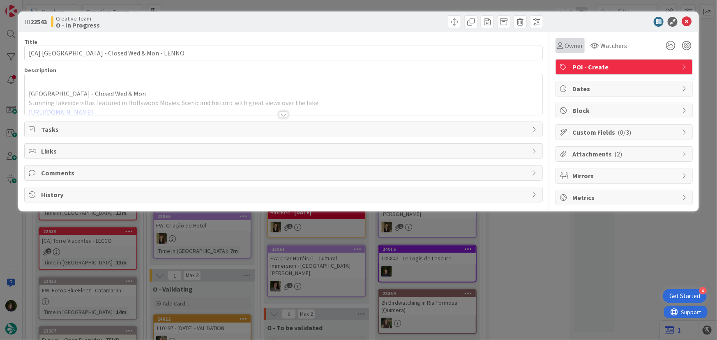
click at [571, 45] on span "Owner" at bounding box center [573, 46] width 18 height 10
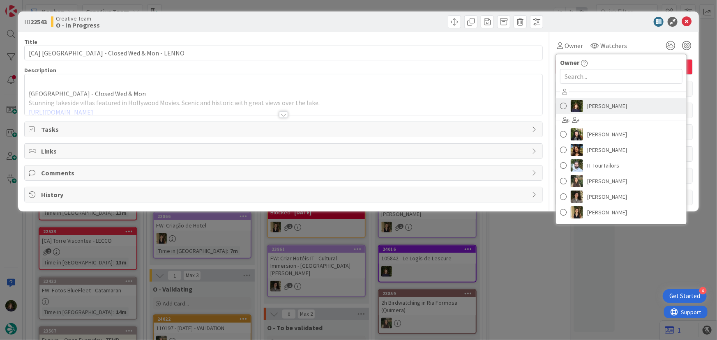
click at [608, 106] on span "[PERSON_NAME]" at bounding box center [607, 106] width 40 height 12
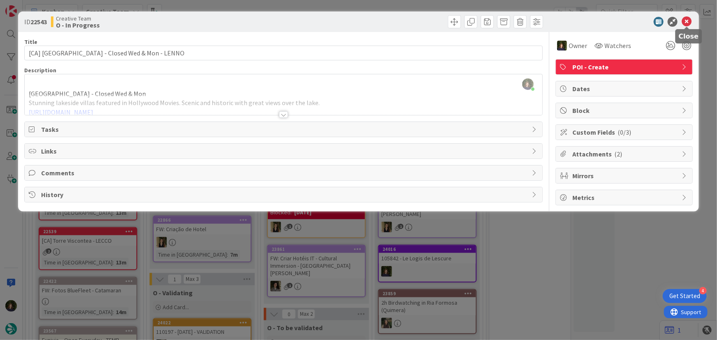
drag, startPoint x: 685, startPoint y: 21, endPoint x: 594, endPoint y: 108, distance: 126.1
click at [685, 21] on icon at bounding box center [687, 22] width 10 height 10
